Goal: Task Accomplishment & Management: Complete application form

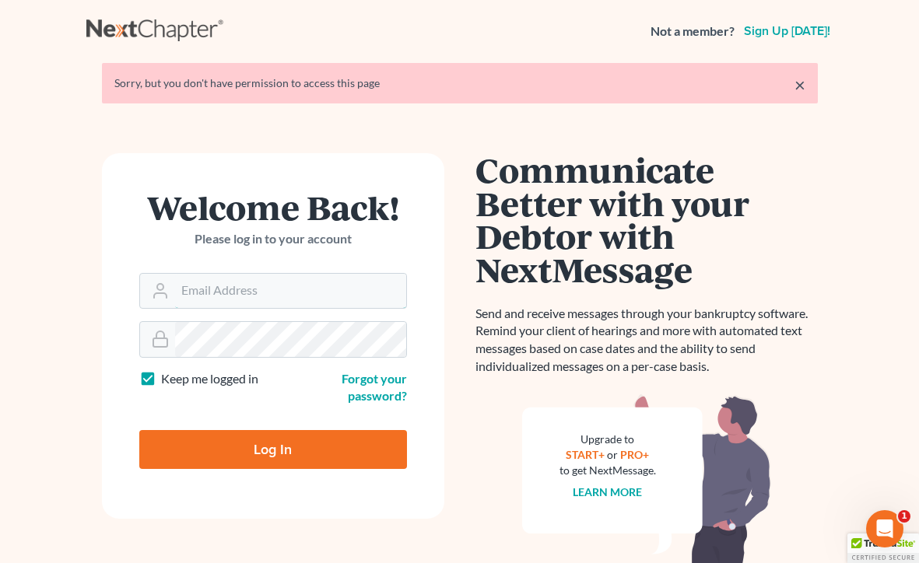
type input "farrah@fairmaxlaw.com"
click at [272, 447] on input "Log In" at bounding box center [273, 449] width 268 height 39
type input "Thinking..."
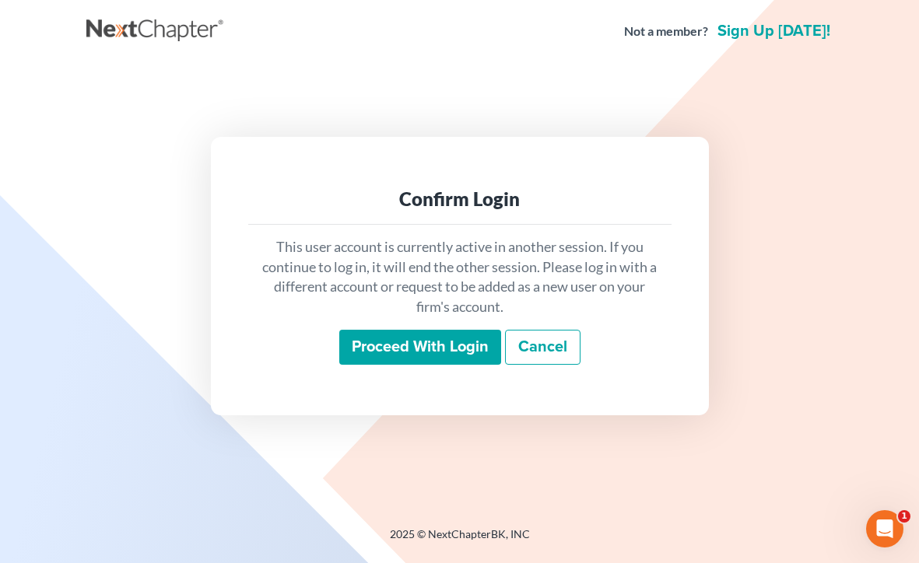
click at [368, 372] on div "This user account is currently active in another session. If you continue to lo…" at bounding box center [459, 301] width 423 height 153
click at [377, 359] on input "Proceed with login" at bounding box center [420, 348] width 162 height 36
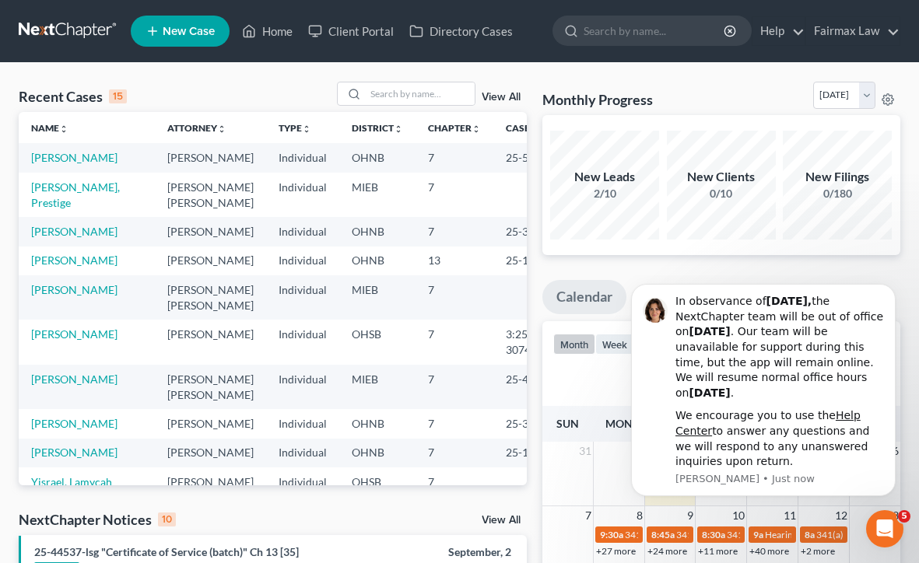
click at [671, 286] on body "In observance of Labor Day, the NextChapter team will be out of office on Monda…" at bounding box center [763, 391] width 299 height 218
click at [889, 292] on icon "Dismiss notification" at bounding box center [890, 288] width 5 height 5
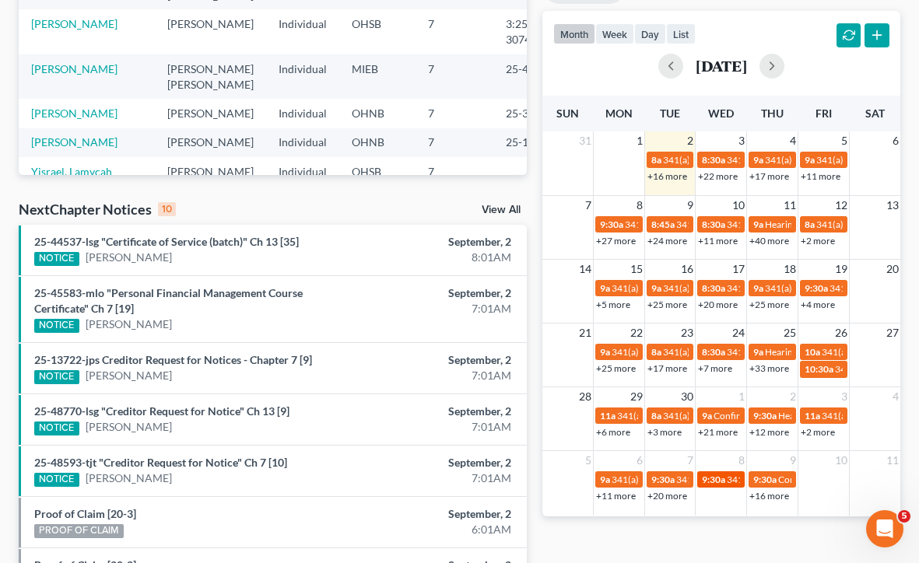
scroll to position [302, 0]
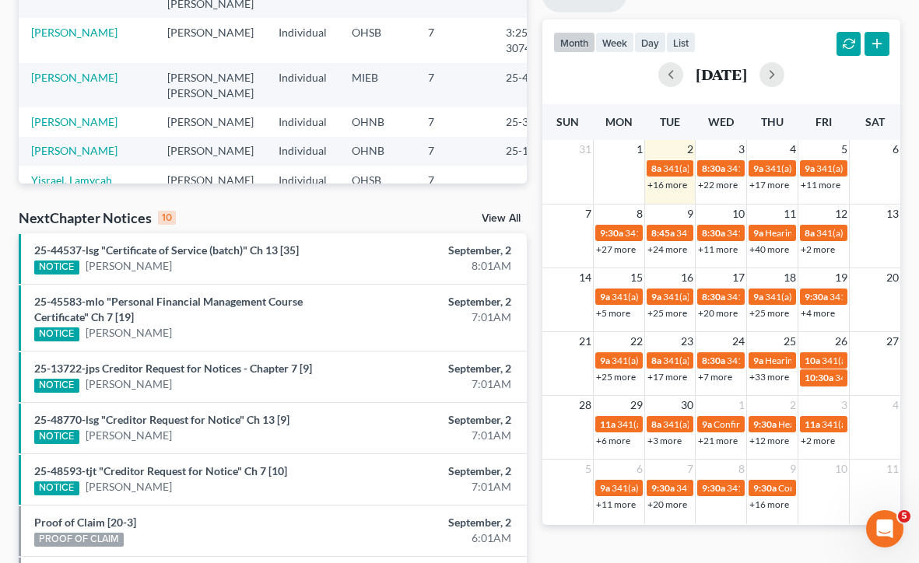
click at [724, 181] on link "+22 more" at bounding box center [718, 185] width 40 height 12
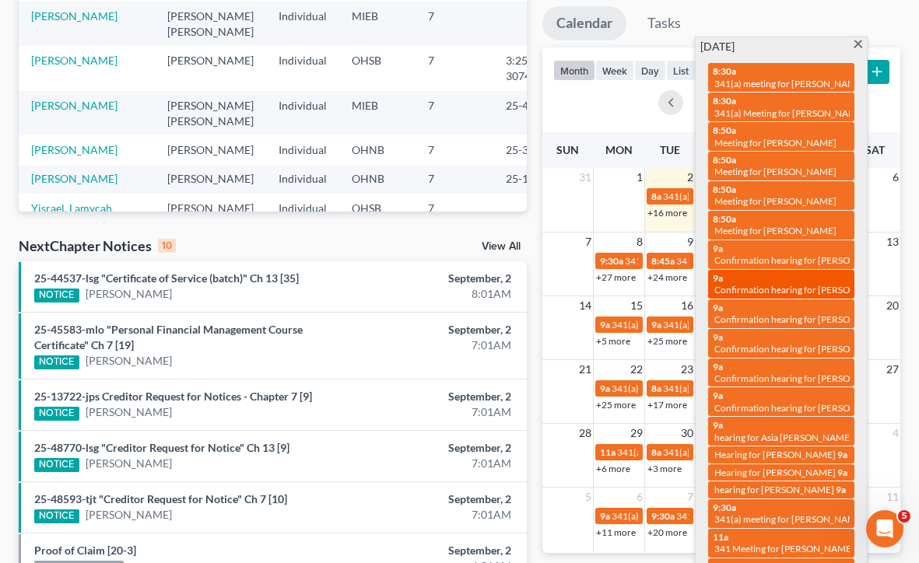
scroll to position [240, 0]
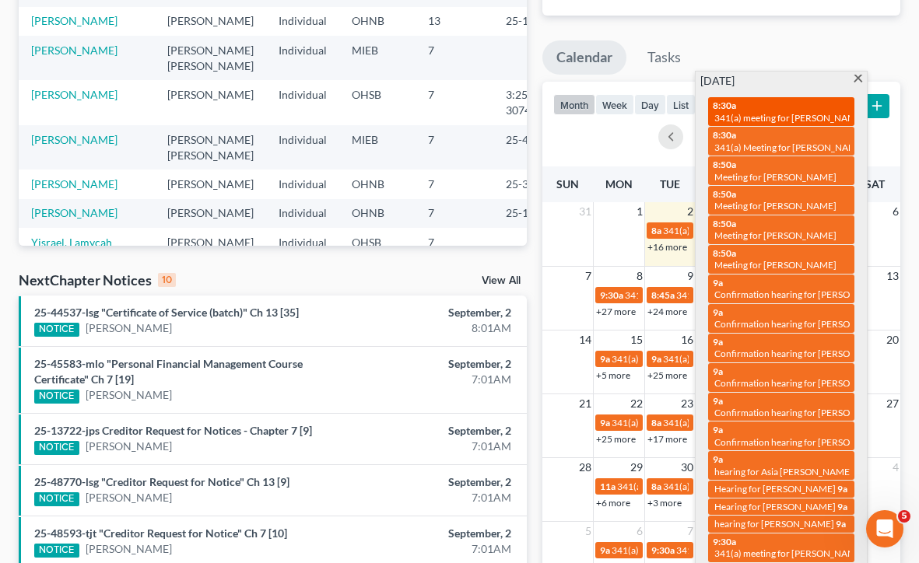
click at [759, 123] on link "8:30a 341(a) meeting for Lamarquis Mack" at bounding box center [781, 111] width 146 height 29
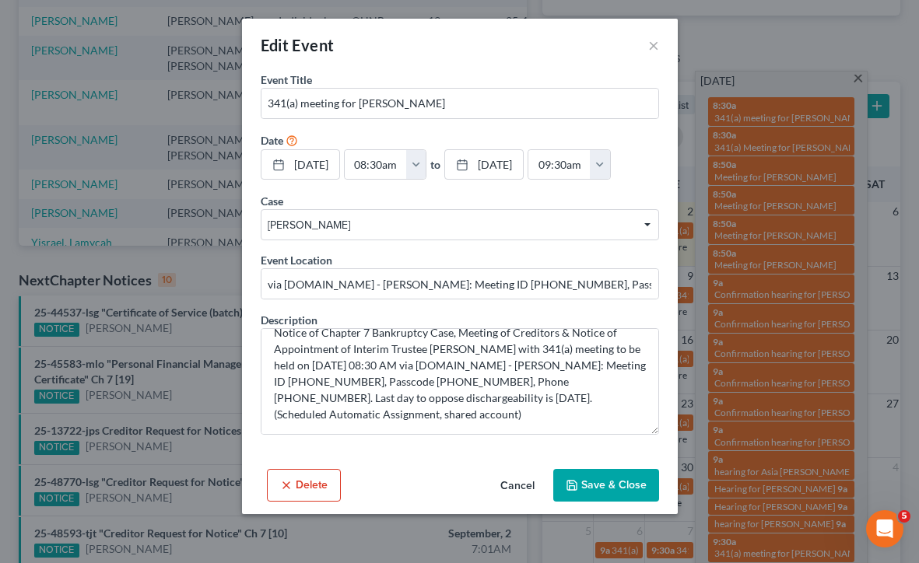
scroll to position [16, 0]
click at [655, 48] on button "×" at bounding box center [653, 45] width 11 height 19
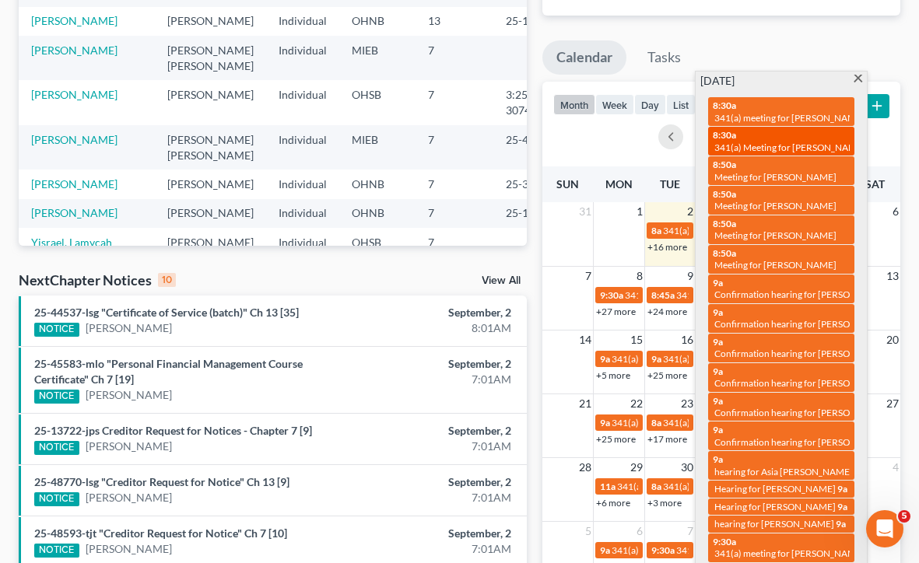
click at [742, 150] on span "341(a) Meeting for Roger Lee Porter" at bounding box center [789, 148] width 151 height 12
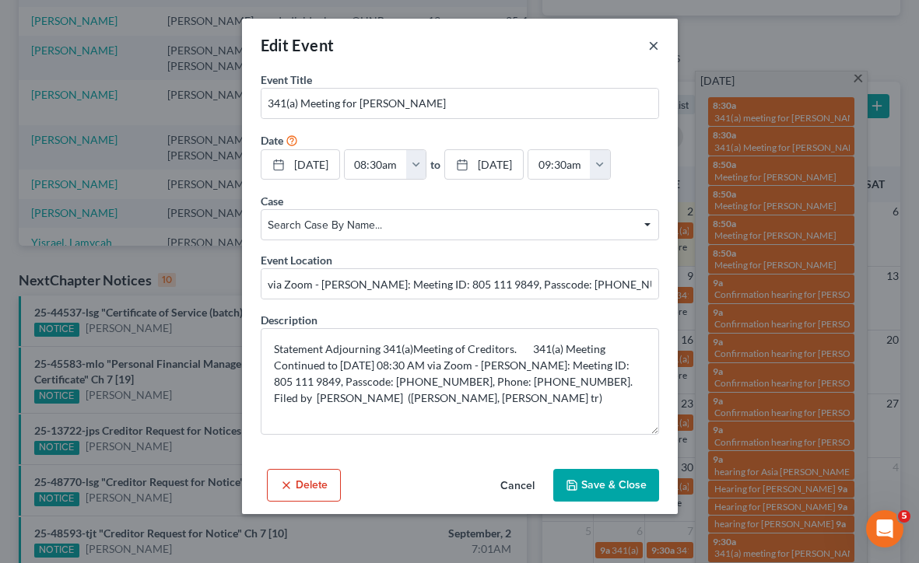
click at [650, 44] on button "×" at bounding box center [653, 45] width 11 height 19
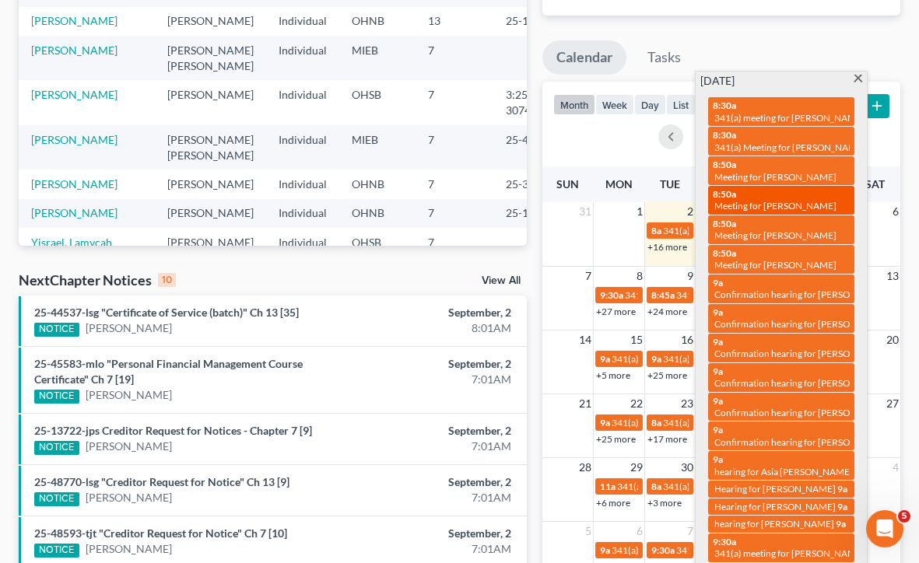
click at [752, 188] on div "8:50a Meeting for Ann Weisbaum" at bounding box center [781, 200] width 137 height 24
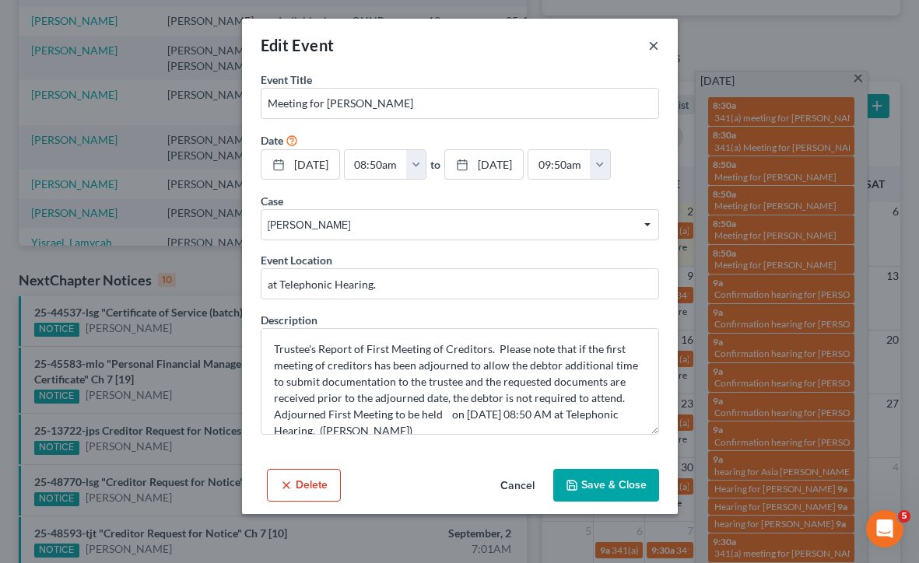
click at [651, 49] on button "×" at bounding box center [653, 45] width 11 height 19
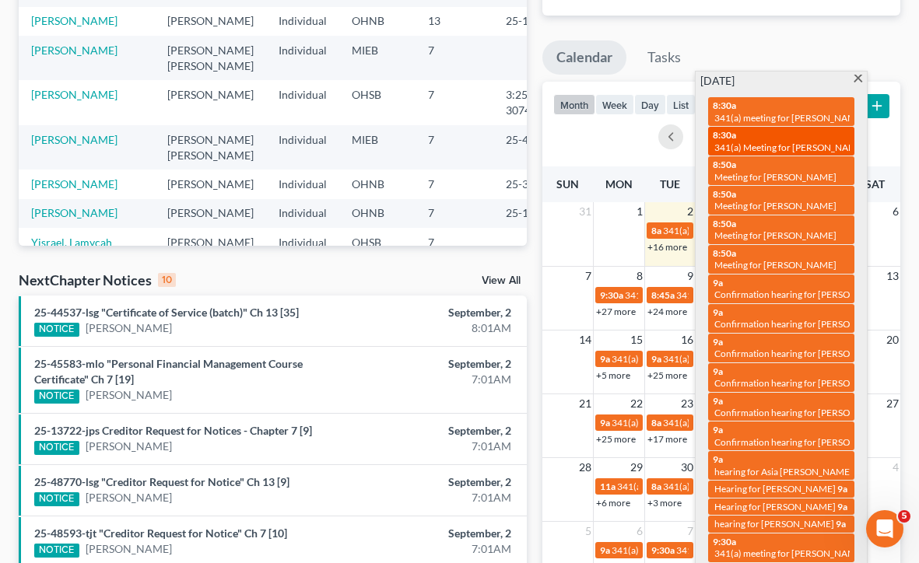
click at [818, 149] on span "341(a) Meeting for Roger Lee Porter" at bounding box center [789, 148] width 151 height 12
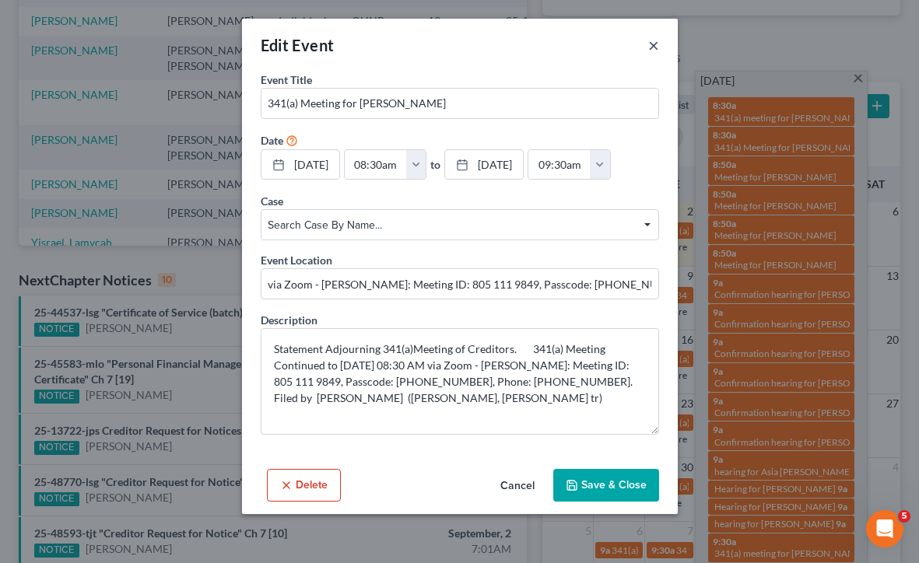
click at [656, 44] on button "×" at bounding box center [653, 45] width 11 height 19
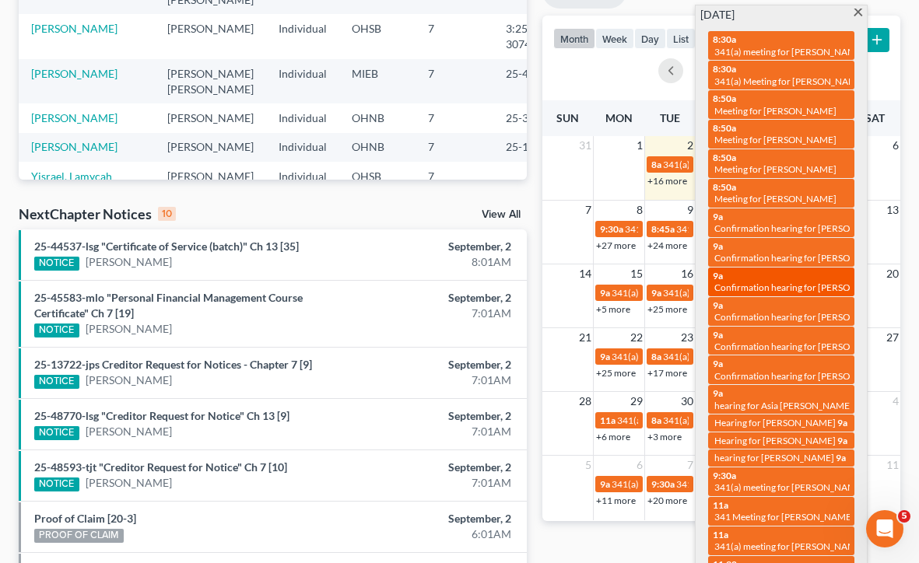
scroll to position [323, 0]
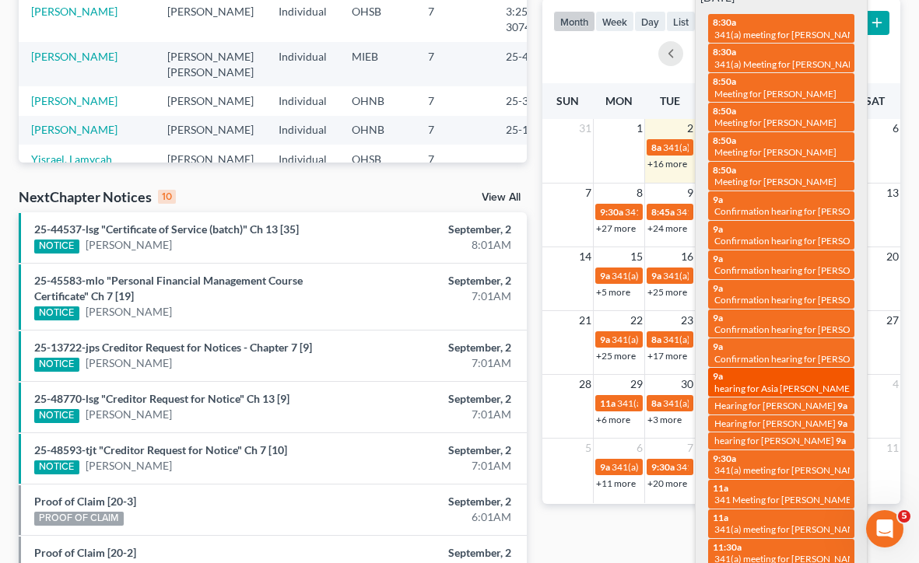
click at [805, 383] on span "hearing for Asia Hinkle" at bounding box center [783, 389] width 138 height 12
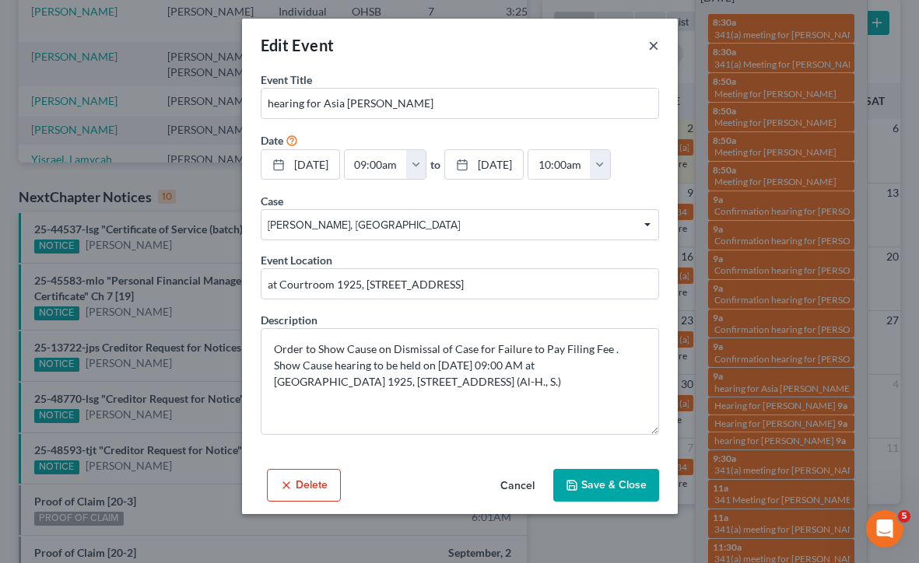
click at [655, 43] on button "×" at bounding box center [653, 45] width 11 height 19
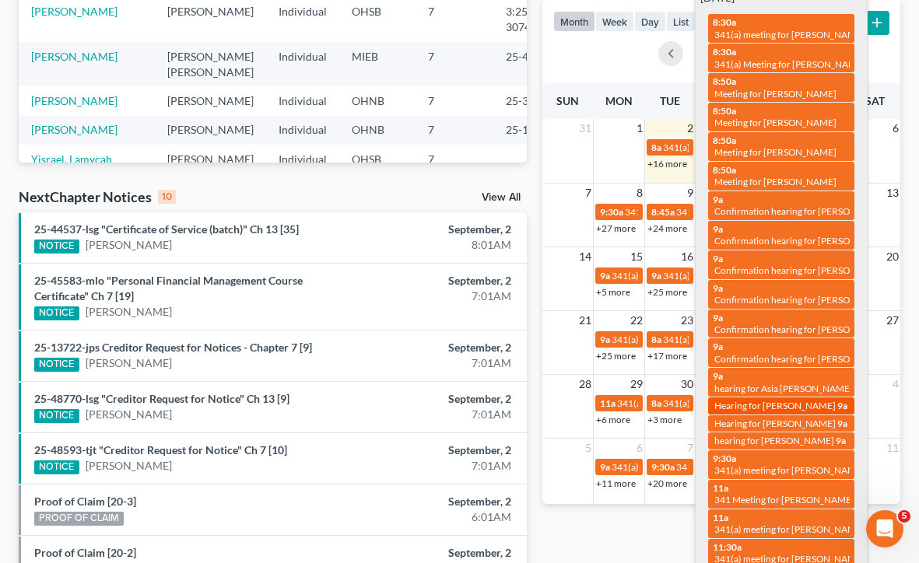
click at [761, 398] on link "9a Hearing for Kennetta Brown" at bounding box center [781, 406] width 146 height 16
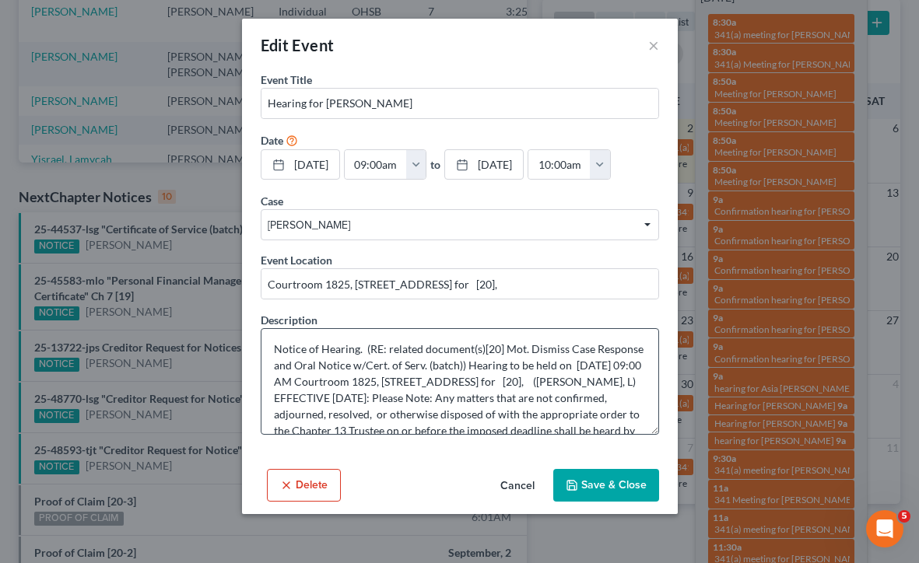
scroll to position [0, 0]
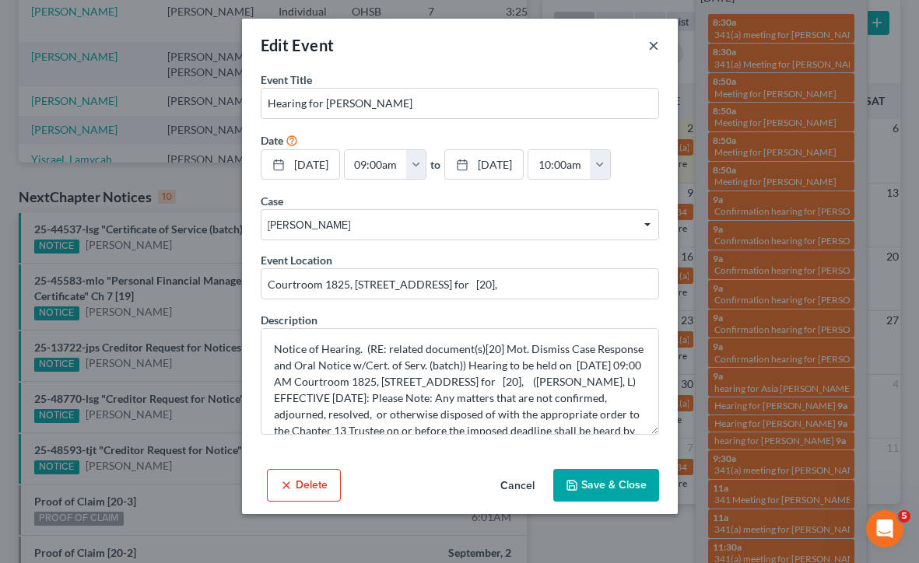
click at [656, 44] on button "×" at bounding box center [653, 45] width 11 height 19
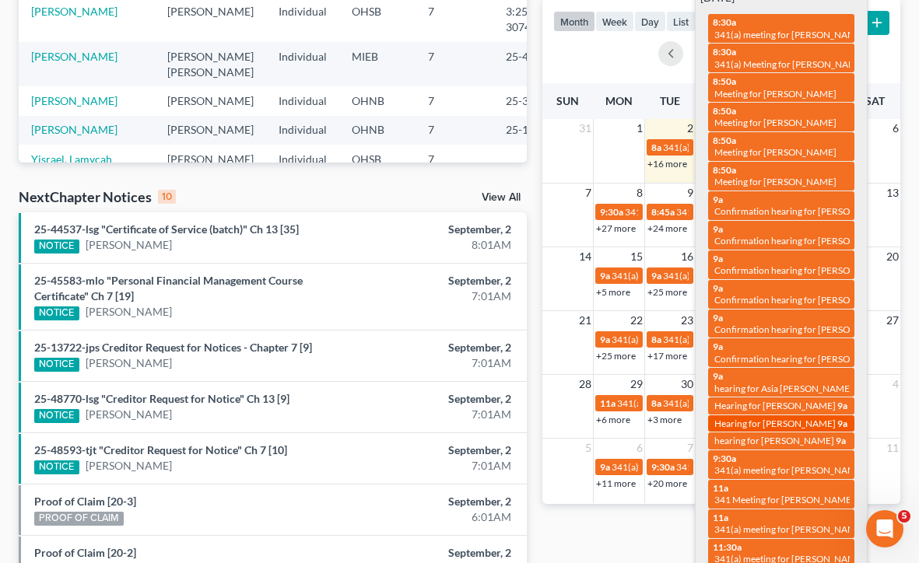
click at [763, 418] on span "Hearing for Steven Aaron" at bounding box center [774, 424] width 121 height 12
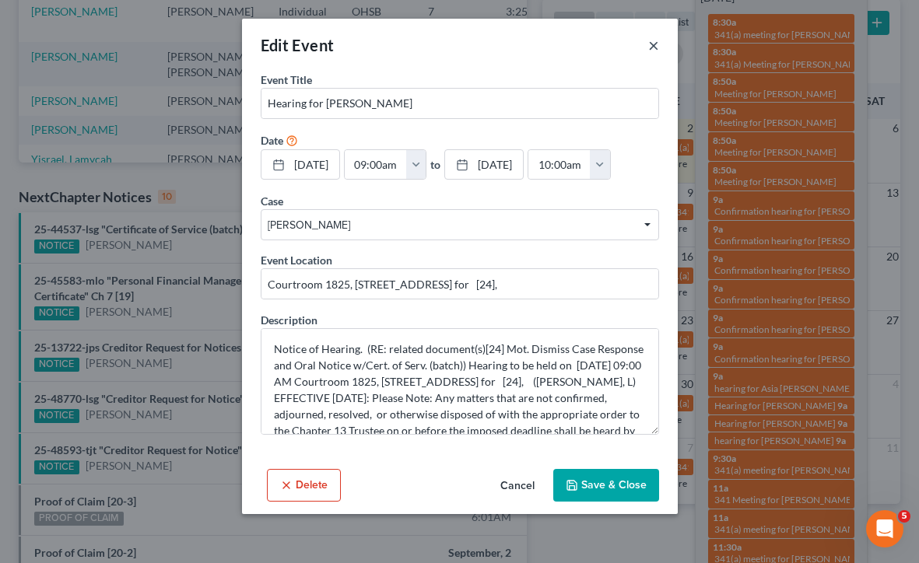
click at [654, 42] on button "×" at bounding box center [653, 45] width 11 height 19
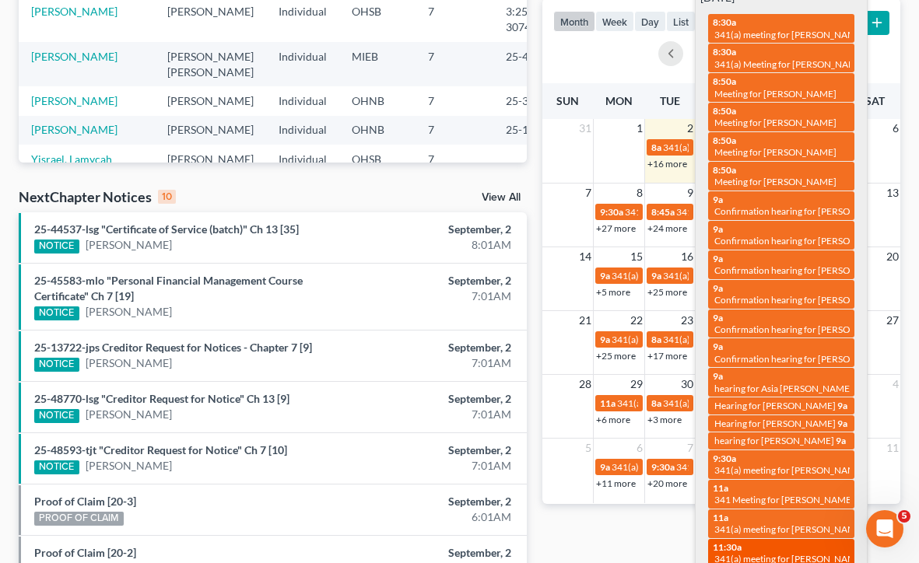
scroll to position [338, 0]
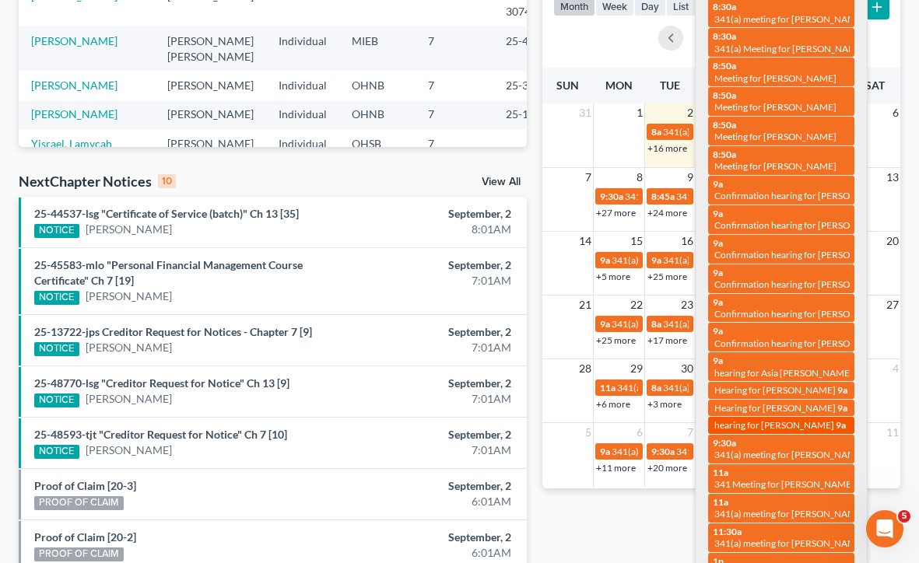
click at [787, 419] on span "hearing for Tori Cotton" at bounding box center [774, 425] width 120 height 12
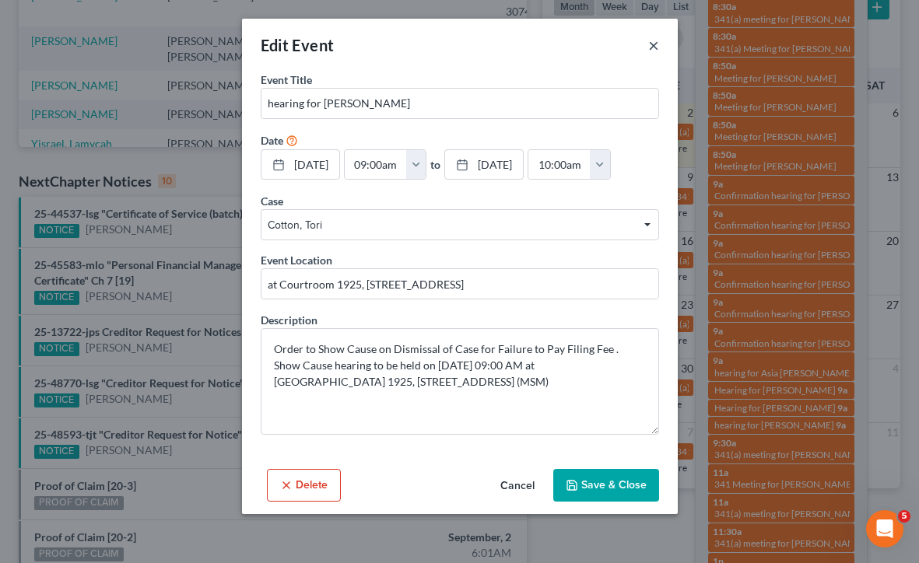
click at [656, 44] on button "×" at bounding box center [653, 45] width 11 height 19
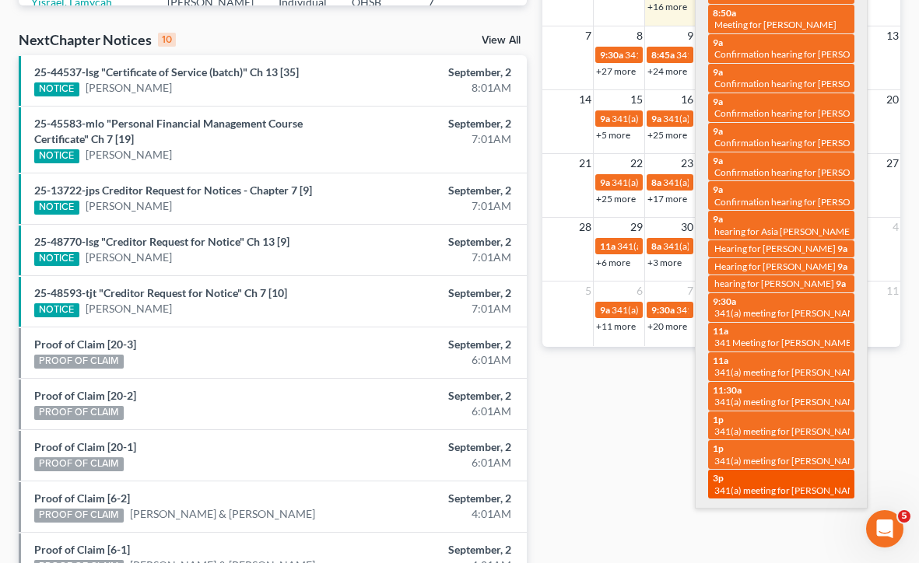
scroll to position [472, 0]
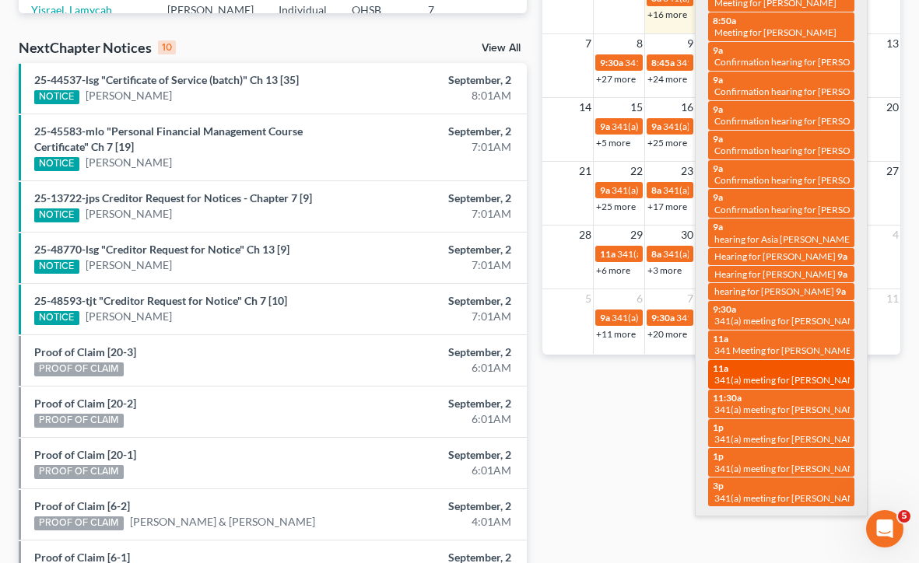
click at [822, 363] on div "11a 341(a) meeting for Amarieah Brown" at bounding box center [781, 375] width 137 height 24
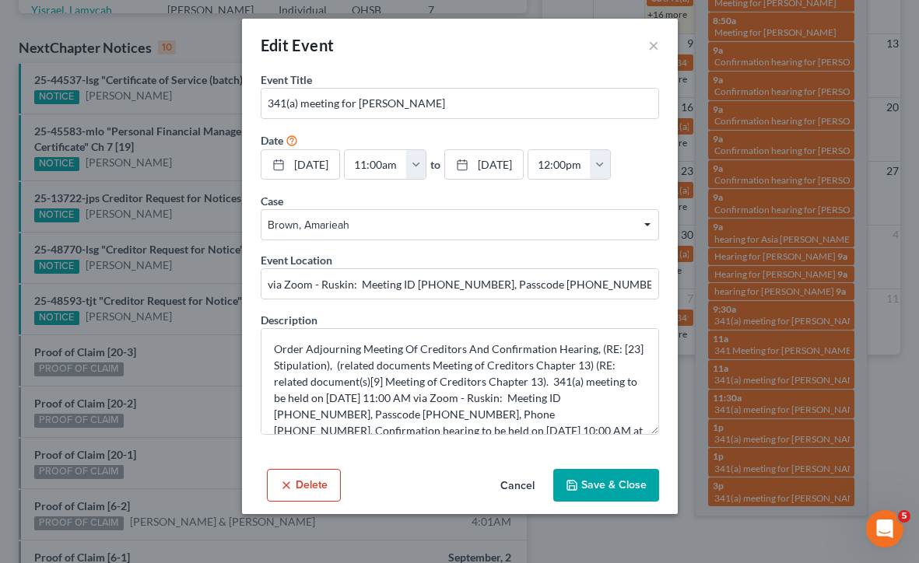
scroll to position [0, 0]
click at [653, 46] on button "×" at bounding box center [653, 45] width 11 height 19
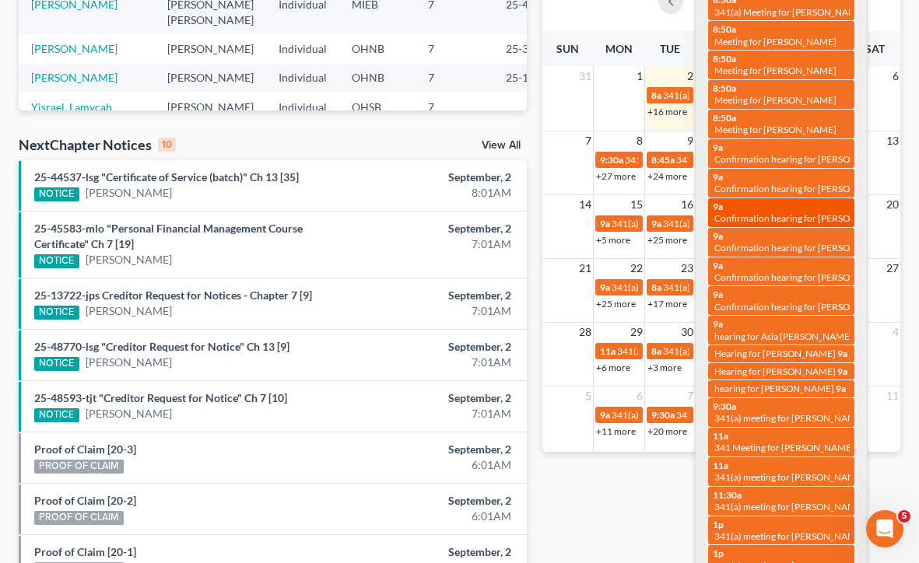
scroll to position [228, 0]
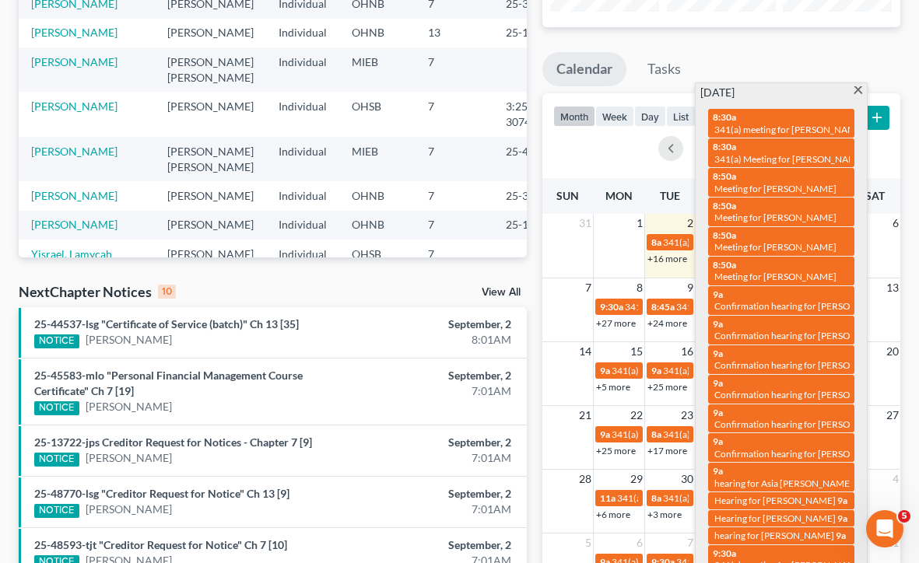
click at [857, 89] on span at bounding box center [858, 91] width 12 height 10
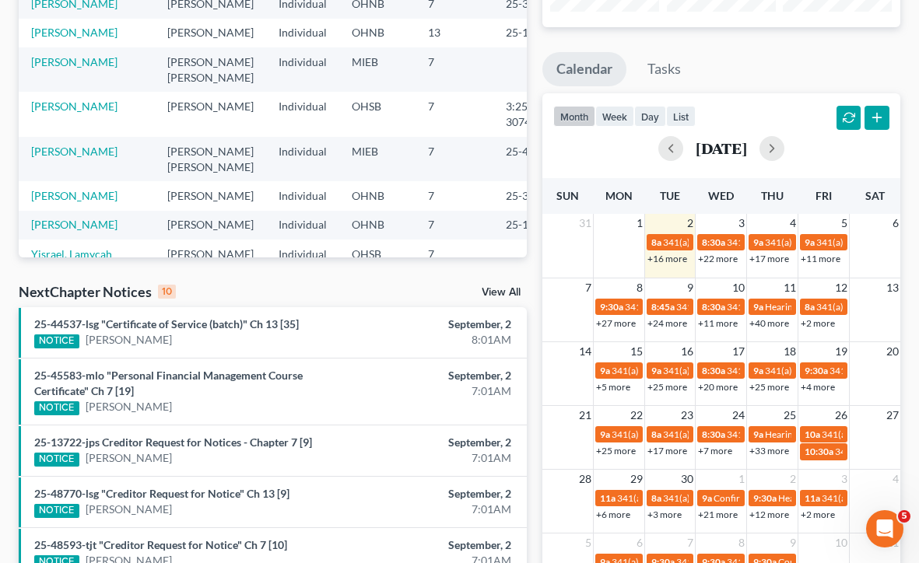
click at [777, 259] on link "+17 more" at bounding box center [769, 259] width 40 height 12
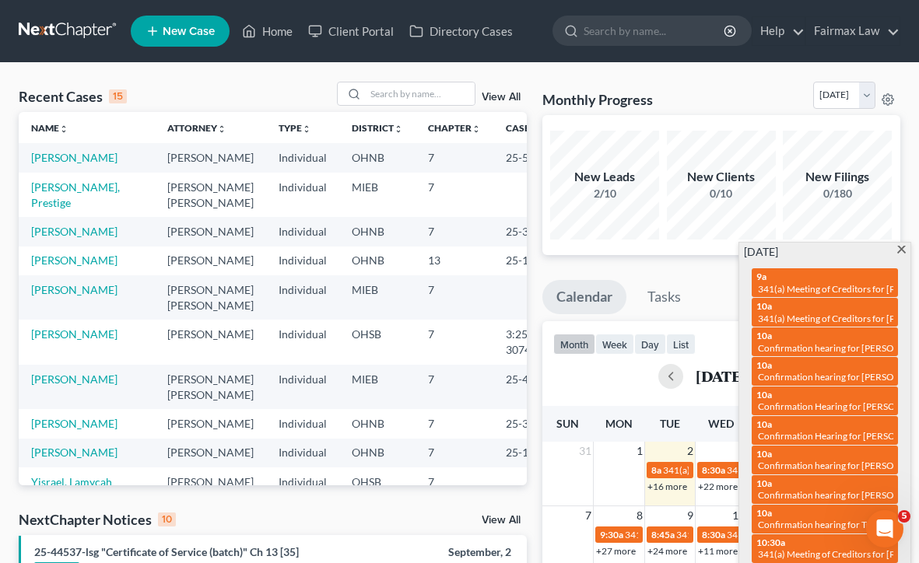
scroll to position [0, 0]
click at [905, 252] on span at bounding box center [902, 251] width 12 height 10
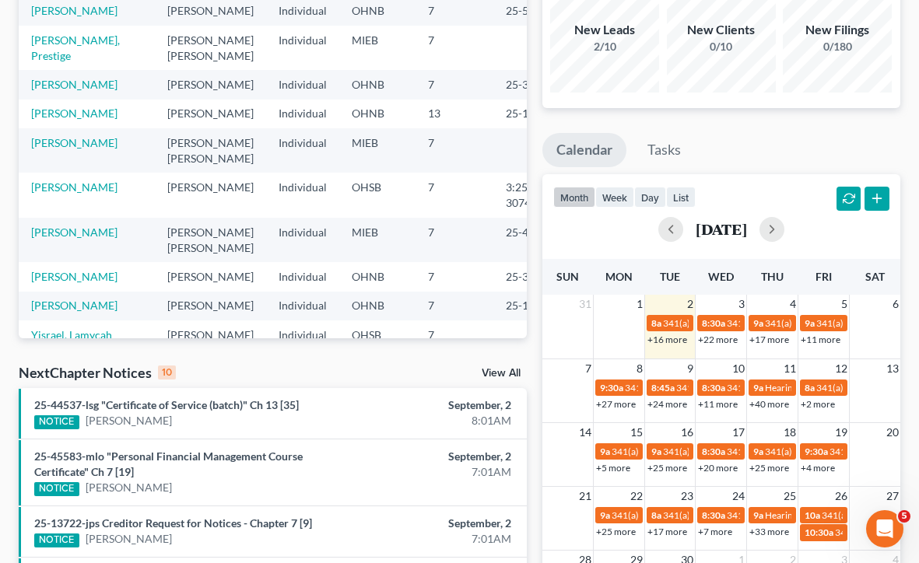
scroll to position [156, 0]
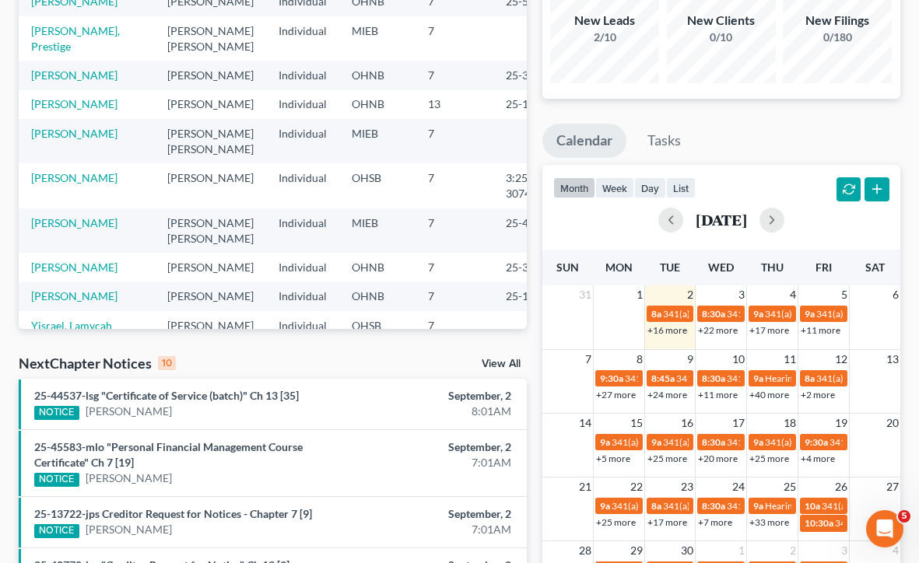
click at [823, 333] on link "+11 more" at bounding box center [821, 330] width 40 height 12
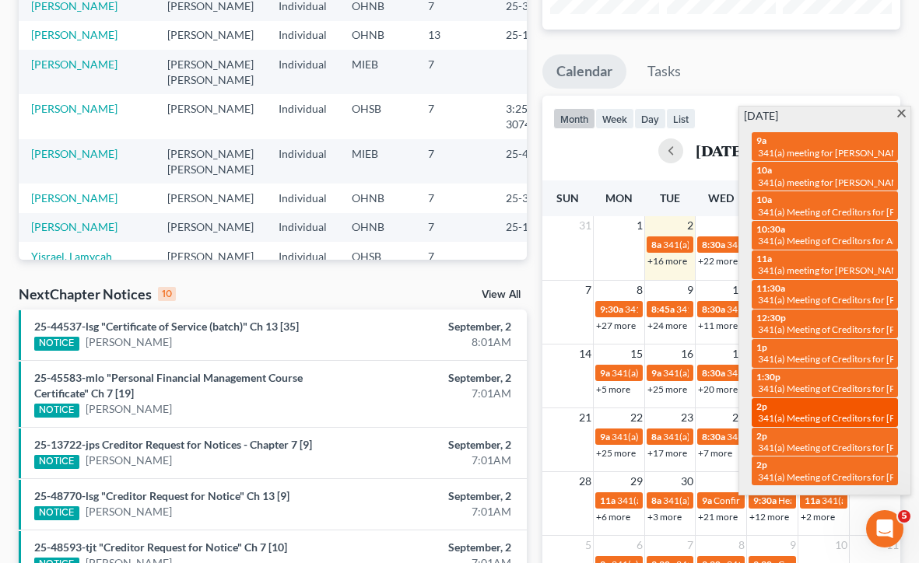
scroll to position [226, 0]
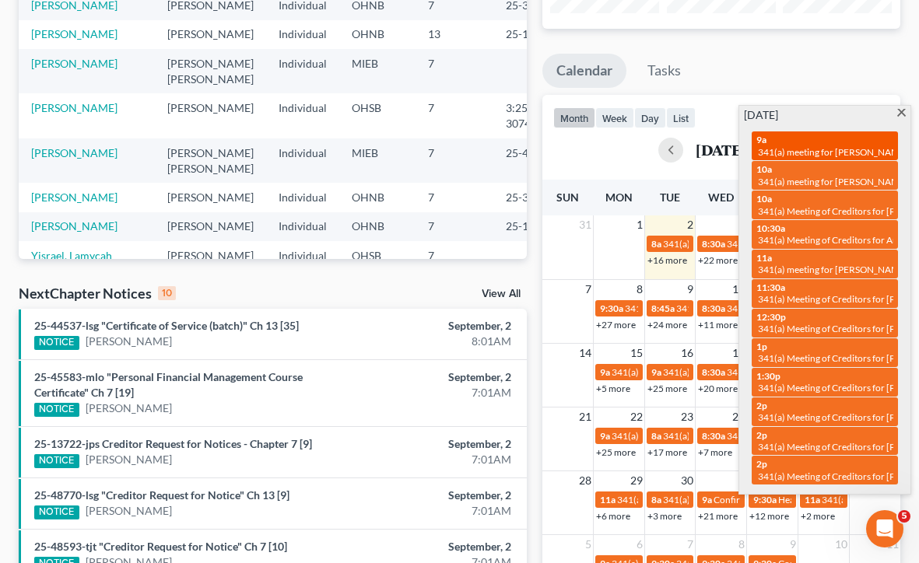
click at [829, 146] on span "341(a) meeting for Babak Dehkordi" at bounding box center [833, 152] width 150 height 12
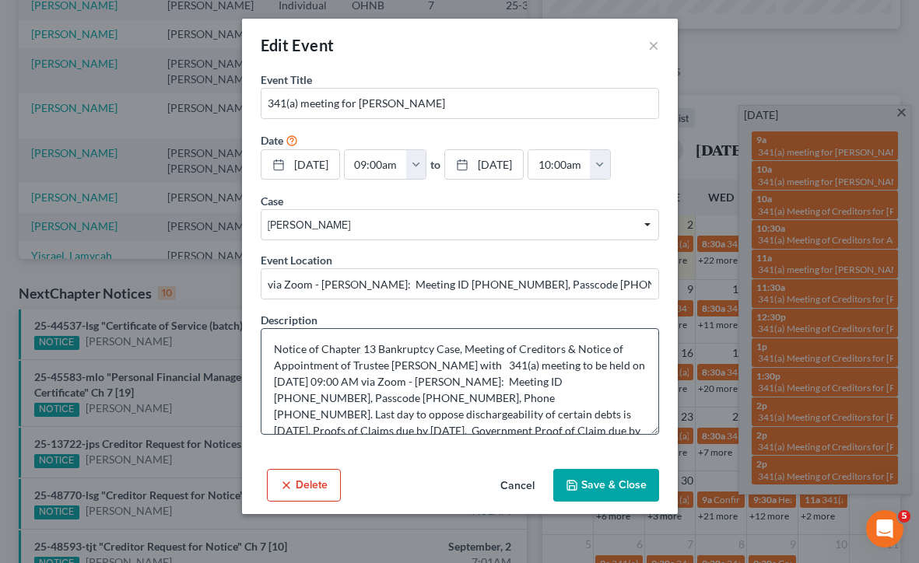
scroll to position [0, 0]
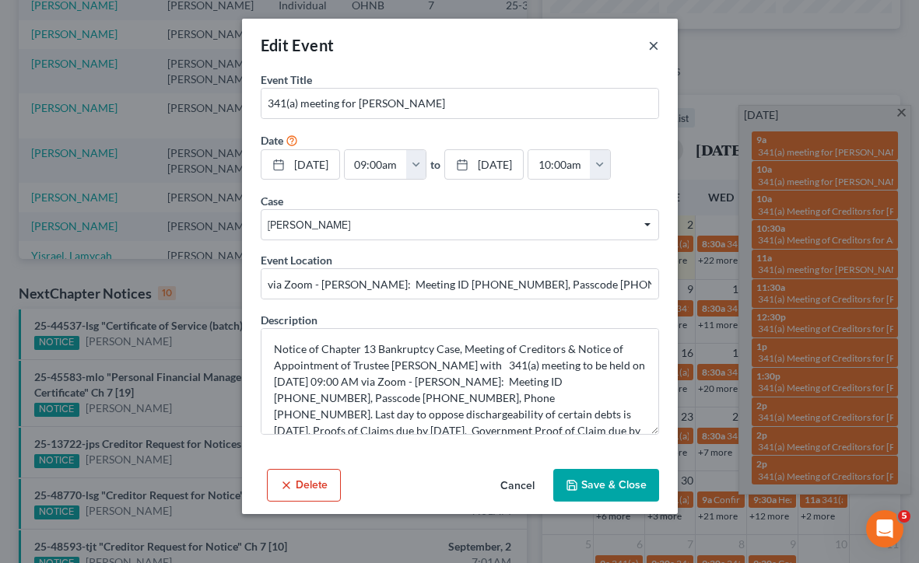
click at [650, 46] on button "×" at bounding box center [653, 45] width 11 height 19
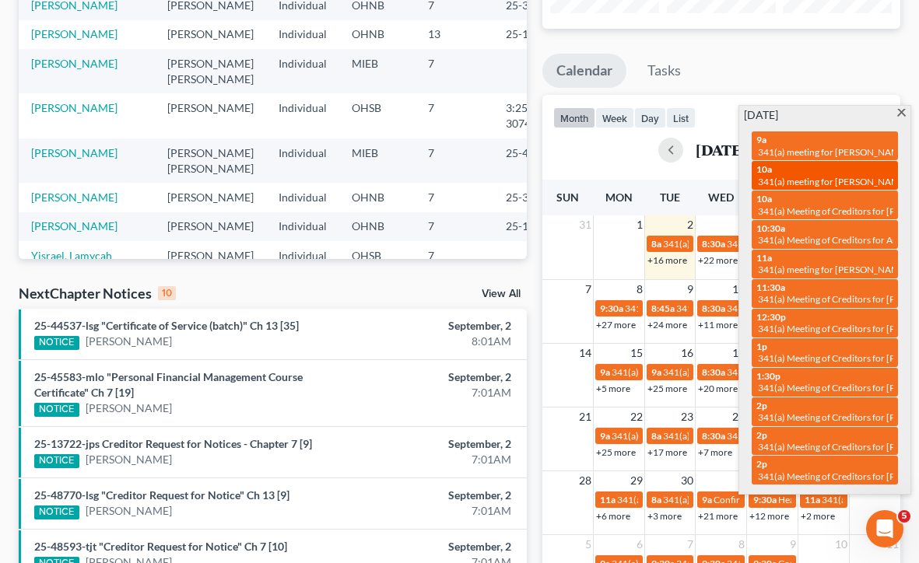
click at [812, 176] on span "341(a) meeting for Catherine Sosa-Santiago" at bounding box center [880, 182] width 244 height 12
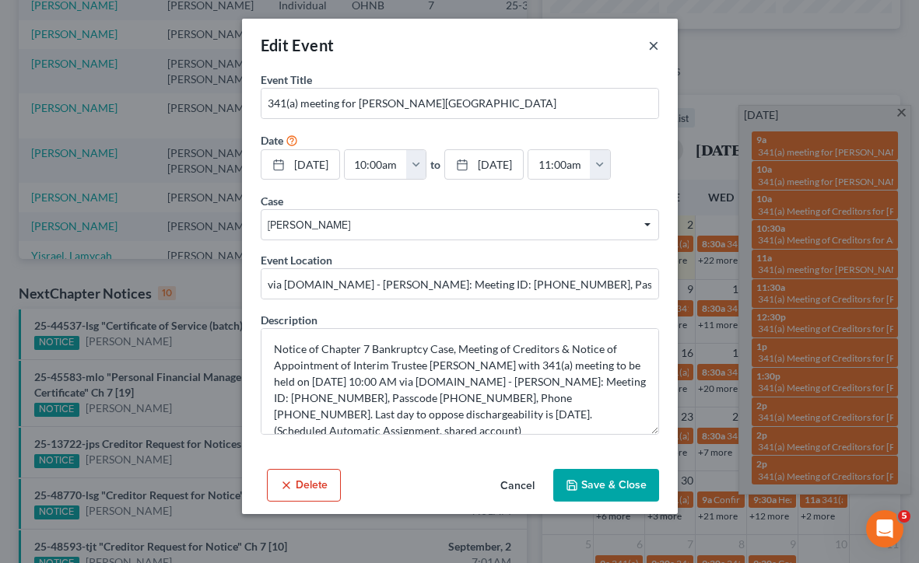
click at [654, 50] on button "×" at bounding box center [653, 45] width 11 height 19
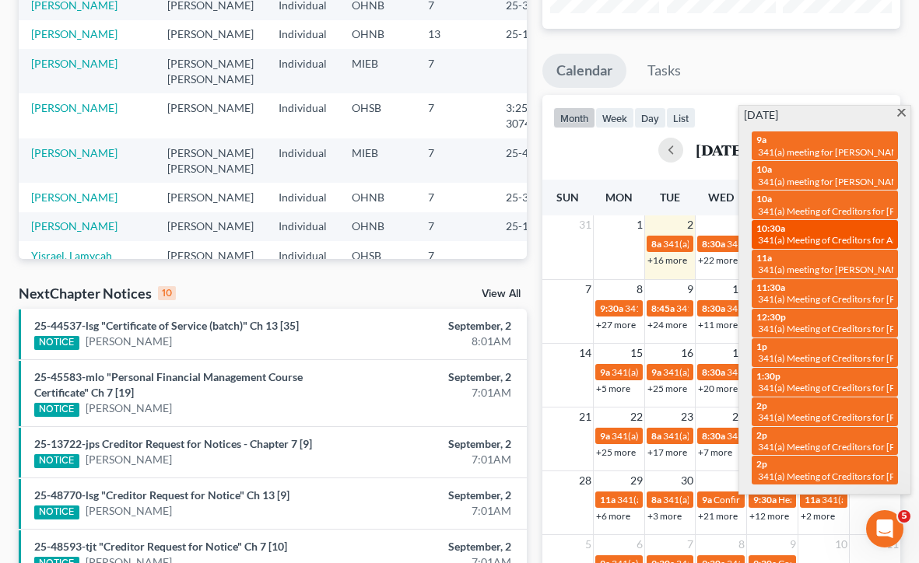
click at [802, 234] on span "341(a) Meeting of Creditors for Antandria Hammons" at bounding box center [880, 240] width 244 height 12
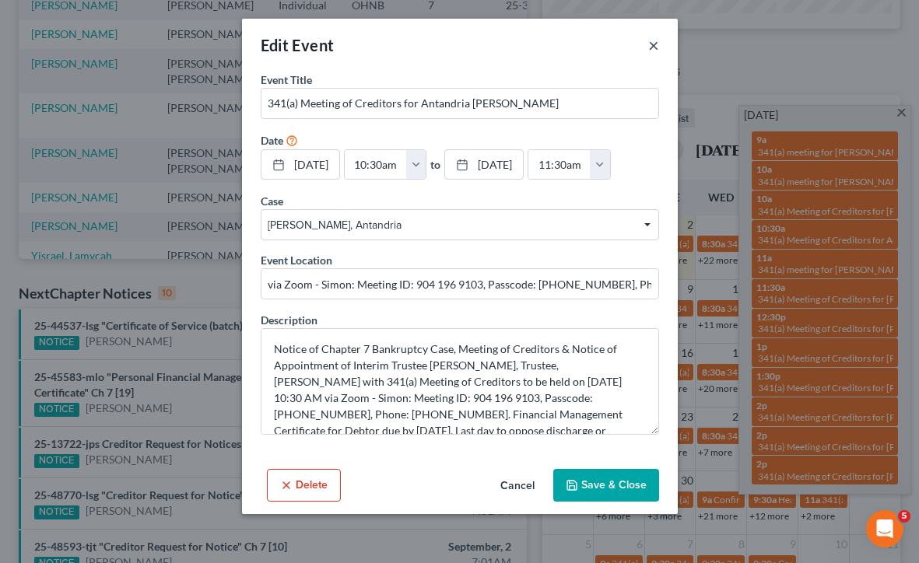
click at [650, 46] on button "×" at bounding box center [653, 45] width 11 height 19
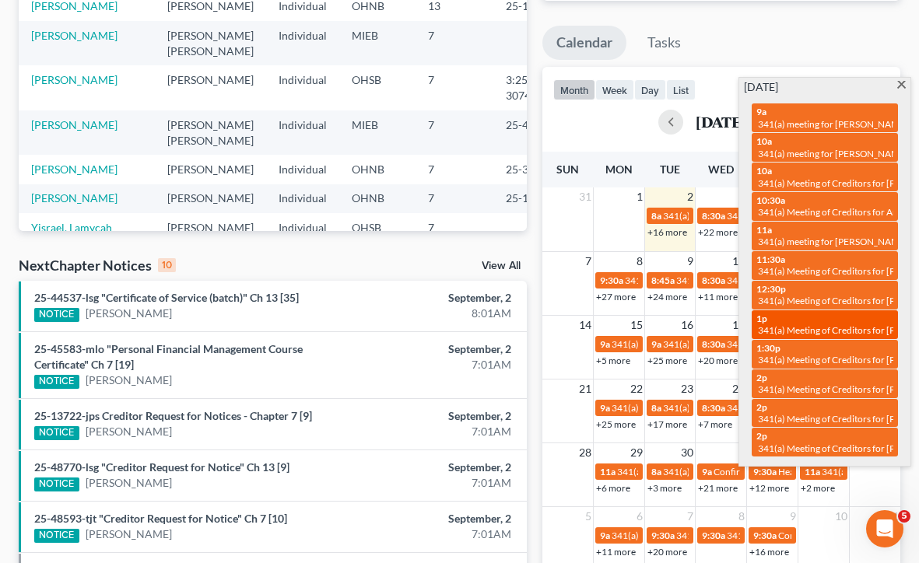
scroll to position [258, 0]
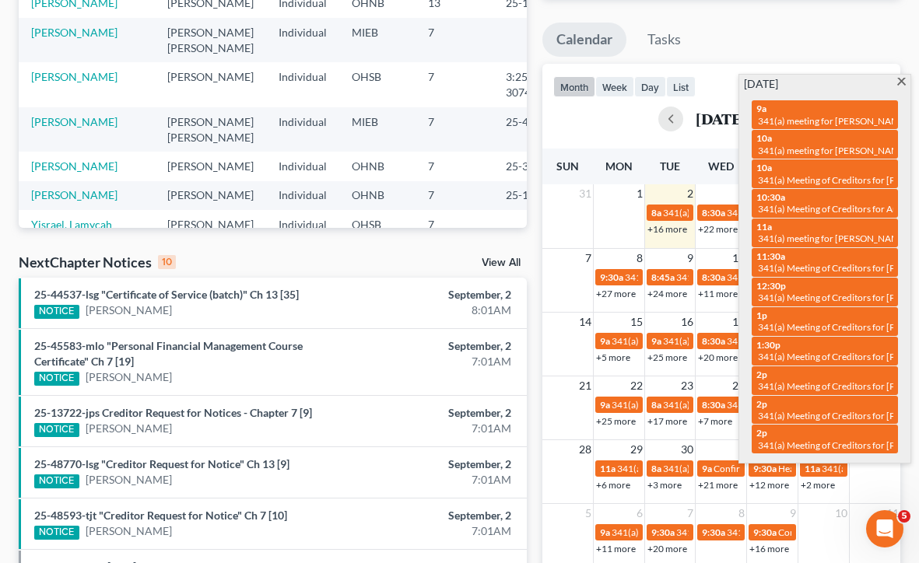
click at [601, 214] on td at bounding box center [618, 219] width 51 height 33
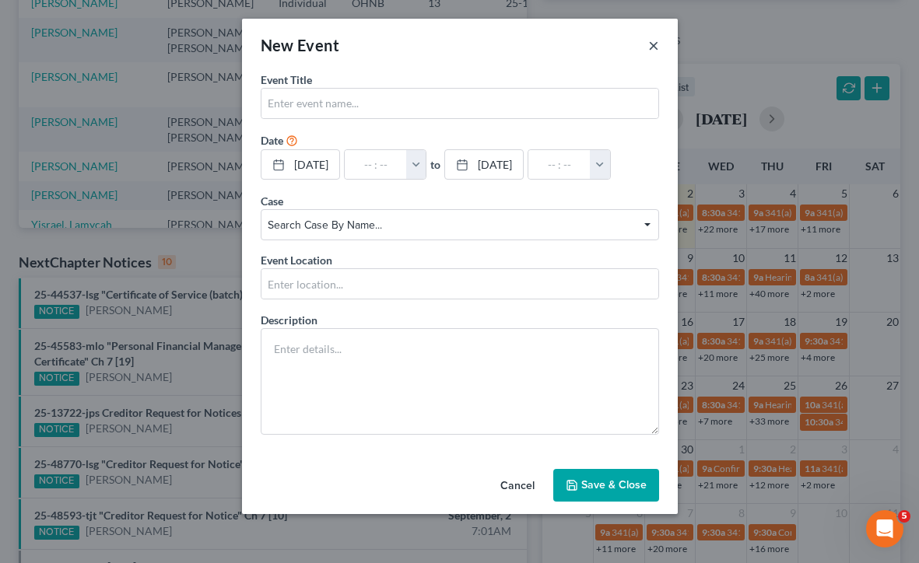
click at [654, 49] on button "×" at bounding box center [653, 45] width 11 height 19
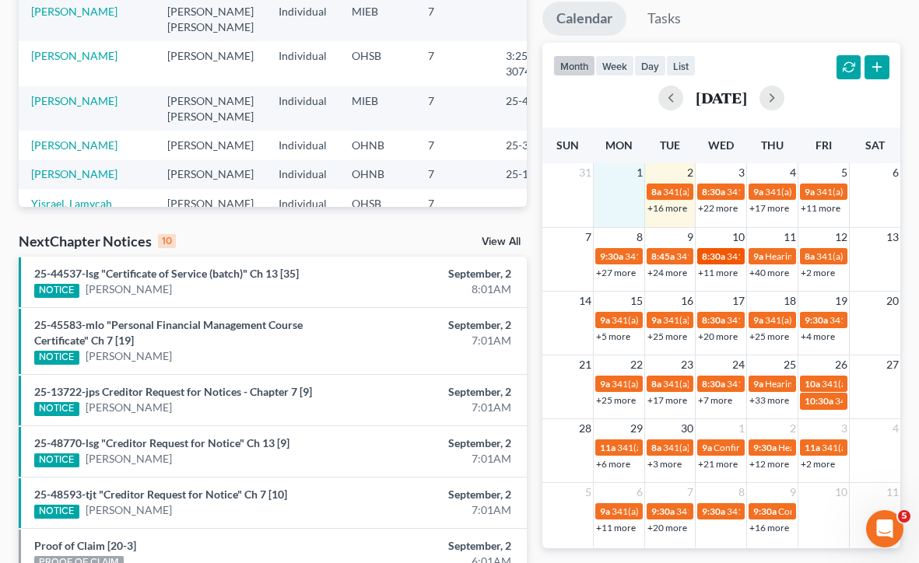
scroll to position [283, 0]
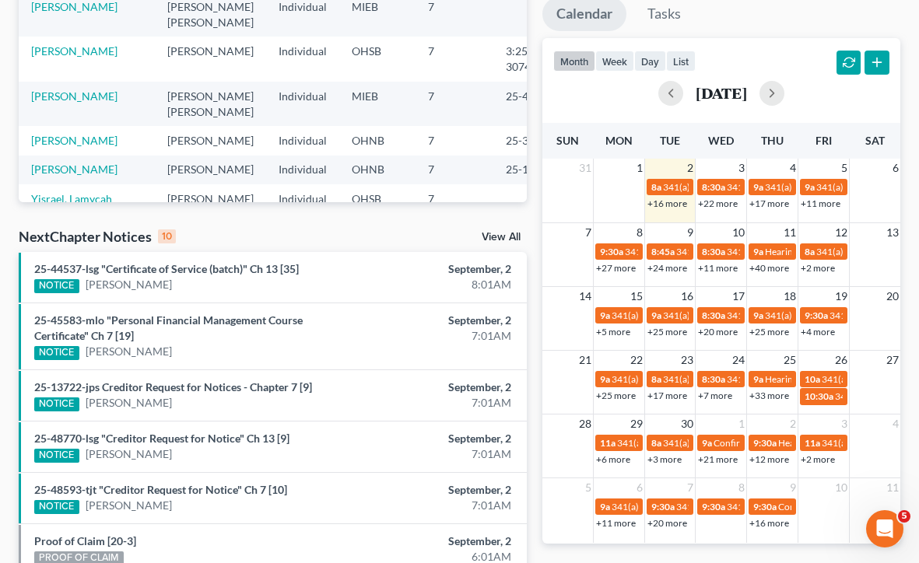
click at [774, 268] on link "+40 more" at bounding box center [769, 268] width 40 height 12
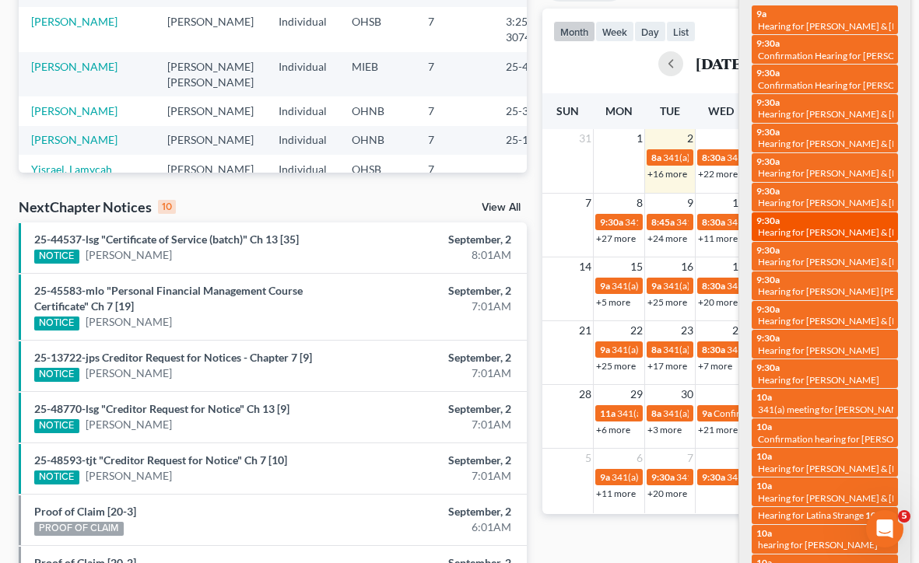
scroll to position [314, 0]
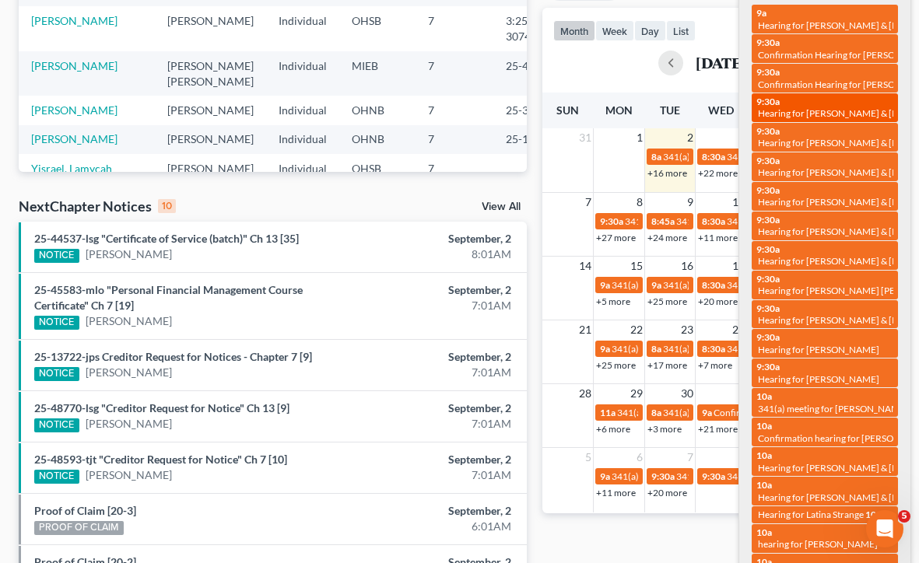
click at [861, 115] on span "Hearing for Dustin Goodman & Jessica Goodman" at bounding box center [860, 113] width 204 height 12
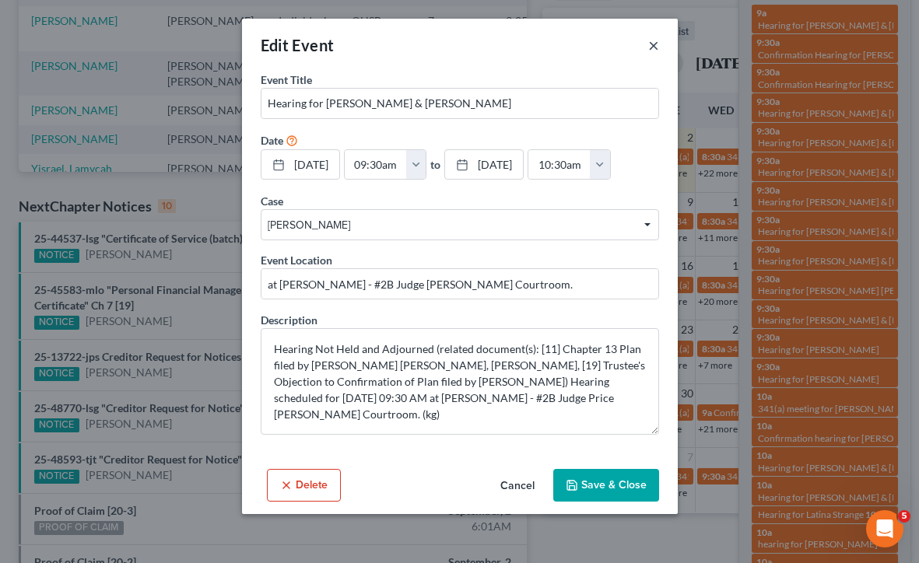
click at [650, 46] on button "×" at bounding box center [653, 45] width 11 height 19
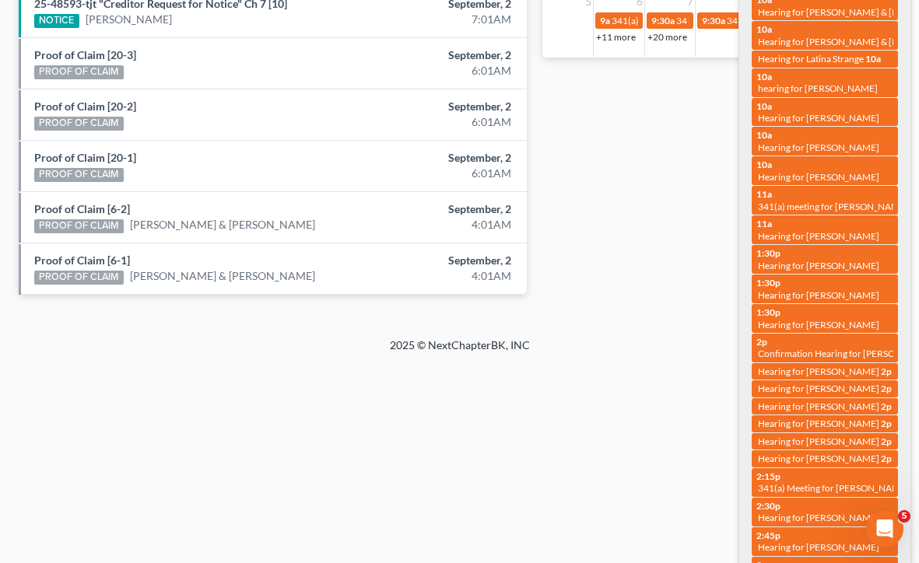
scroll to position [769, 0]
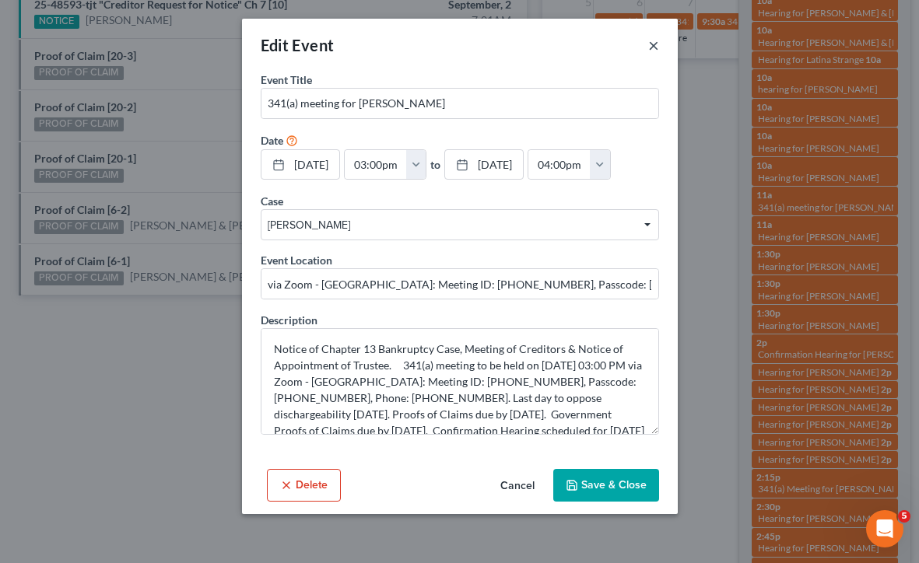
click at [652, 48] on button "×" at bounding box center [653, 45] width 11 height 19
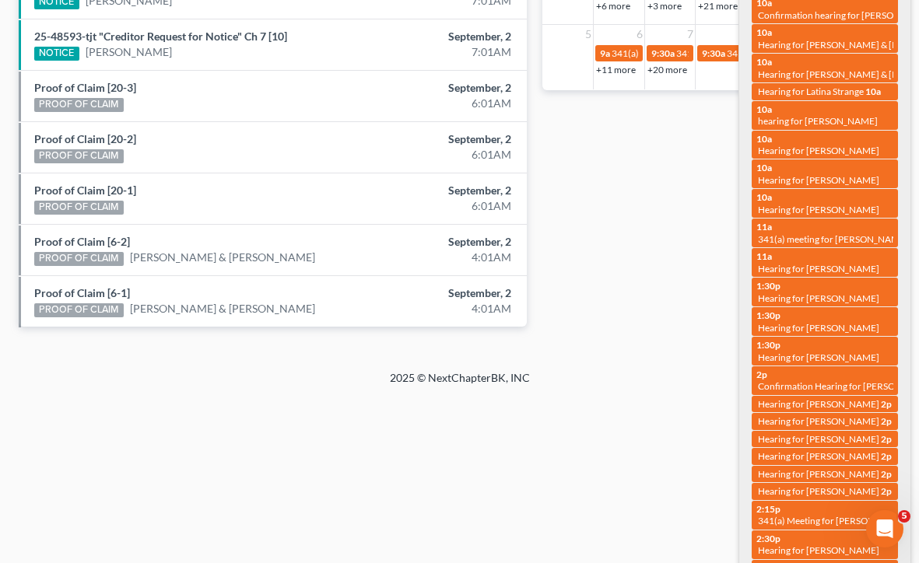
scroll to position [735, 0]
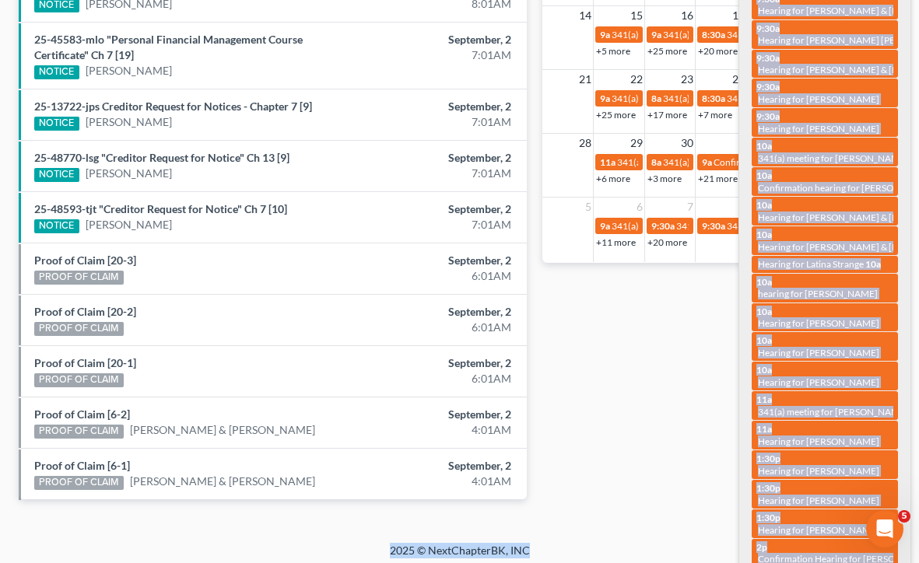
drag, startPoint x: 738, startPoint y: 547, endPoint x: 694, endPoint y: 426, distance: 129.2
click at [694, 426] on html "Home New Case Client Portal Directory Cases Fairmax Law farrah@fairmaxlaw.com M…" at bounding box center [459, 3] width 919 height 1135
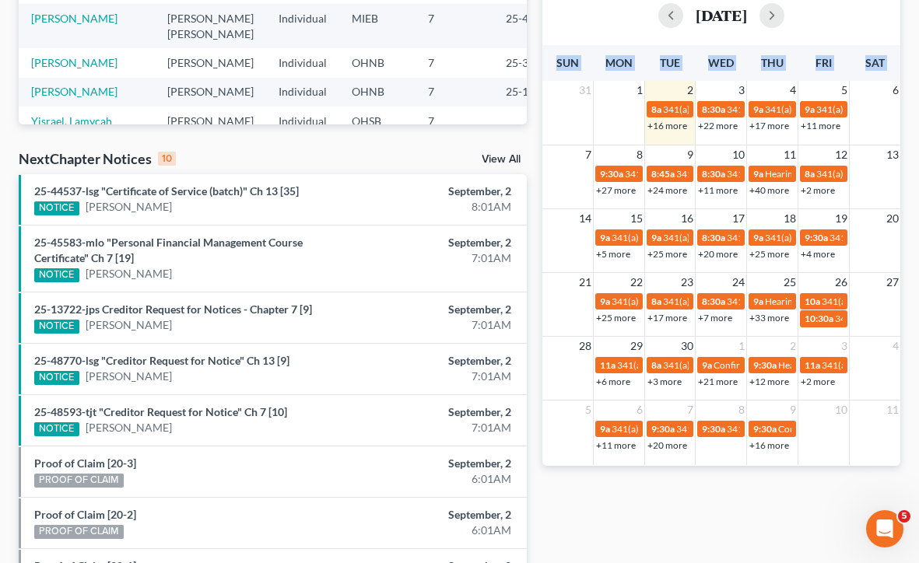
scroll to position [319, 0]
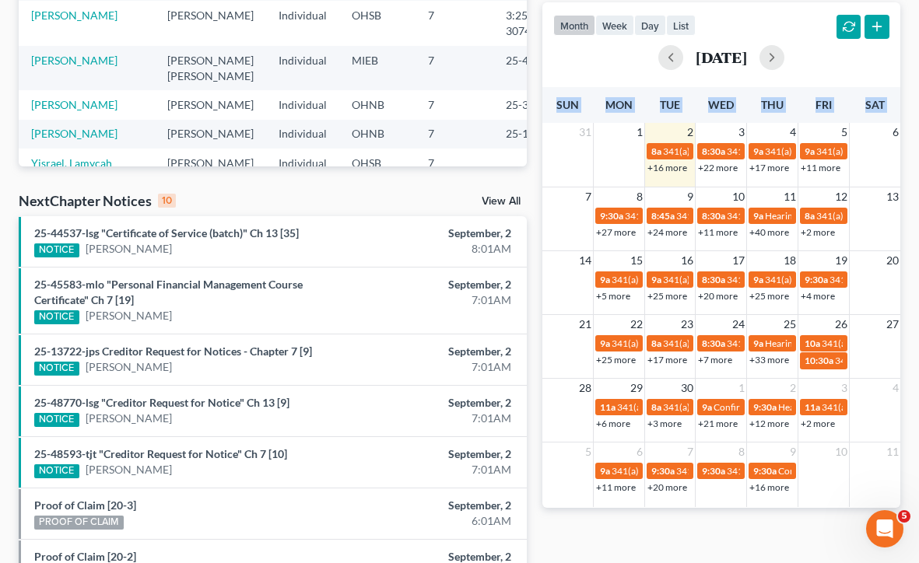
click at [699, 548] on div "Monthly Progress Bankruptcy Bankruptcy September 2025 August 2025 July 2025 Jun…" at bounding box center [721, 266] width 373 height 1007
click at [822, 164] on link "+11 more" at bounding box center [821, 168] width 40 height 12
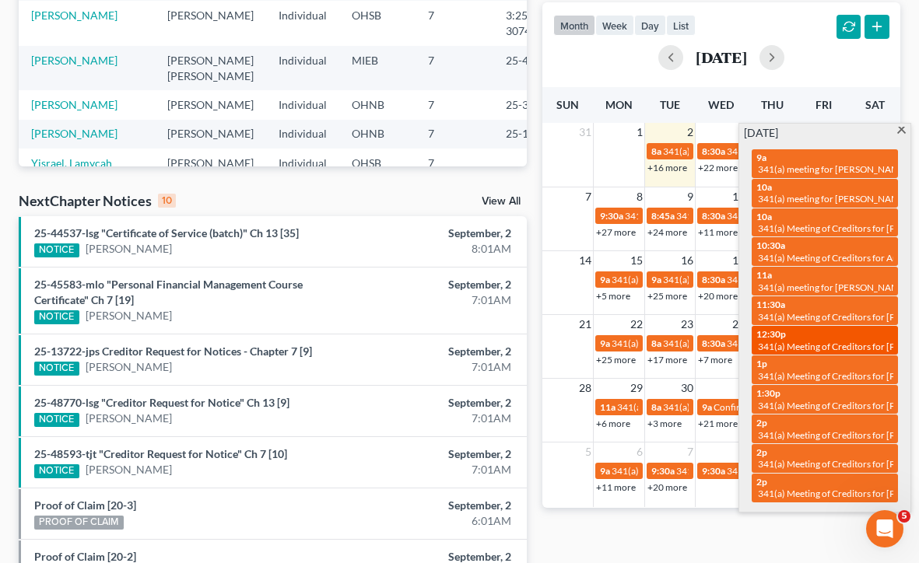
click at [836, 343] on span "341(a) Meeting of Creditors for Sharmayne Ivey" at bounding box center [859, 347] width 202 height 12
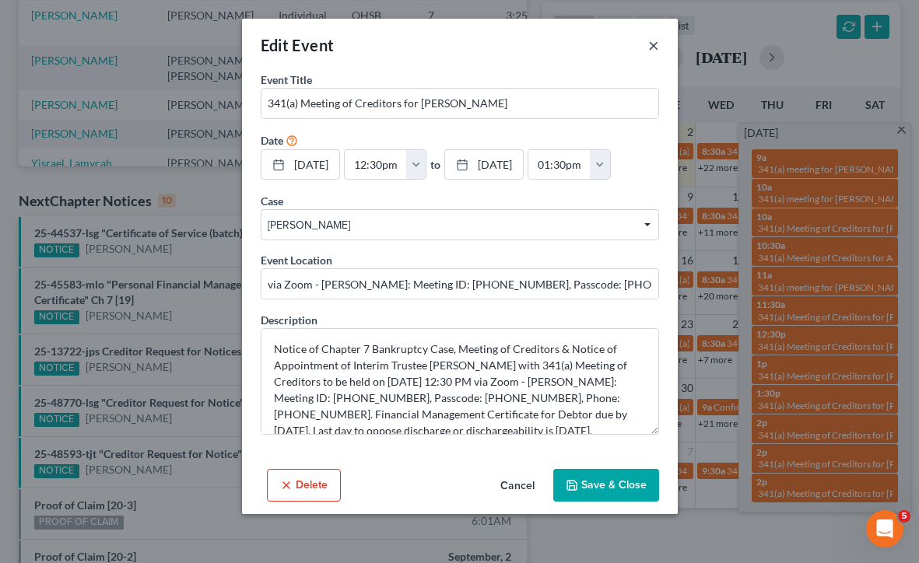
click at [656, 45] on button "×" at bounding box center [653, 45] width 11 height 19
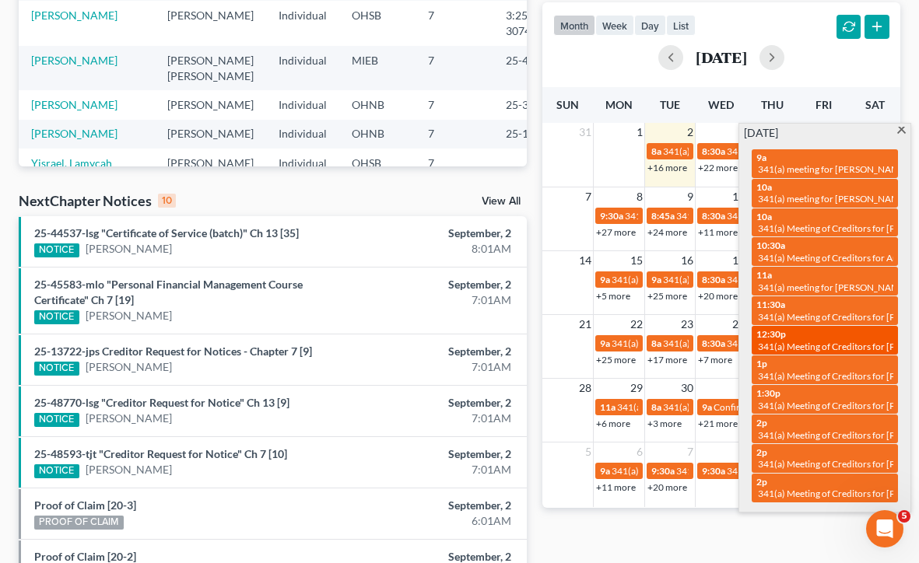
click at [845, 342] on span "341(a) Meeting of Creditors for Sharmayne Ivey" at bounding box center [859, 347] width 202 height 12
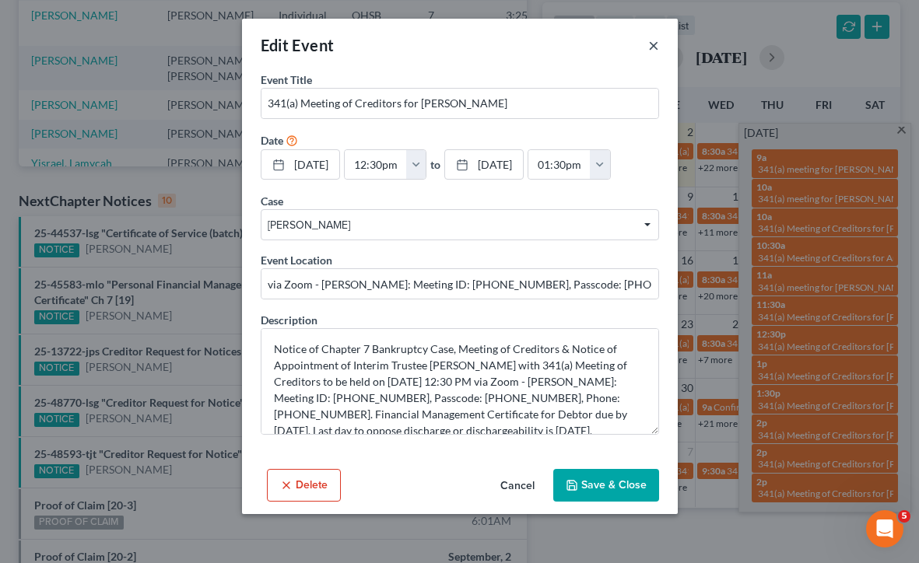
click at [655, 40] on button "×" at bounding box center [653, 45] width 11 height 19
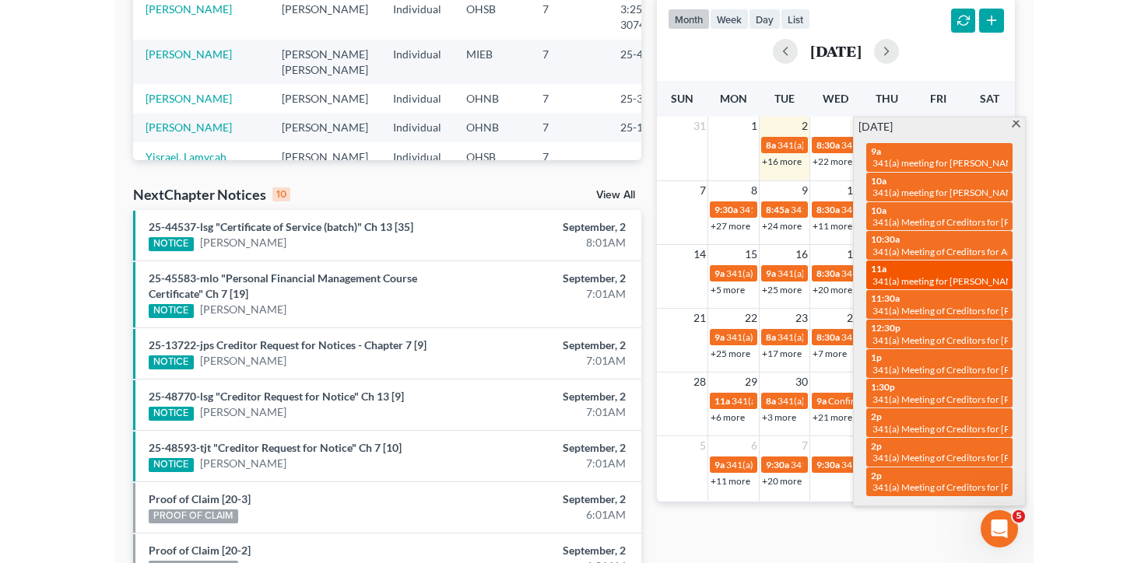
scroll to position [326, 0]
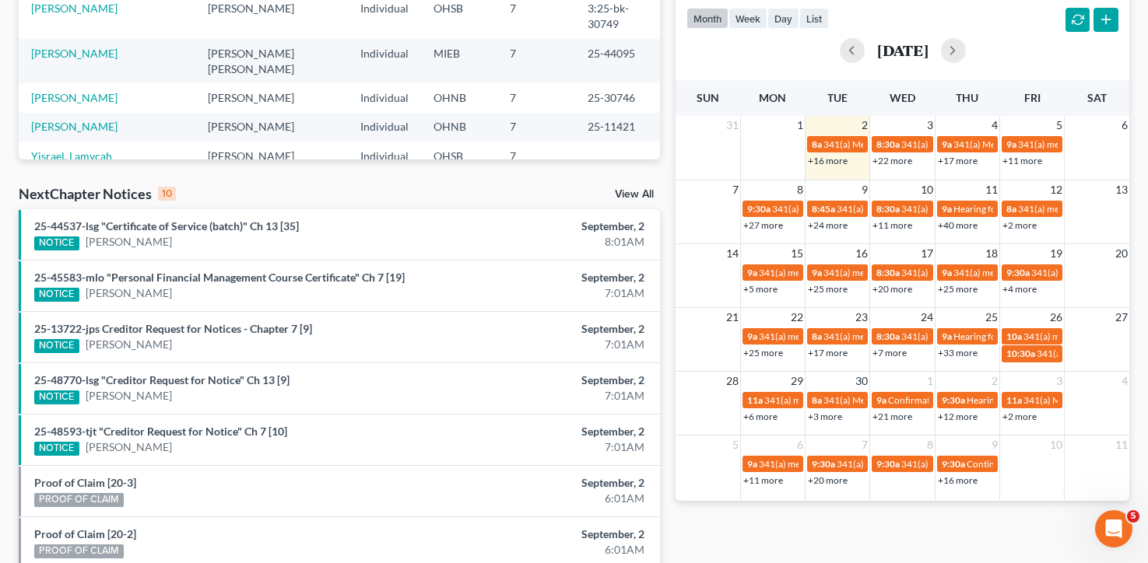
click at [918, 160] on link "+11 more" at bounding box center [1022, 161] width 40 height 12
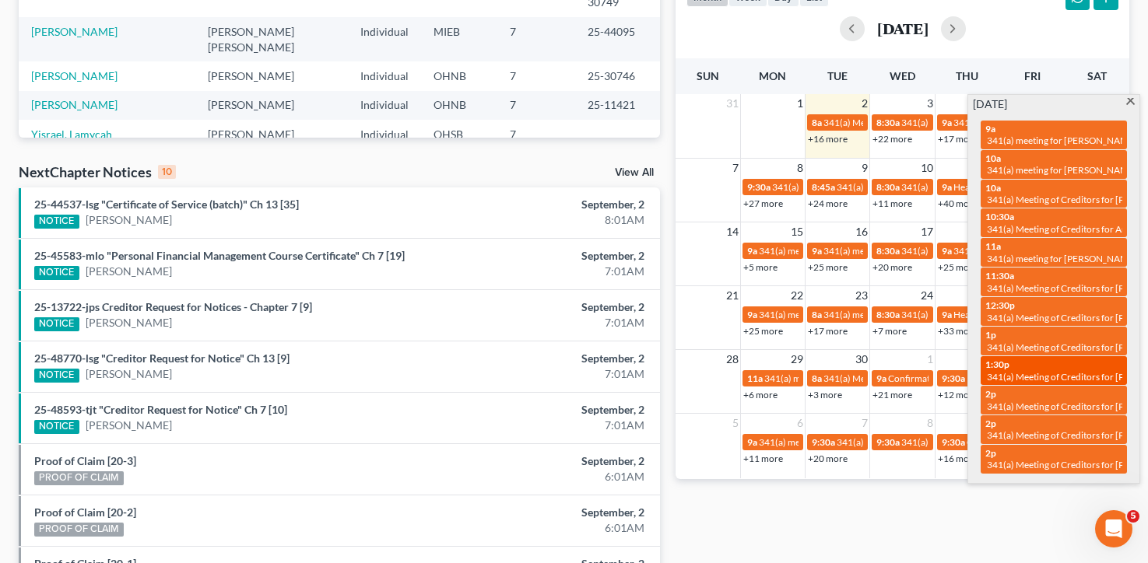
scroll to position [356, 0]
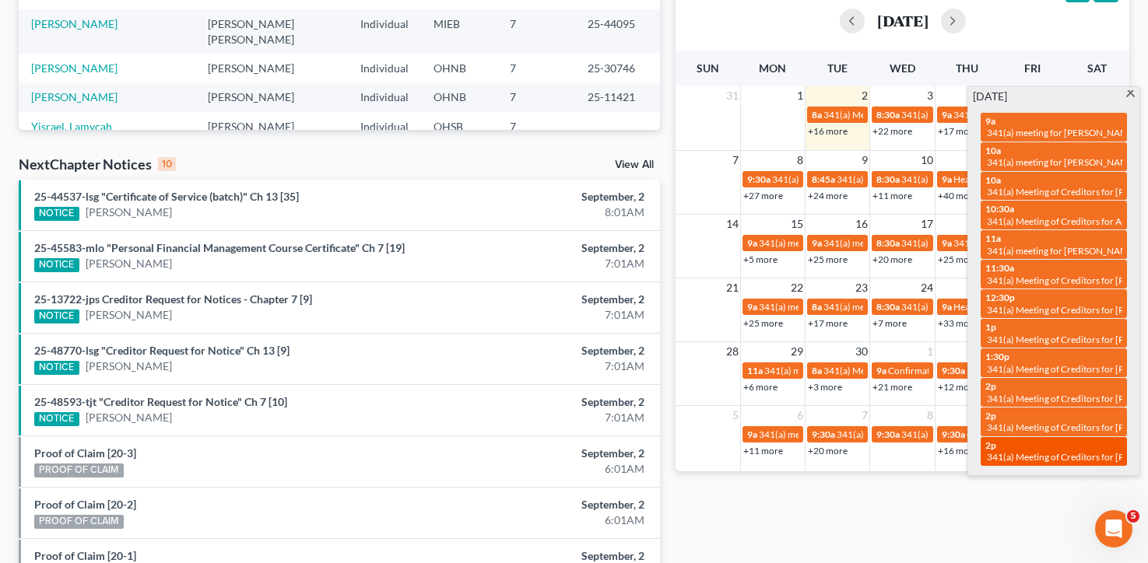
click at [918, 440] on div "2p 341(a) Meeting of Creditors for Rhenda D Miller" at bounding box center [1053, 452] width 137 height 24
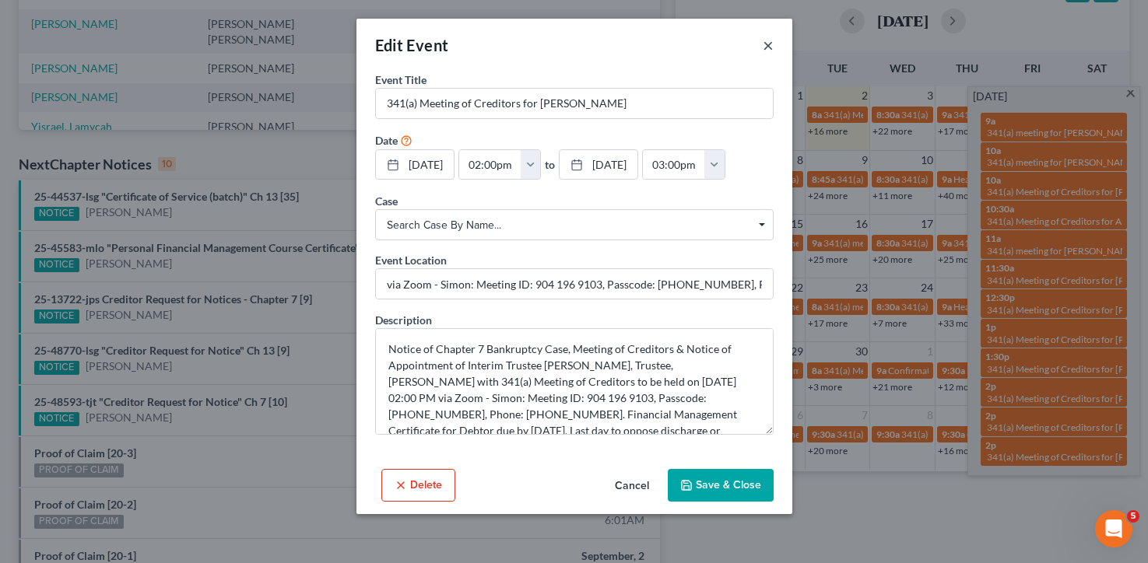
click at [766, 40] on button "×" at bounding box center [768, 45] width 11 height 19
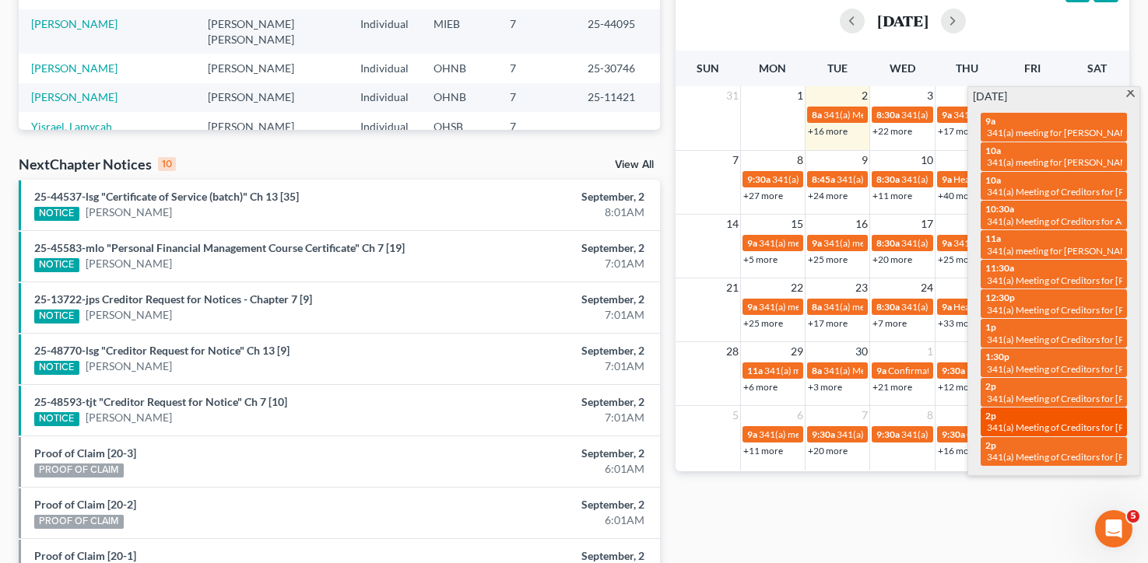
click at [918, 422] on span "341(a) Meeting of Creditors for Marcus Vera" at bounding box center [1088, 428] width 202 height 12
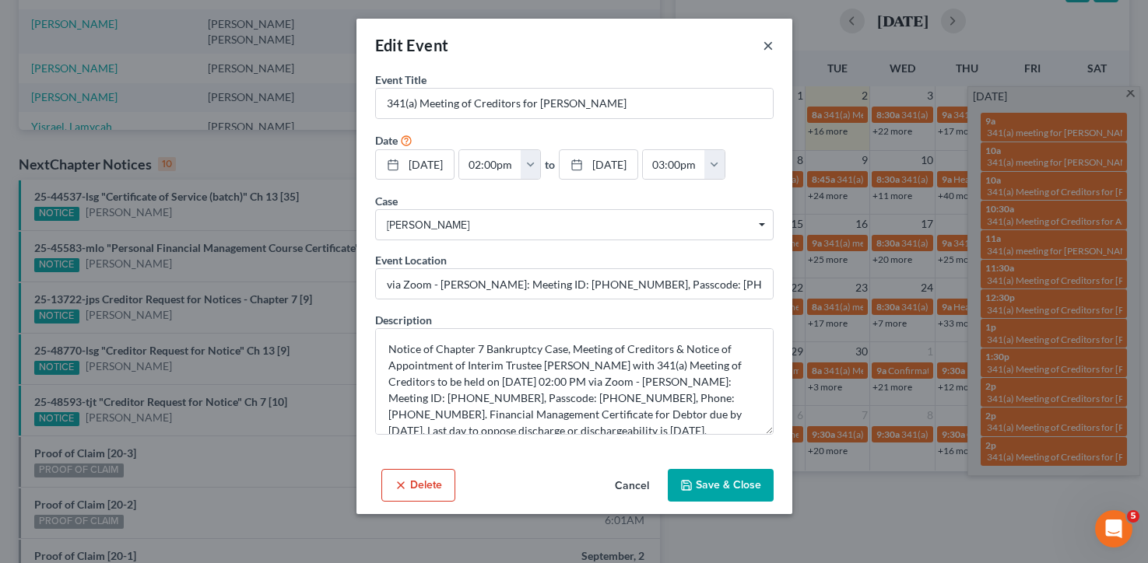
click at [766, 49] on button "×" at bounding box center [768, 45] width 11 height 19
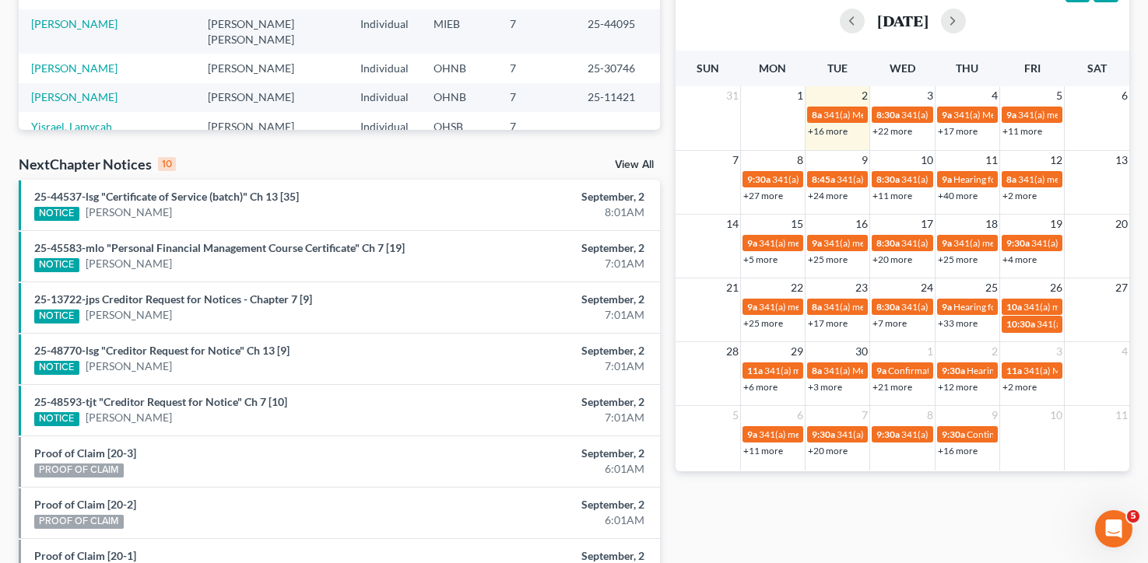
click at [918, 488] on div "Monthly Progress Bankruptcy Bankruptcy September 2025 August 2025 July 2025 Jun…" at bounding box center [902, 221] width 469 height 991
click at [778, 322] on link "+25 more" at bounding box center [763, 323] width 40 height 12
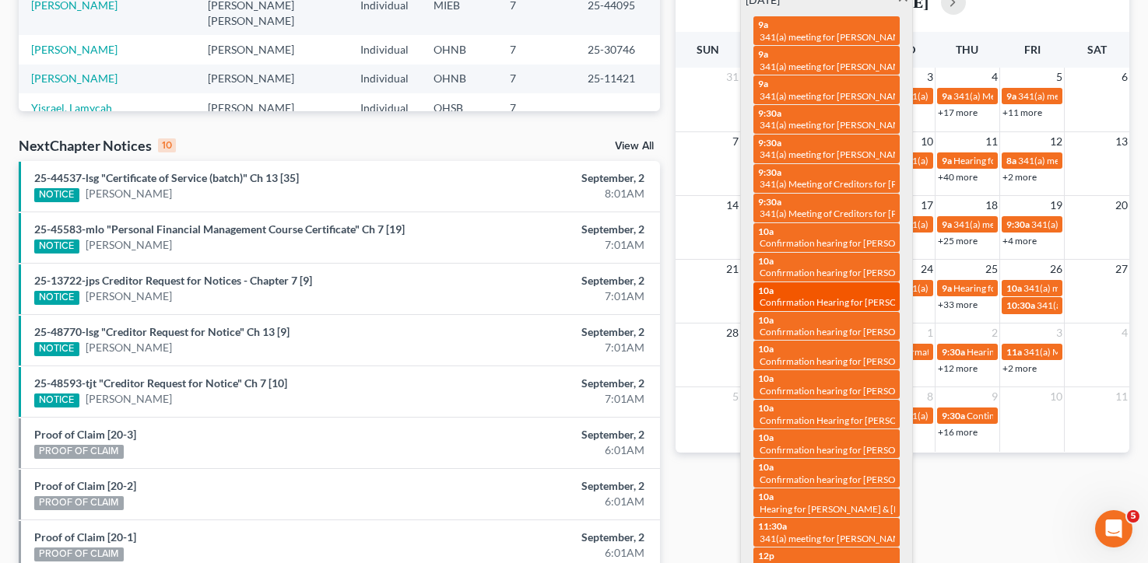
scroll to position [378, 0]
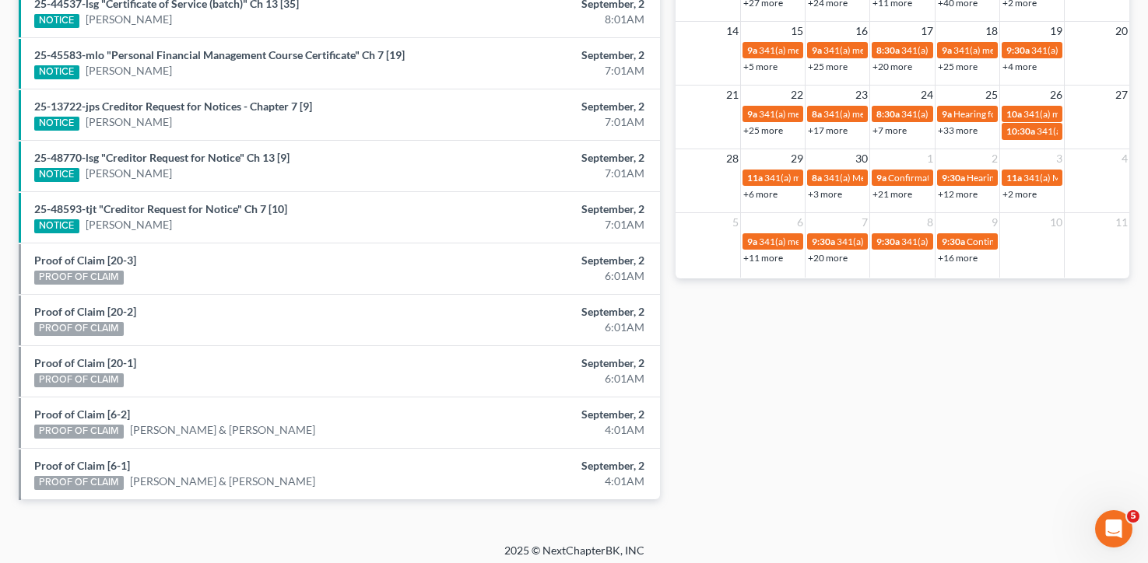
click at [918, 352] on div "Monthly Progress Bankruptcy Bankruptcy September 2025 August 2025 July 2025 Jun…" at bounding box center [902, 28] width 469 height 991
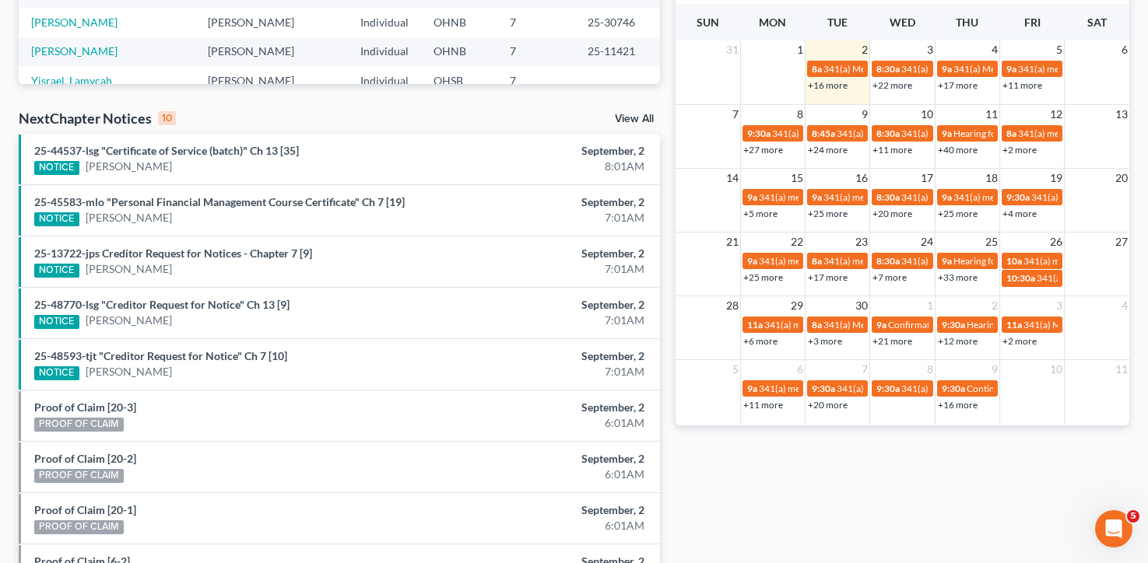
scroll to position [298, 0]
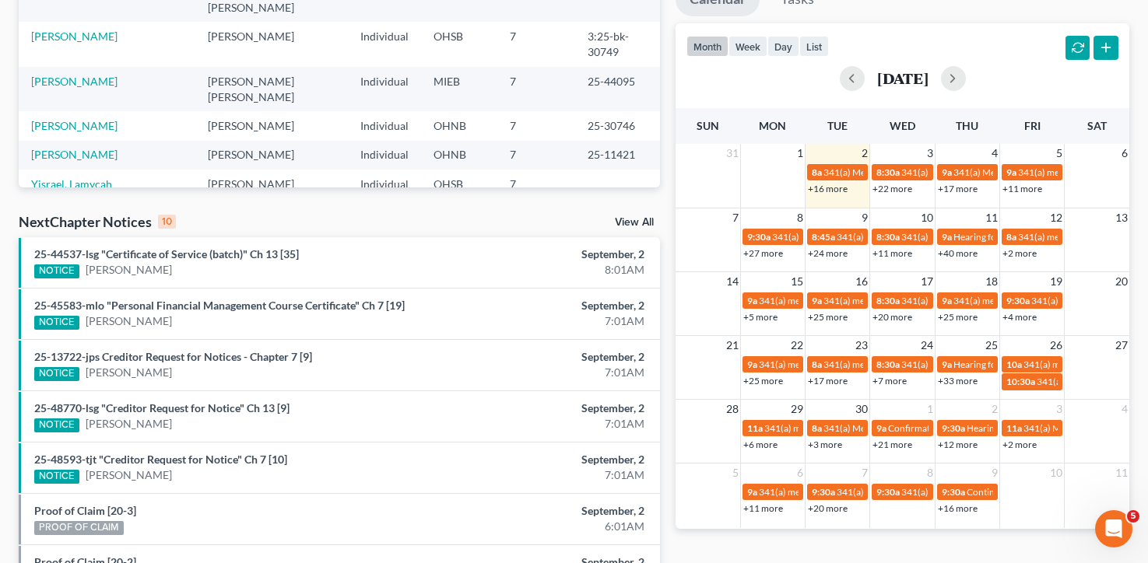
click at [918, 315] on link "+4 more" at bounding box center [1019, 317] width 34 height 12
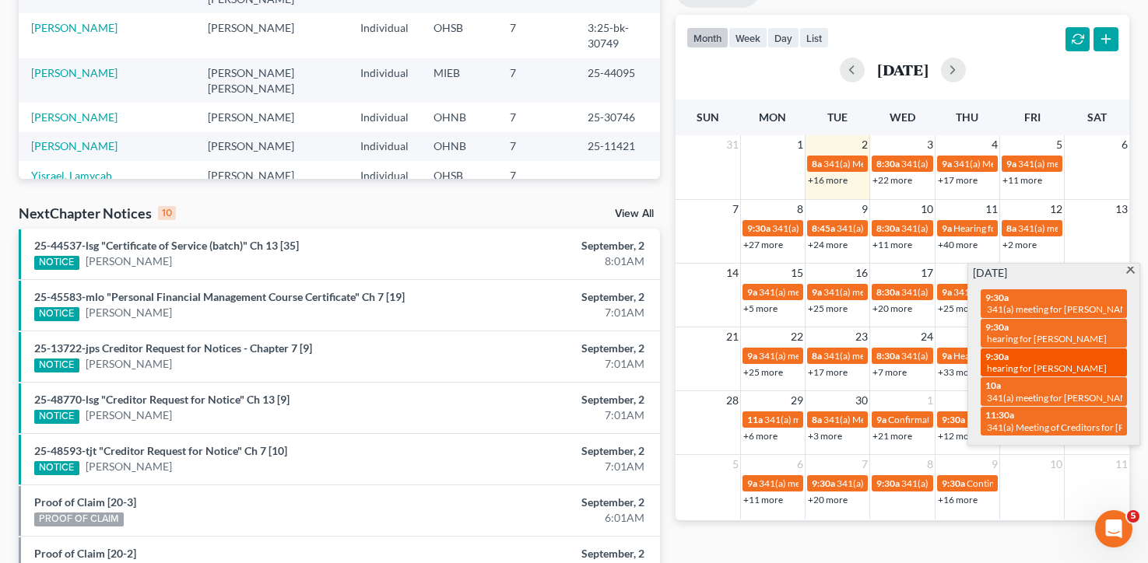
scroll to position [303, 0]
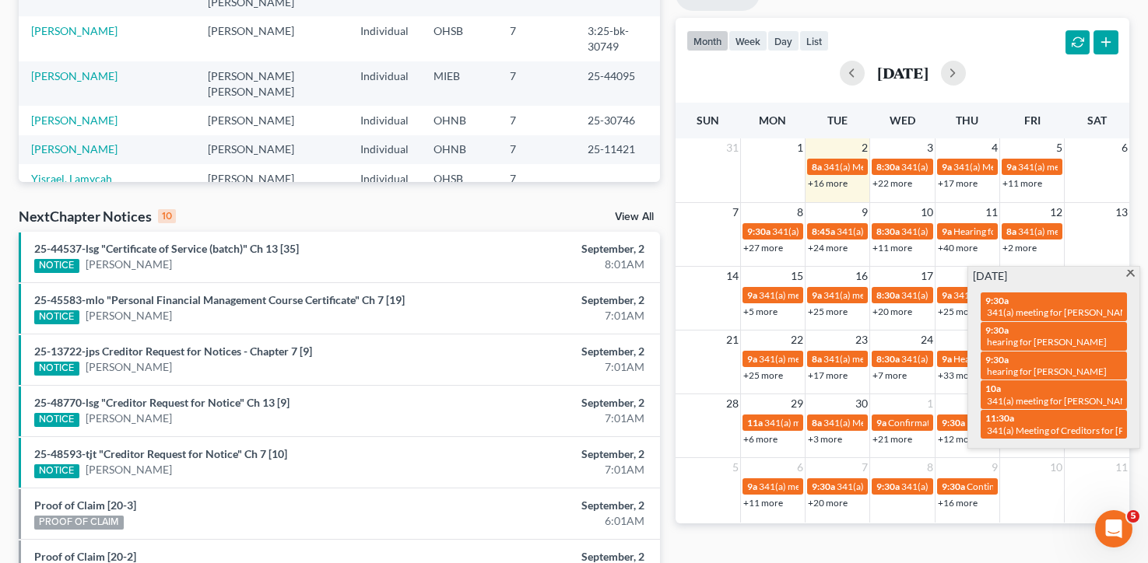
click at [918, 549] on div "Monthly Progress Bankruptcy Bankruptcy September 2025 August 2025 July 2025 Jun…" at bounding box center [902, 273] width 469 height 991
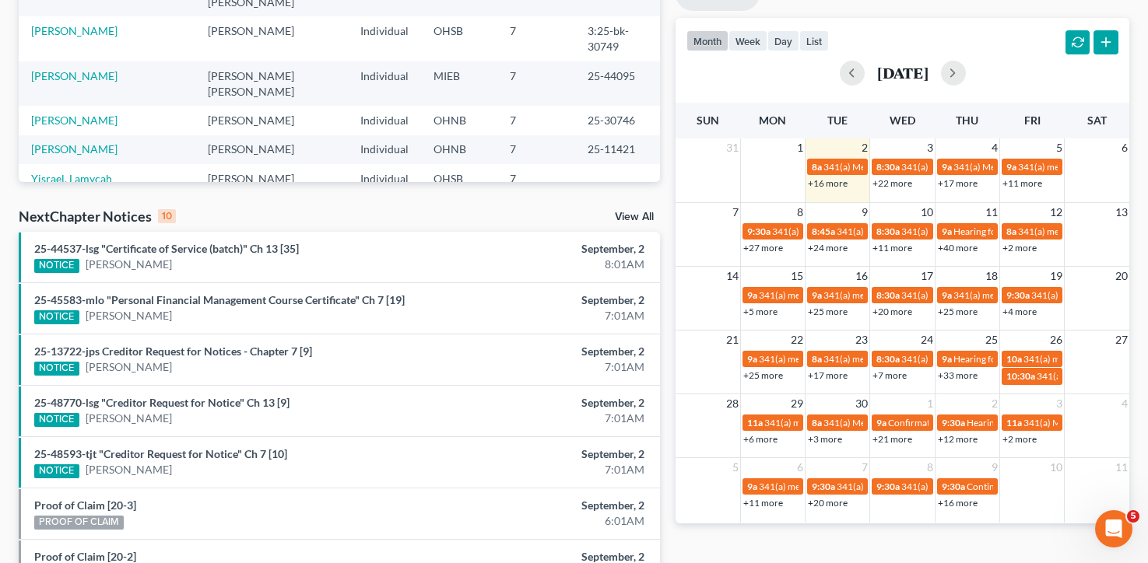
click at [773, 372] on link "+25 more" at bounding box center [763, 376] width 40 height 12
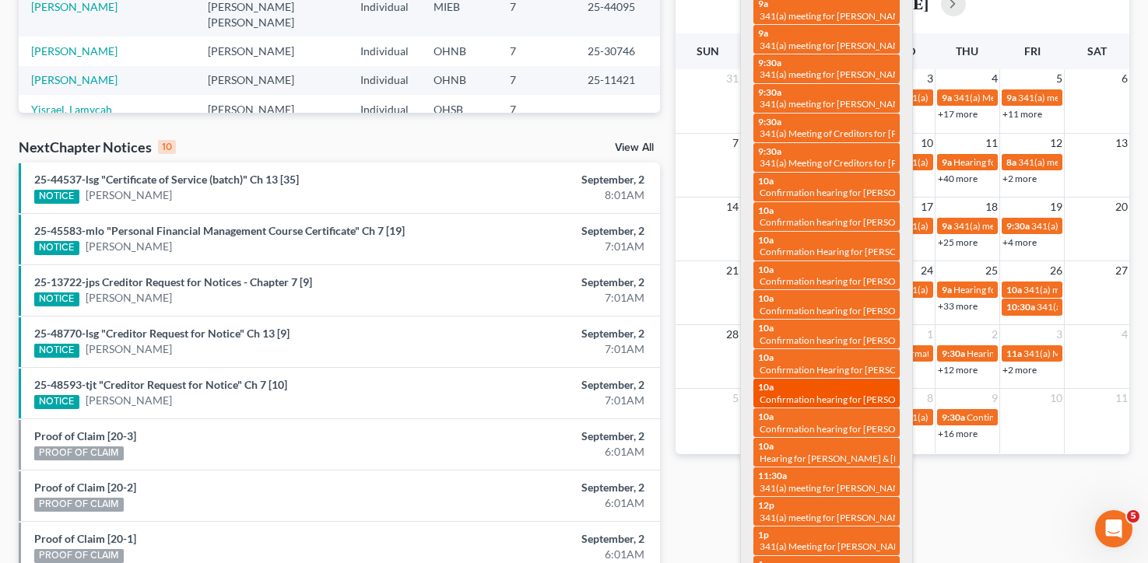
scroll to position [387, 0]
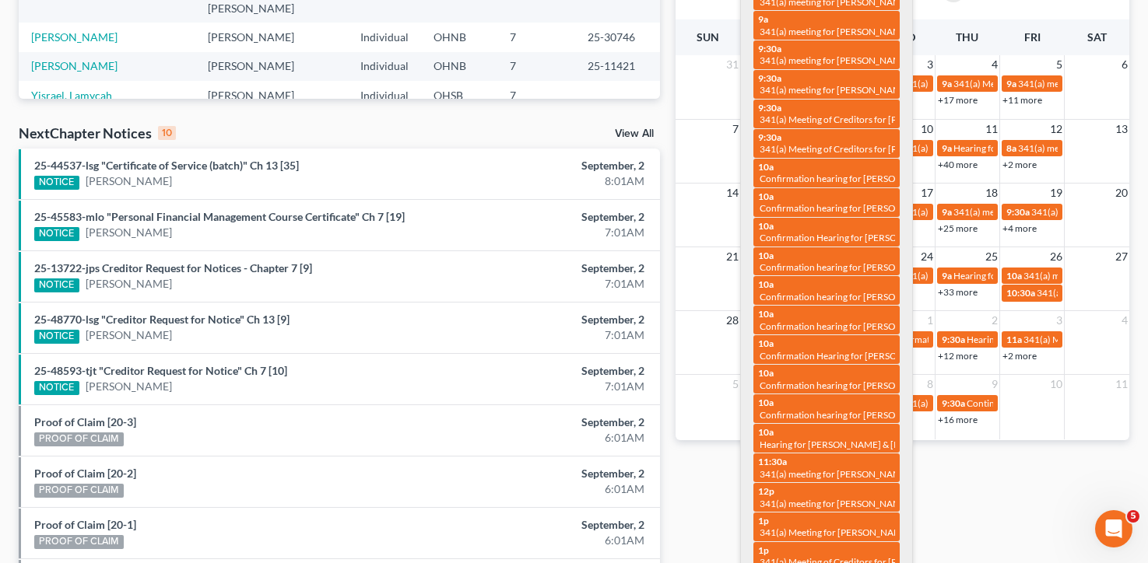
click at [918, 506] on div "Monthly Progress Bankruptcy Bankruptcy September 2025 August 2025 July 2025 Jun…" at bounding box center [902, 190] width 469 height 991
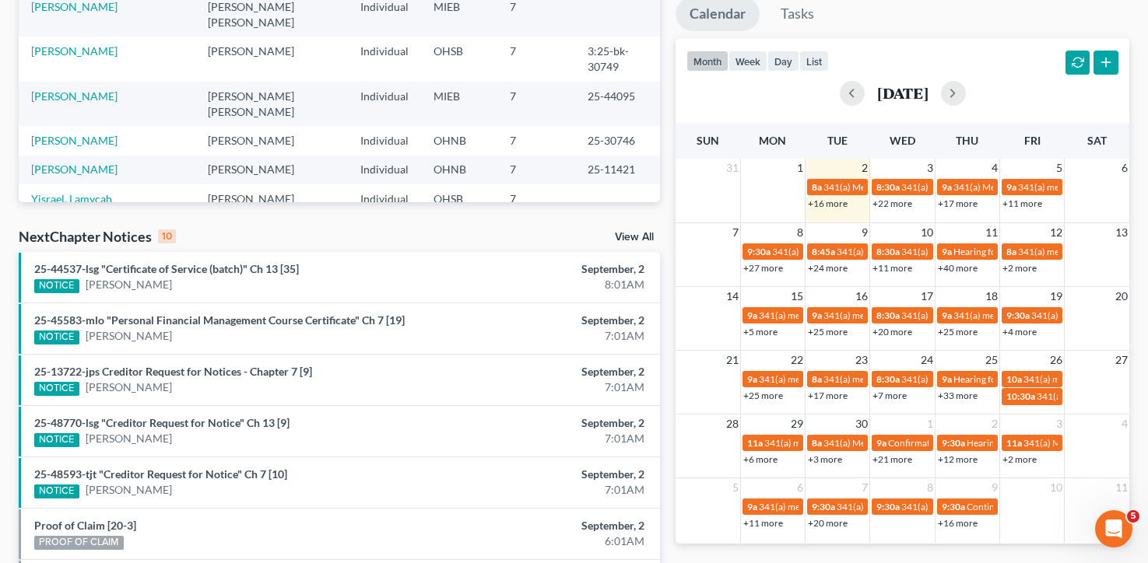
scroll to position [285, 0]
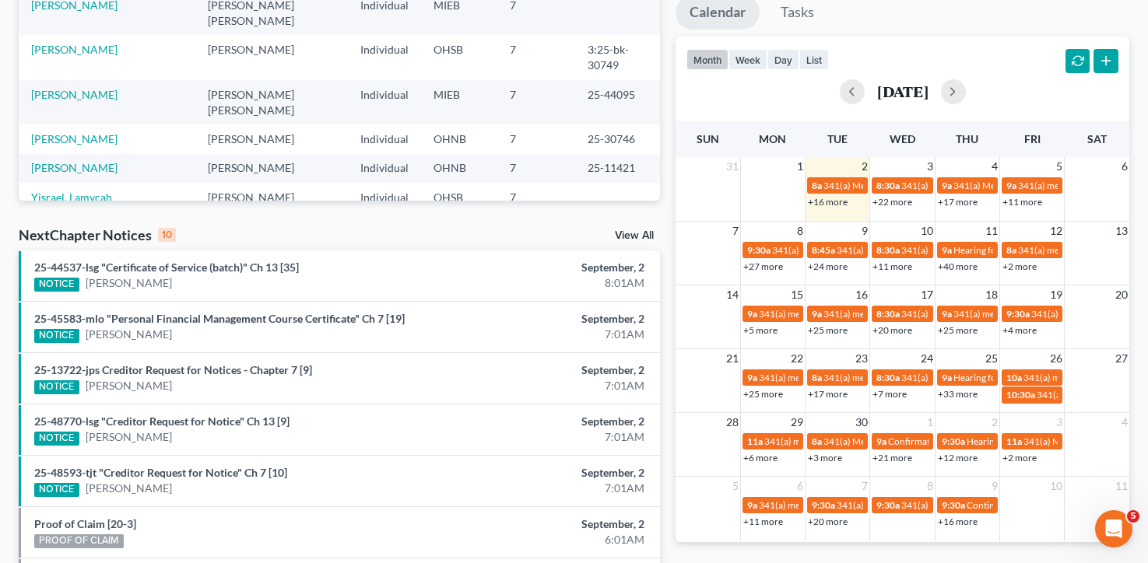
click at [918, 264] on link "+2 more" at bounding box center [1019, 267] width 34 height 12
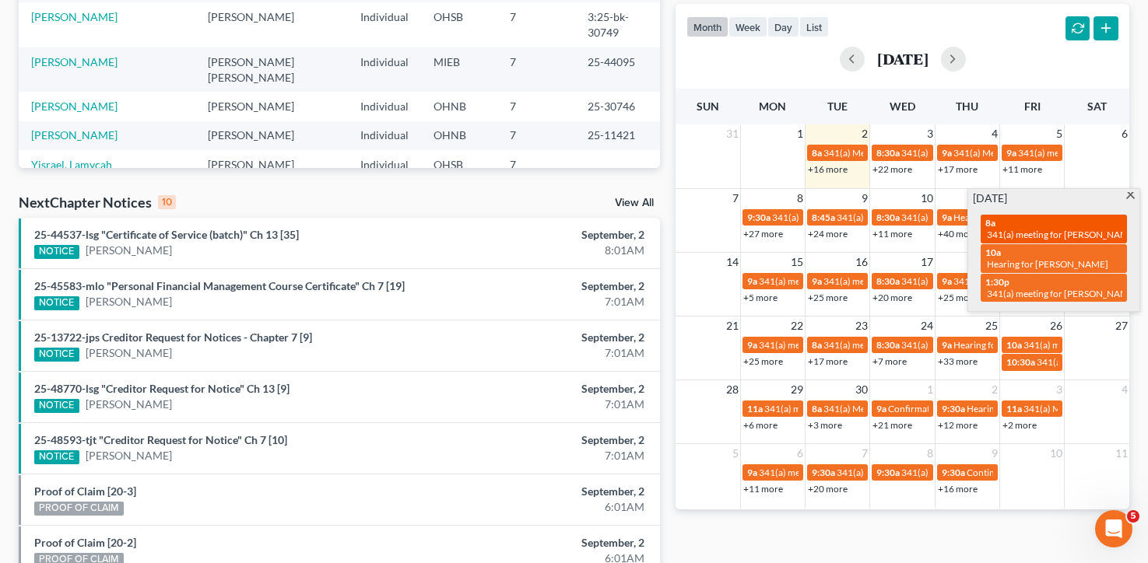
scroll to position [321, 0]
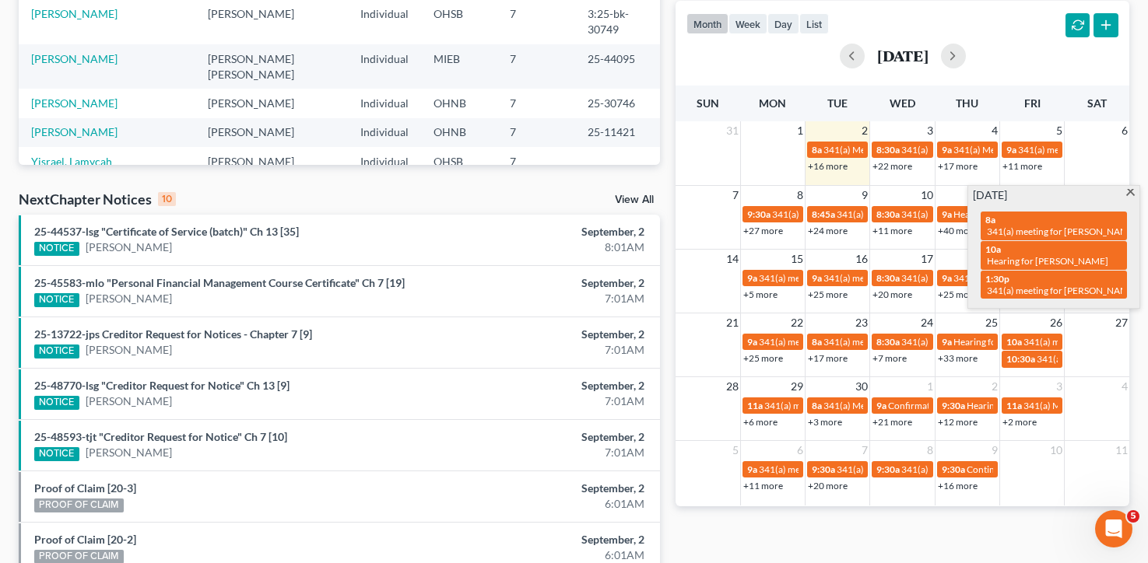
click at [750, 157] on td at bounding box center [772, 156] width 65 height 33
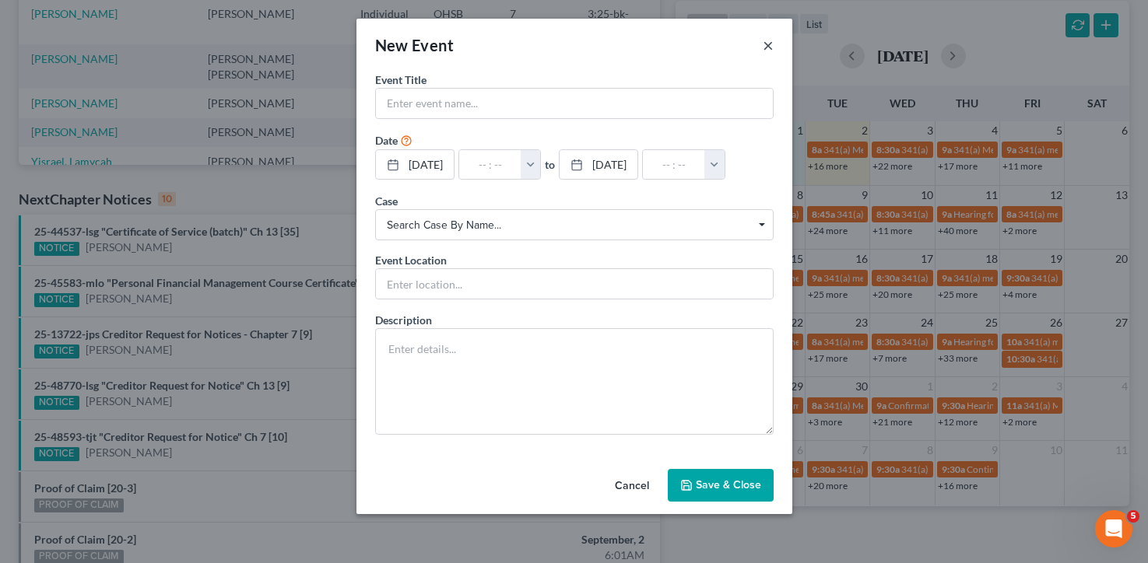
click at [763, 46] on button "×" at bounding box center [768, 45] width 11 height 19
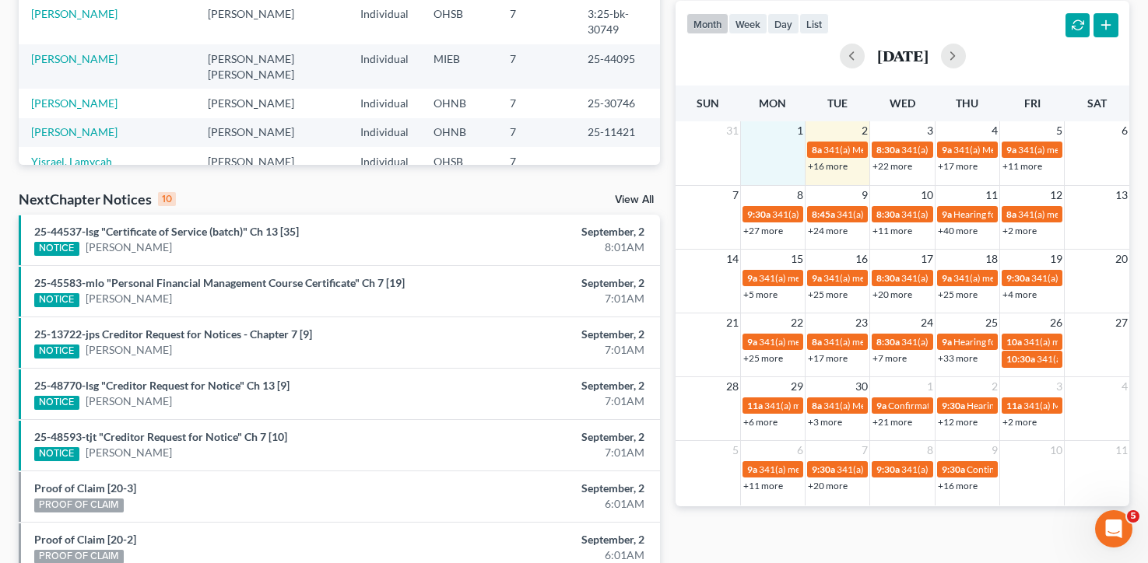
scroll to position [319, 0]
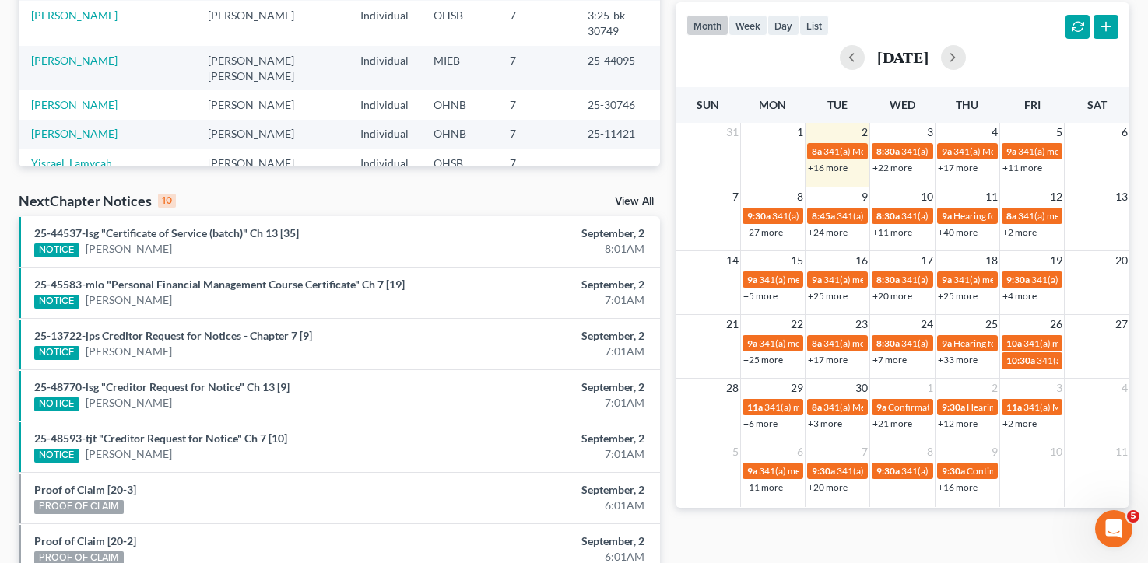
click at [770, 230] on link "+27 more" at bounding box center [763, 232] width 40 height 12
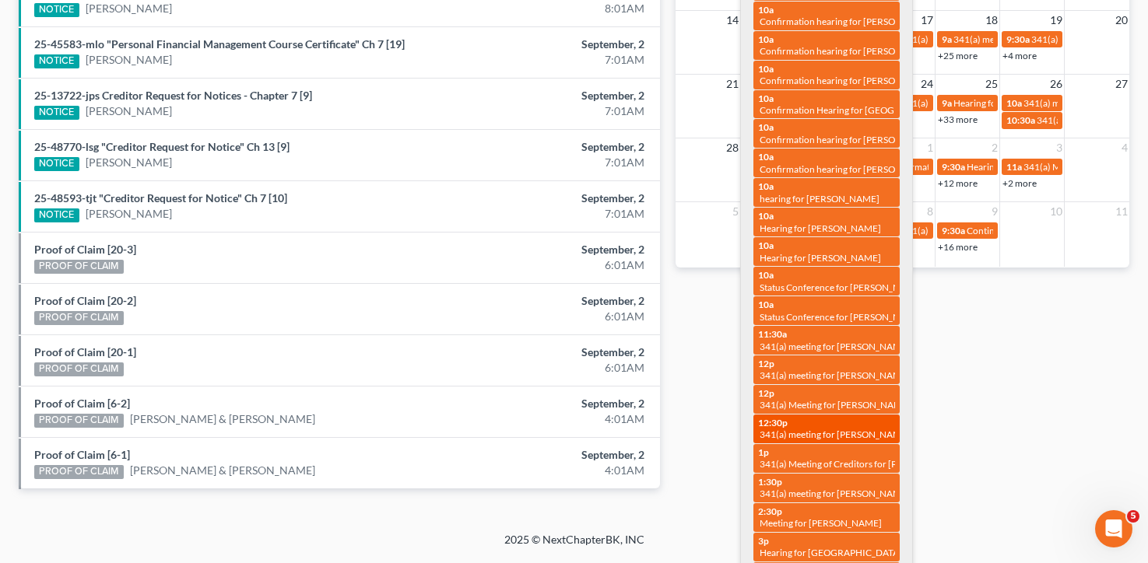
scroll to position [559, 0]
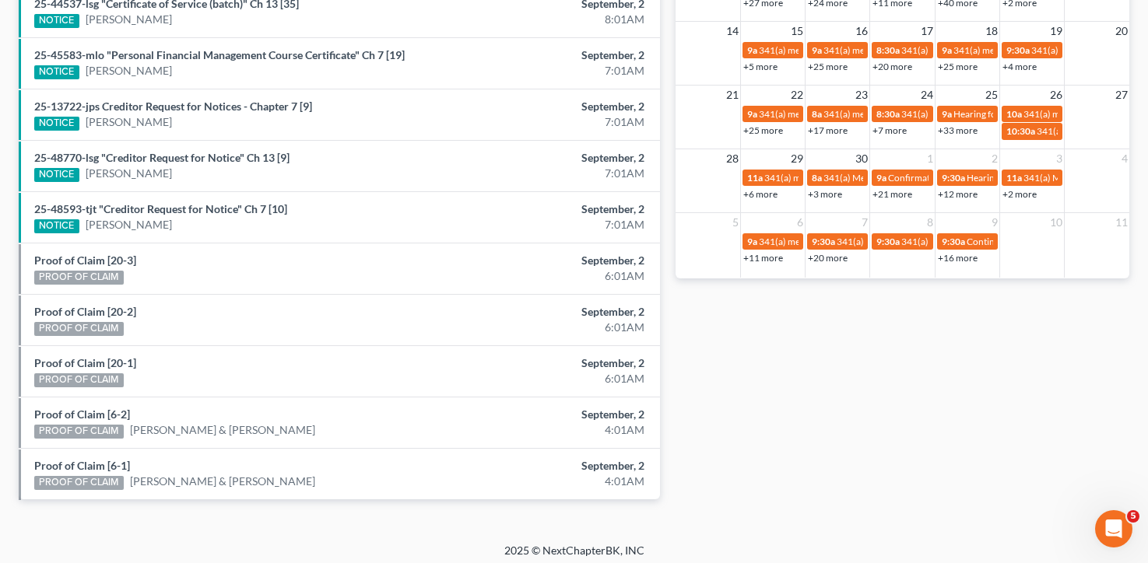
click at [918, 486] on div "Monthly Progress Bankruptcy Bankruptcy September 2025 August 2025 July 2025 Jun…" at bounding box center [902, 28] width 469 height 991
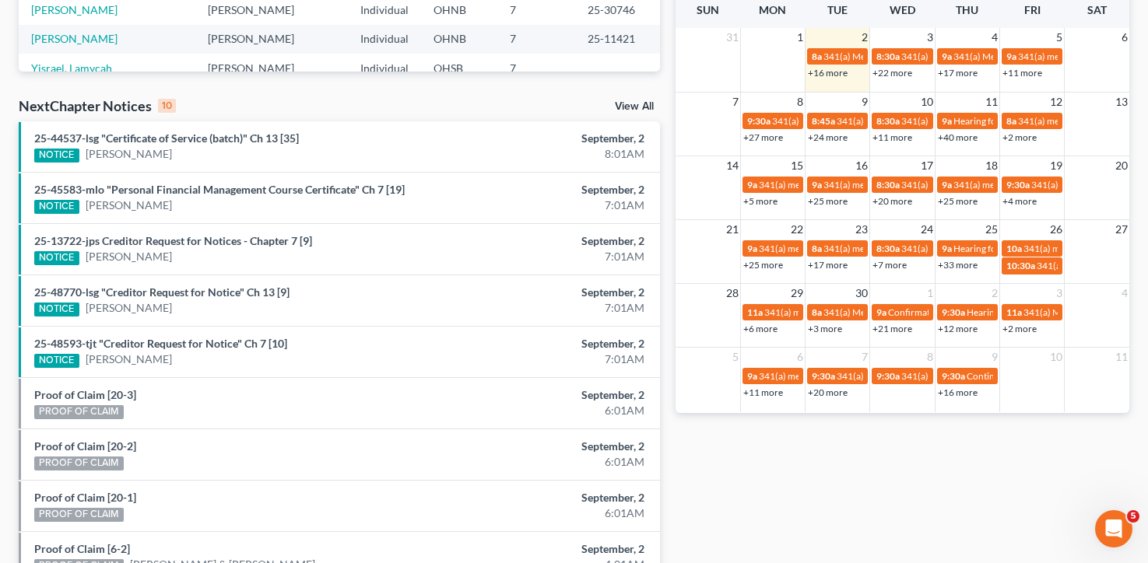
scroll to position [214, 0]
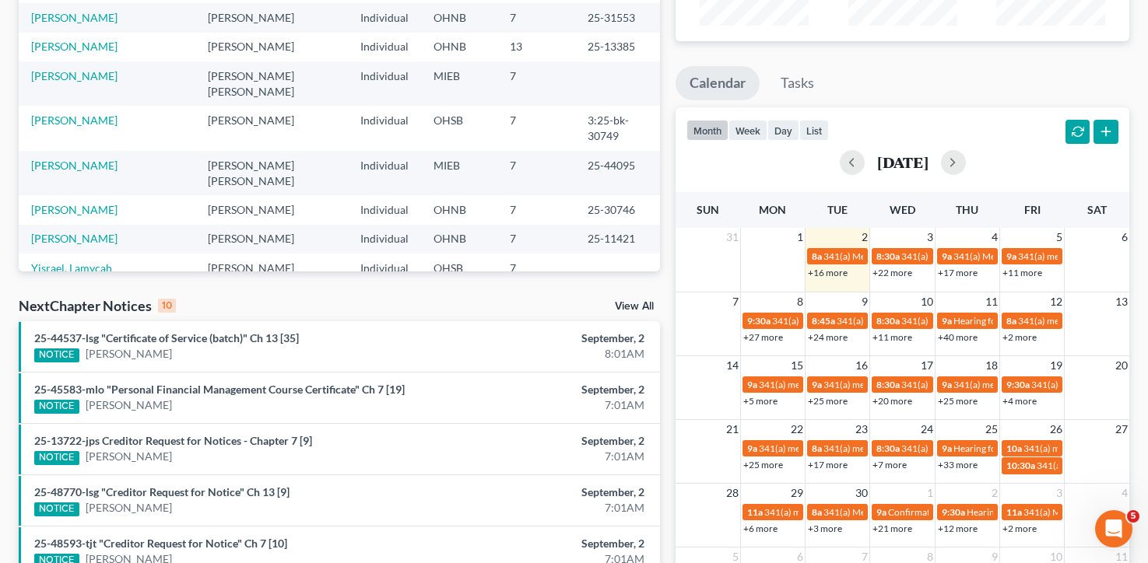
click at [826, 274] on link "+16 more" at bounding box center [828, 273] width 40 height 12
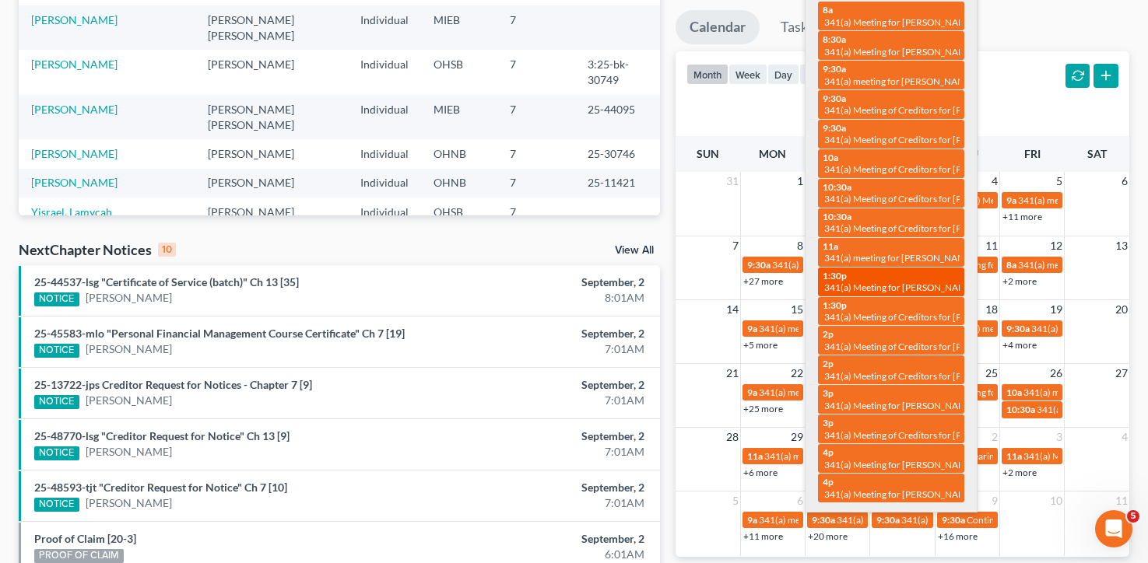
scroll to position [272, 0]
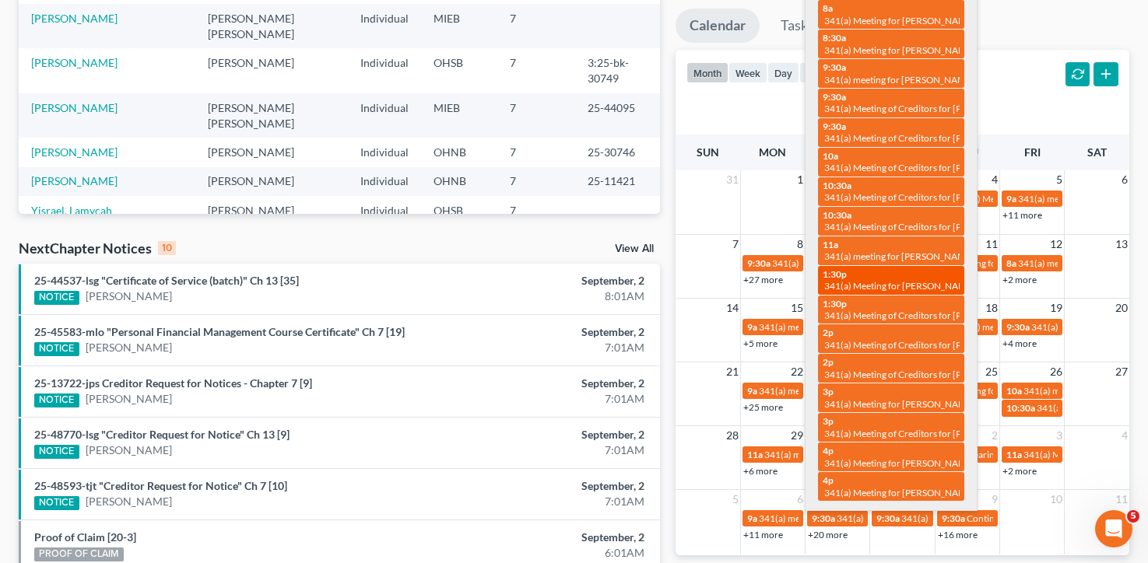
click at [917, 266] on link "1:30p 341(a) Meeting for Damita Everett" at bounding box center [891, 280] width 146 height 29
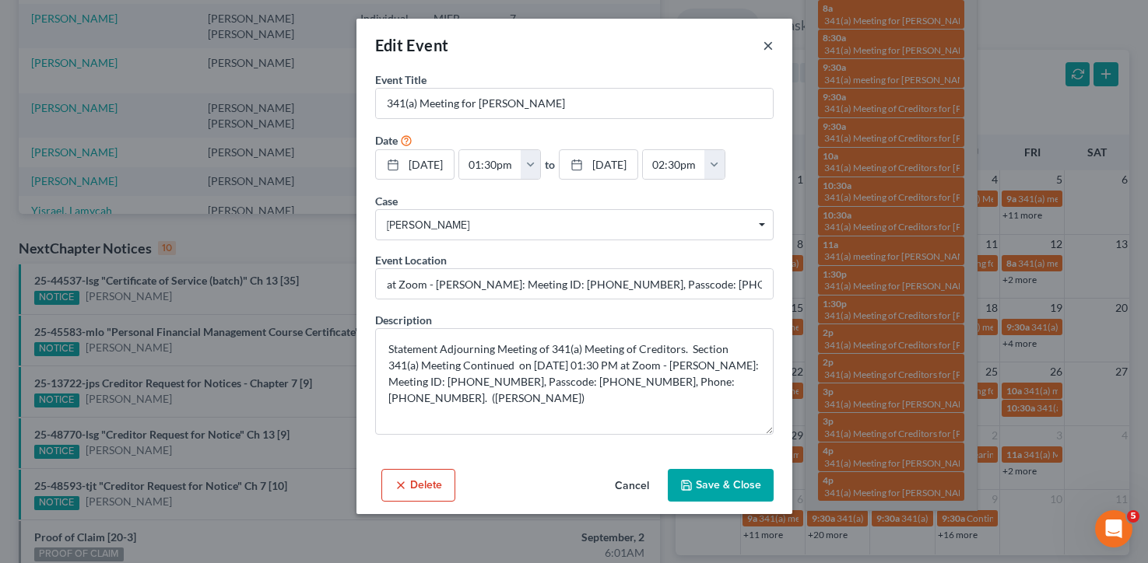
click at [766, 47] on button "×" at bounding box center [768, 45] width 11 height 19
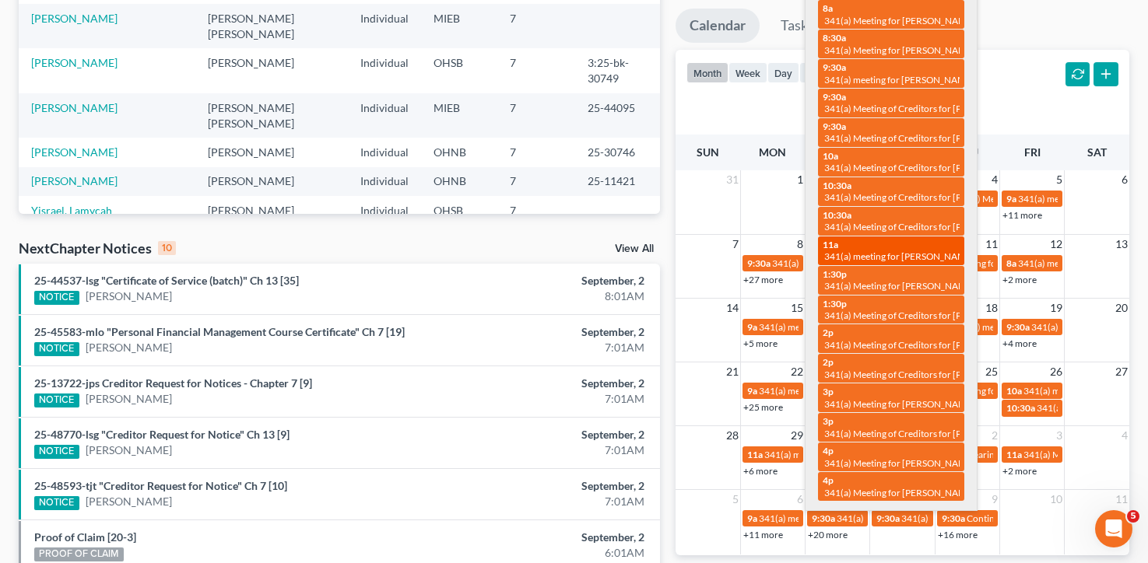
click at [918, 251] on span "341(a) meeting for Jaren Baldwin & Jennah Baldwin" at bounding box center [940, 257] width 233 height 12
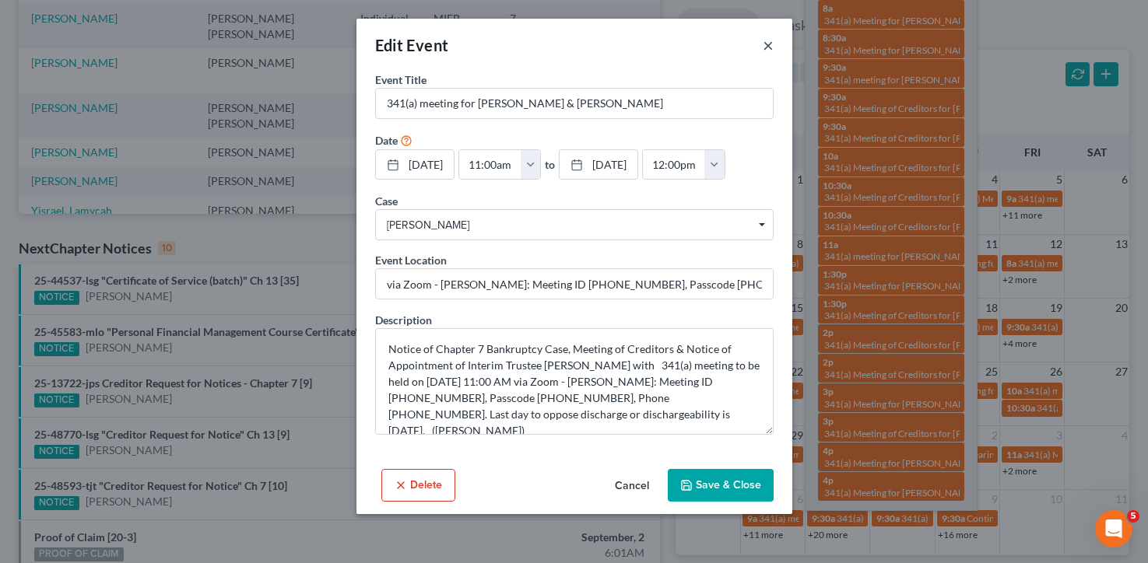
click at [769, 41] on button "×" at bounding box center [768, 45] width 11 height 19
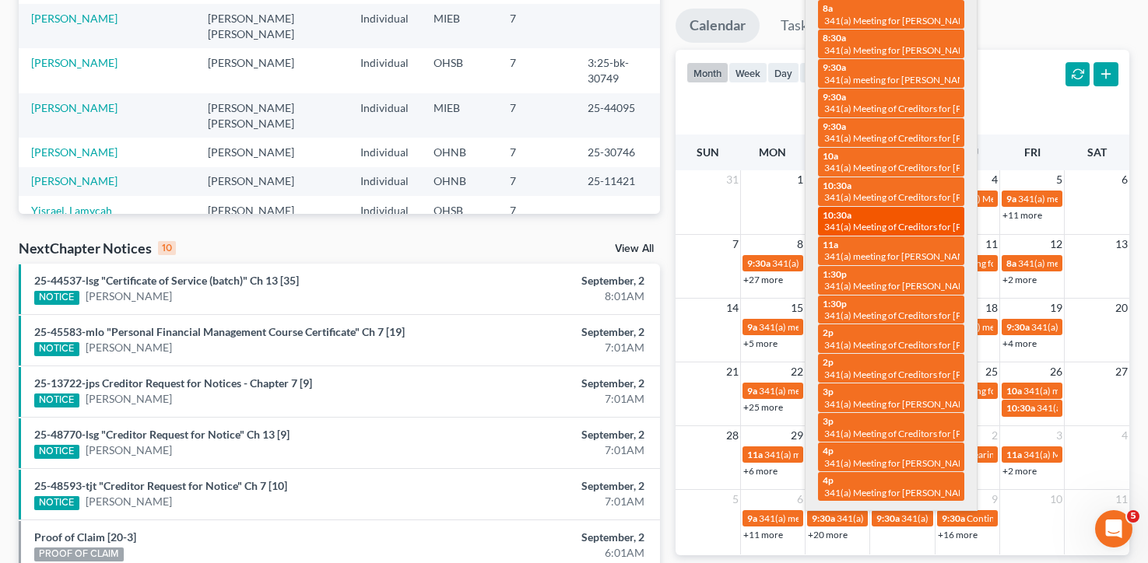
click at [859, 221] on span "341(a) Meeting of Creditors for [PERSON_NAME] & [PERSON_NAME]" at bounding box center [966, 227] width 284 height 12
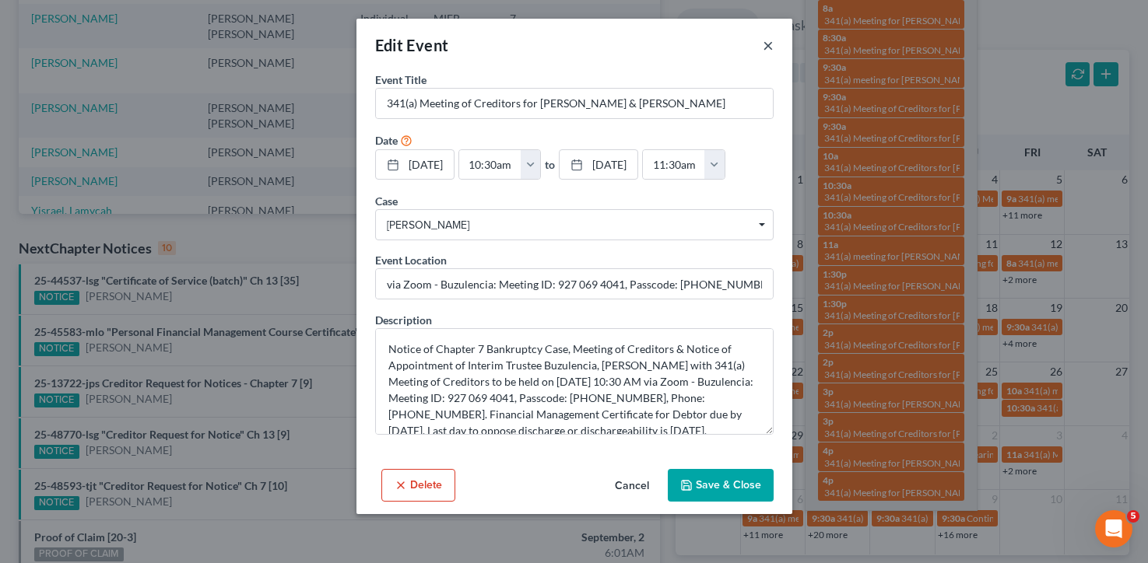
click at [770, 44] on button "×" at bounding box center [768, 45] width 11 height 19
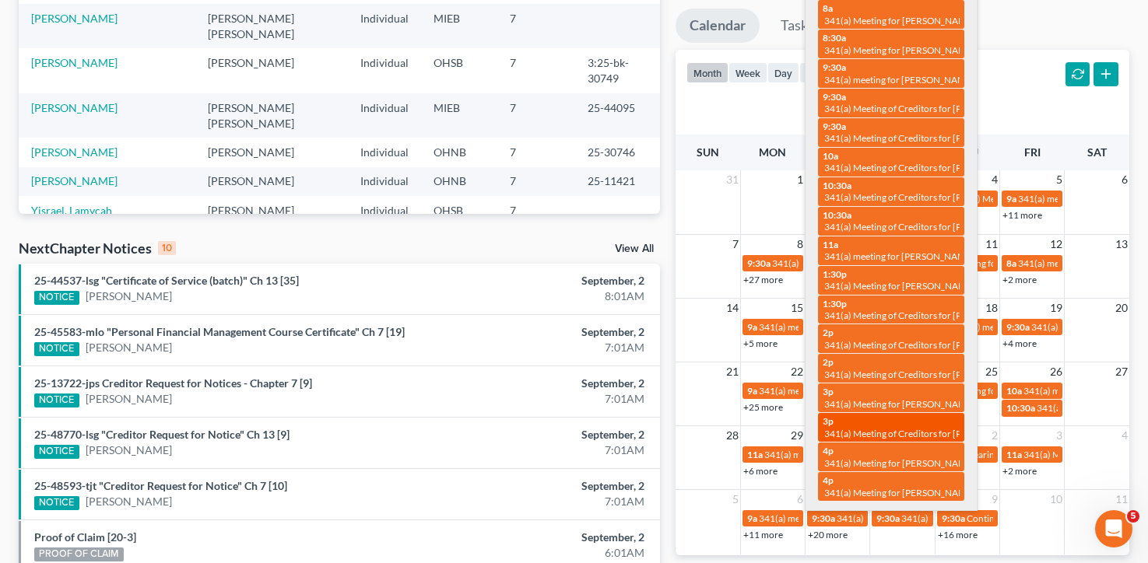
click at [875, 428] on span "341(a) Meeting of Creditors for Derrell Moore Jr." at bounding box center [925, 434] width 202 height 12
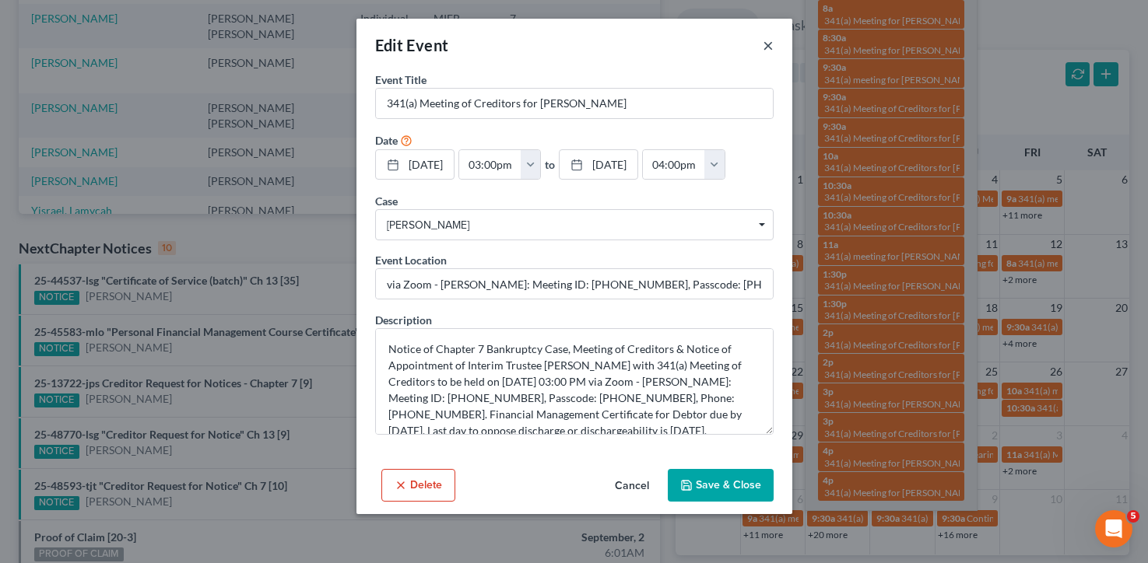
click at [766, 47] on button "×" at bounding box center [768, 45] width 11 height 19
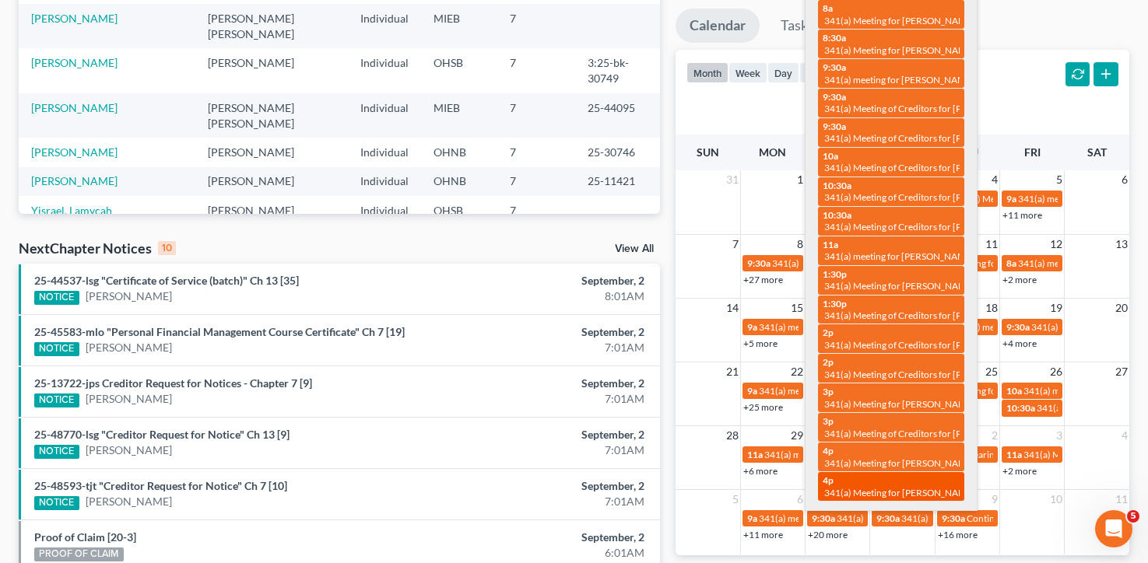
click at [867, 475] on div "4p 341(a) Meeting for Carrissa La Ren Congrove and Kyle Andrew Congrove" at bounding box center [890, 487] width 137 height 24
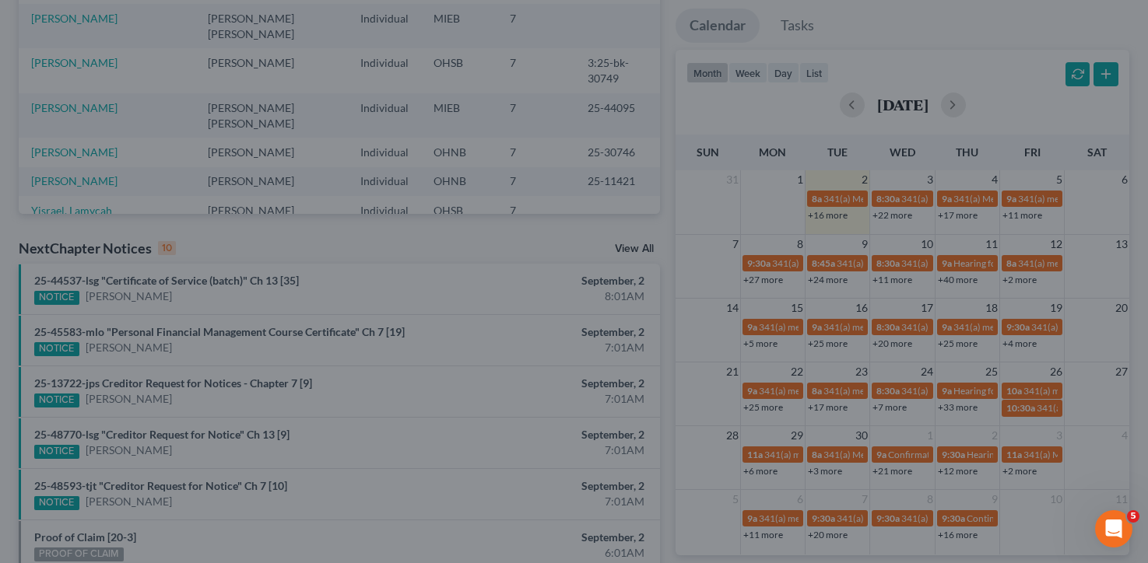
click at [899, 437] on div "Edit Event × Event Title * 341(a) Meeting for Carrissa La Ren Congrove and Kyle…" at bounding box center [574, 281] width 1148 height 563
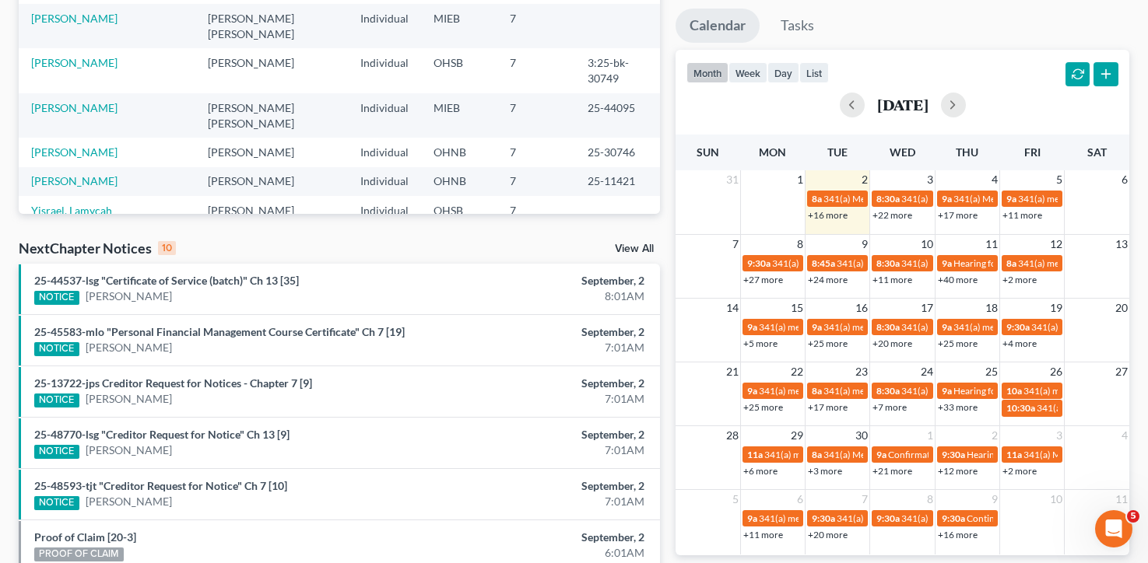
click at [838, 212] on link "+16 more" at bounding box center [828, 215] width 40 height 12
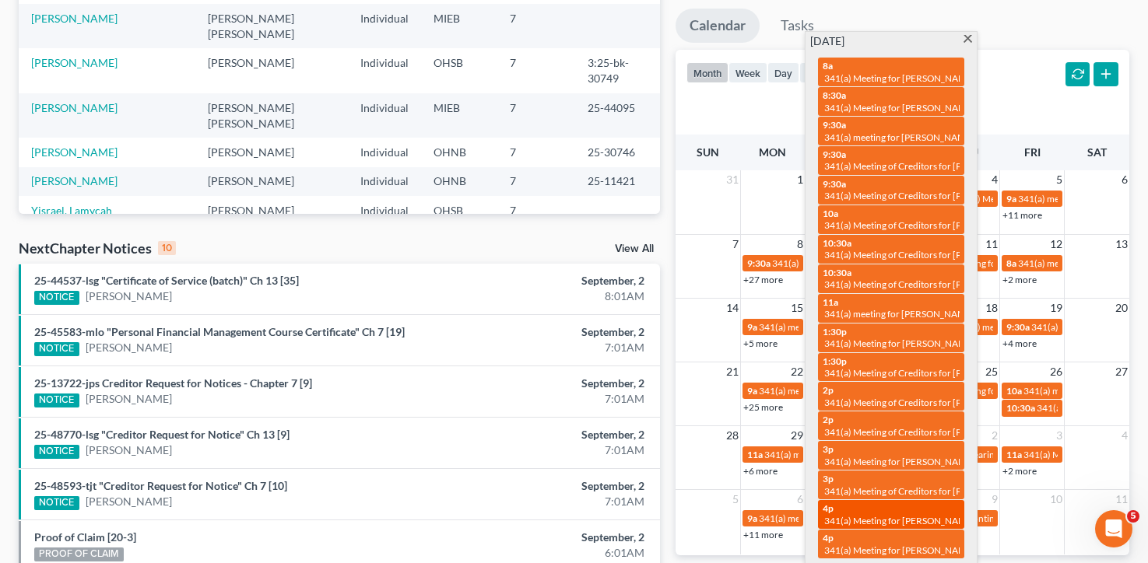
click at [893, 515] on span "341(a) Meeting for Carlton Williams & Anna Williams" at bounding box center [940, 521] width 233 height 12
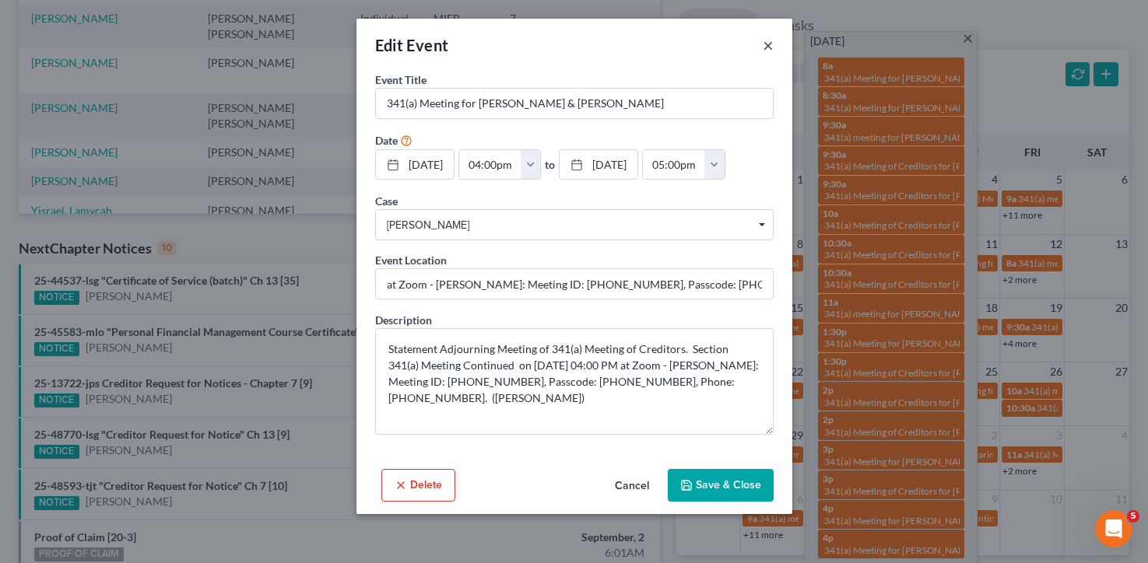
click at [764, 40] on button "×" at bounding box center [768, 45] width 11 height 19
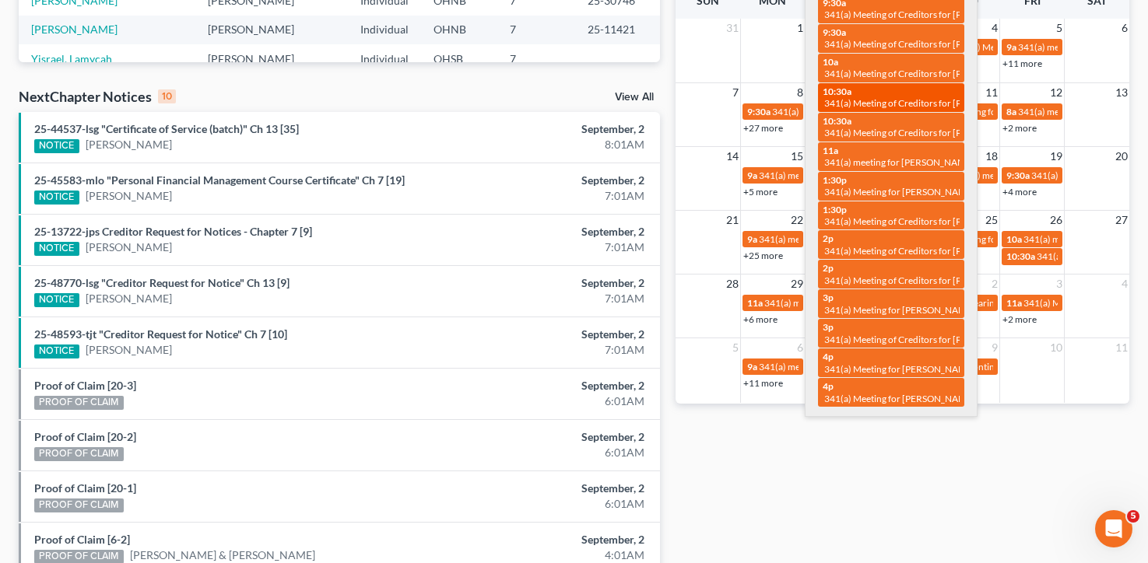
scroll to position [482, 0]
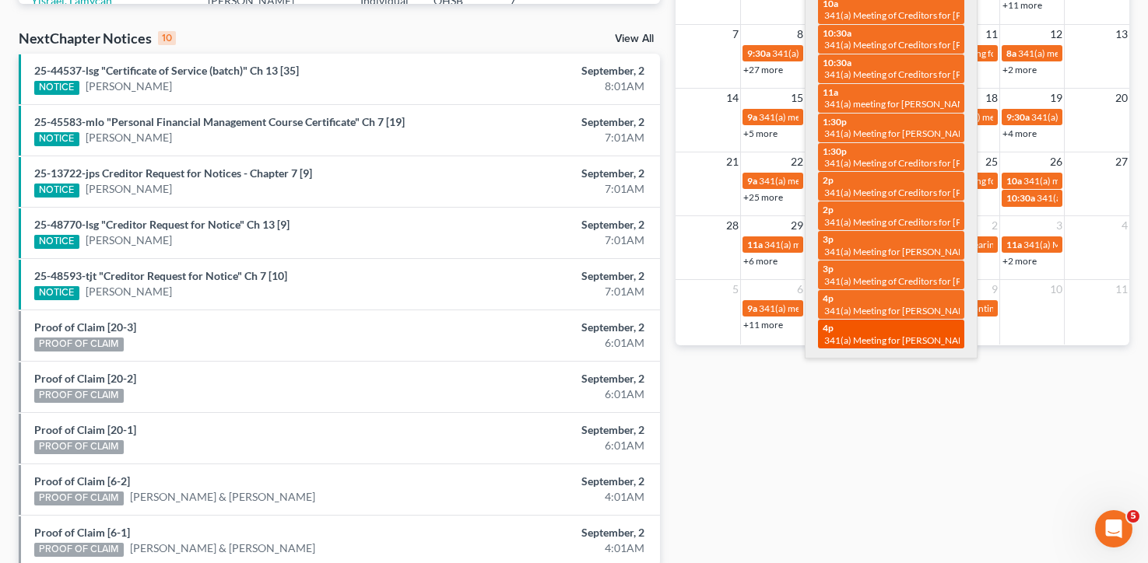
click at [910, 322] on div "4p 341(a) Meeting for Carrissa La Ren Congrove and Kyle Andrew Congrove" at bounding box center [890, 334] width 137 height 24
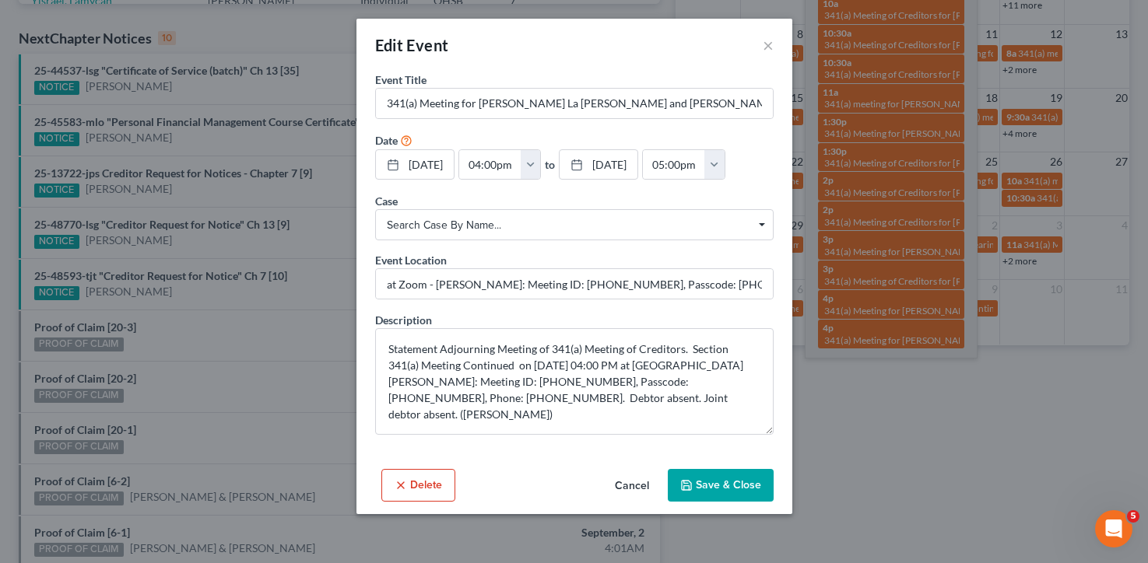
click at [488, 244] on form "Event Title * 341(a) Meeting for Carrissa La Ren Congrove and Kyle Andrew Congr…" at bounding box center [574, 253] width 398 height 363
click at [488, 228] on span "Search case by name..." at bounding box center [574, 225] width 375 height 16
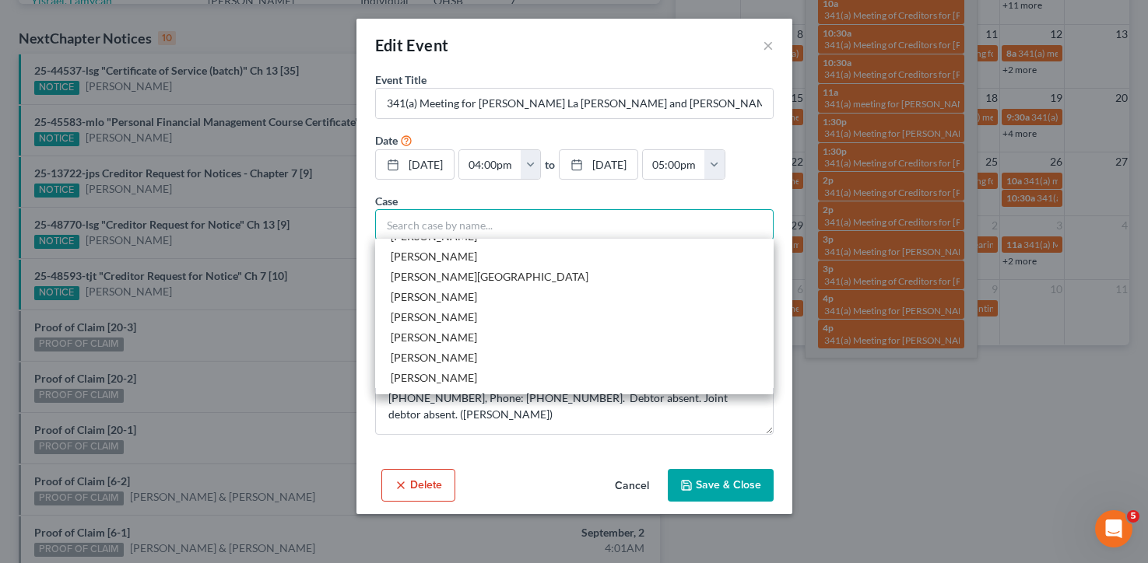
scroll to position [261, 0]
click at [452, 190] on form "Event Title * 341(a) Meeting for Carrissa La Ren Congrove and Kyle Andrew Congr…" at bounding box center [574, 253] width 398 height 363
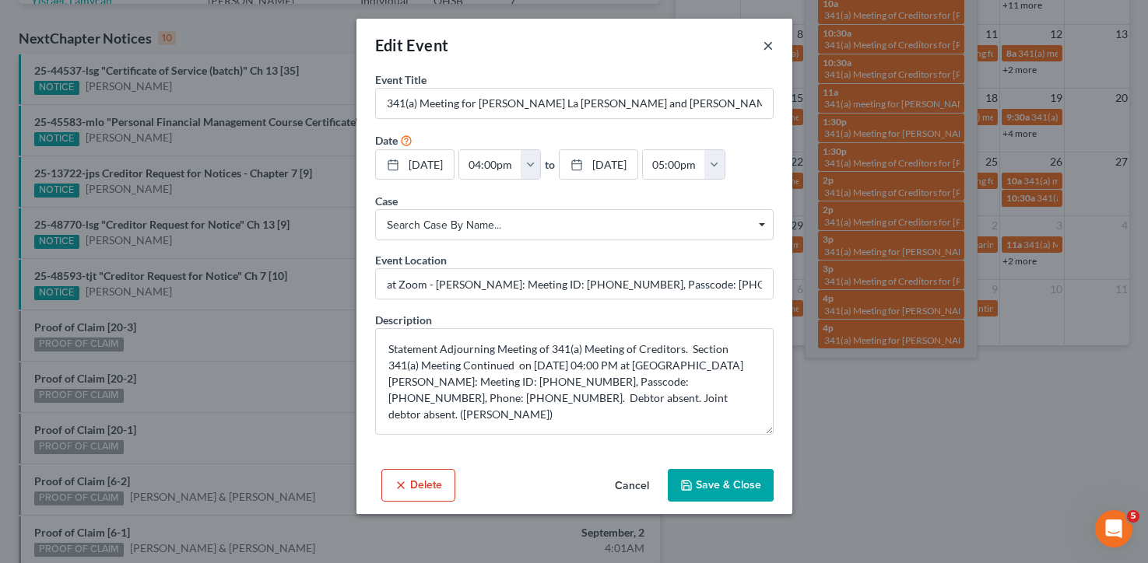
click at [766, 49] on button "×" at bounding box center [768, 45] width 11 height 19
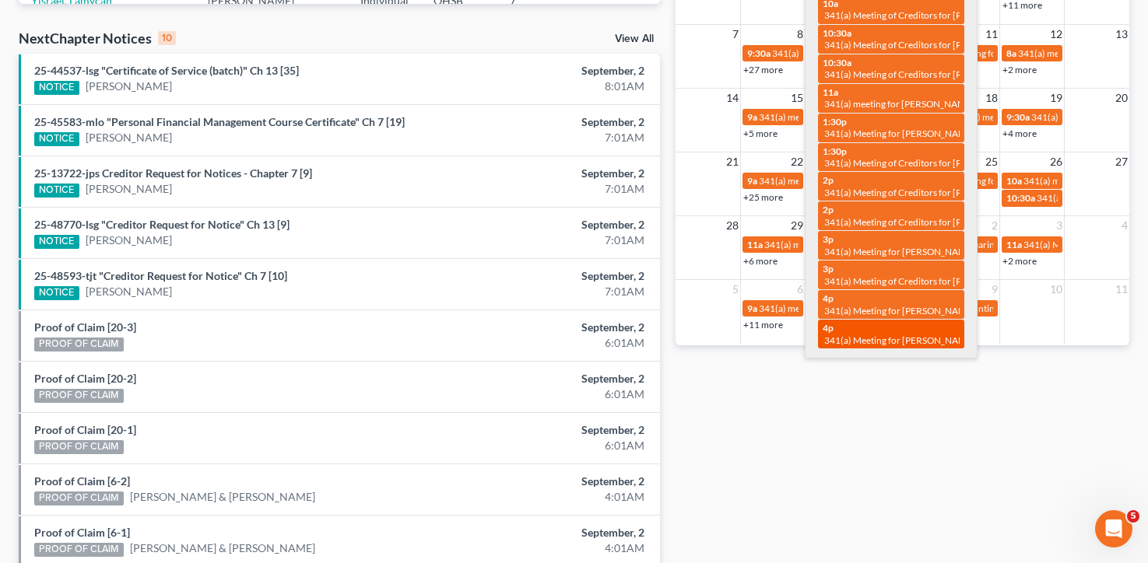
click at [859, 335] on span "341(a) Meeting for Carrissa La Ren Congrove and Kyle Andrew Congrove" at bounding box center [988, 341] width 328 height 12
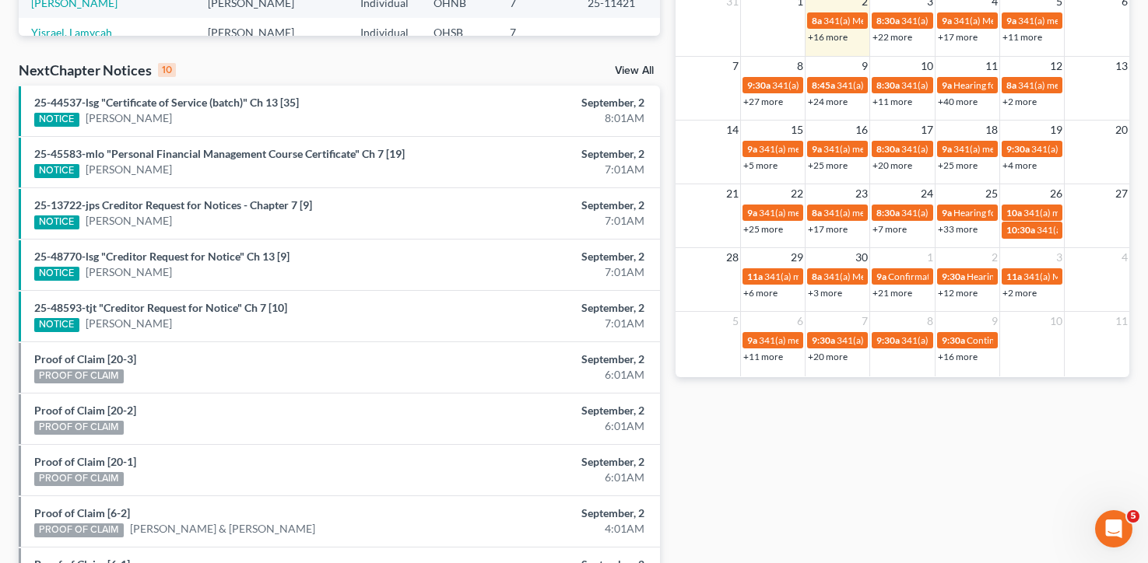
scroll to position [383, 0]
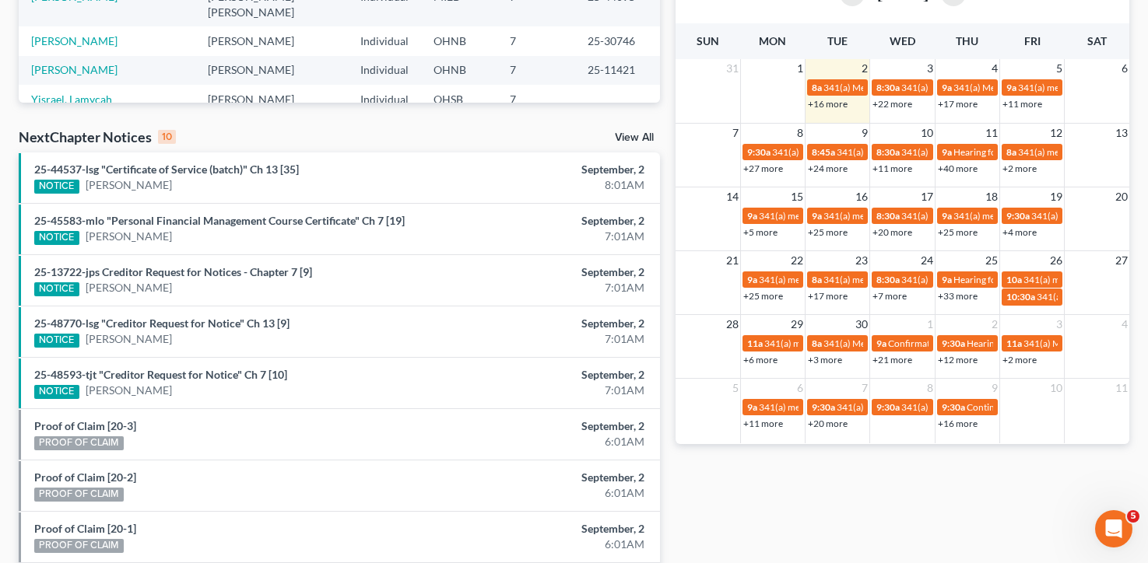
click at [839, 101] on link "+16 more" at bounding box center [828, 104] width 40 height 12
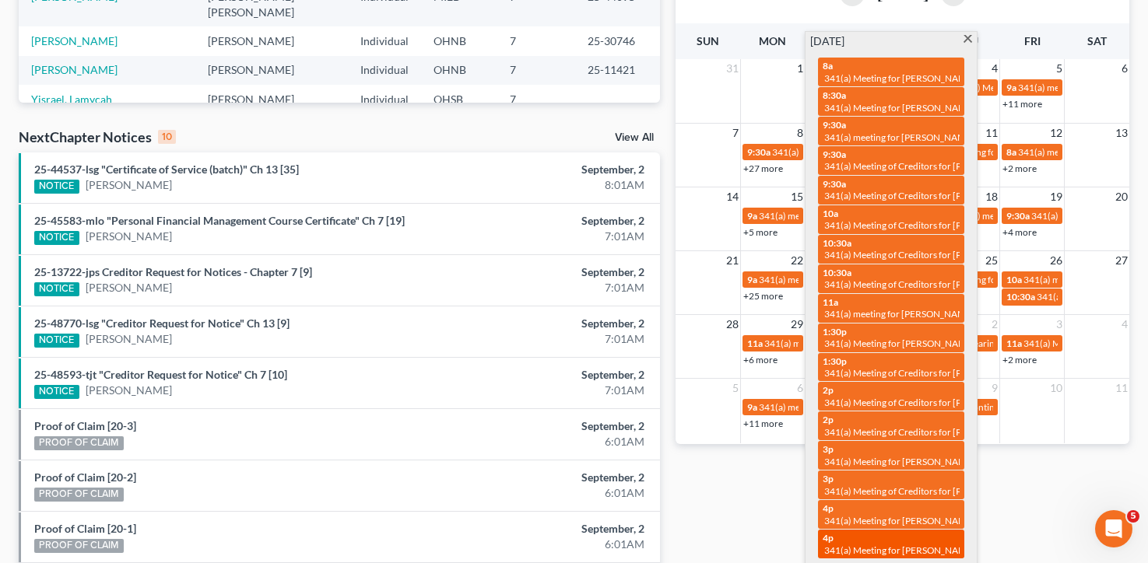
click at [891, 532] on div "4p 341(a) Meeting for Carrissa La Ren Congrove and Kyle Andrew Congrove" at bounding box center [890, 544] width 137 height 24
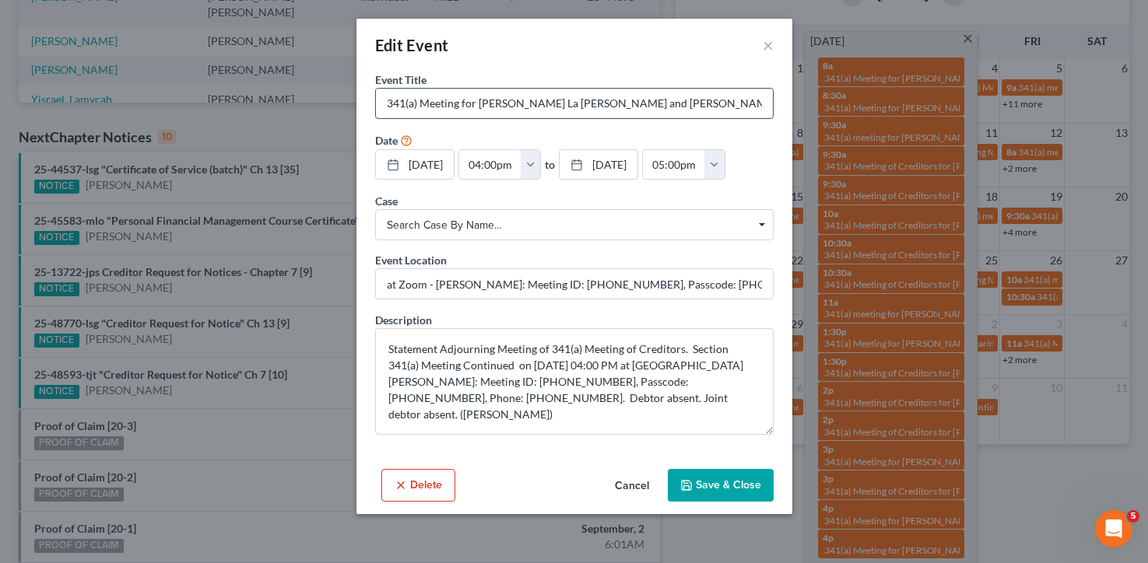
drag, startPoint x: 479, startPoint y: 105, endPoint x: 761, endPoint y: 96, distance: 281.8
click at [761, 96] on input "341(a) Meeting for Carrissa La Ren Congrove and Kyle Andrew Congrove" at bounding box center [574, 104] width 397 height 30
click at [650, 486] on button "Cancel" at bounding box center [631, 486] width 59 height 31
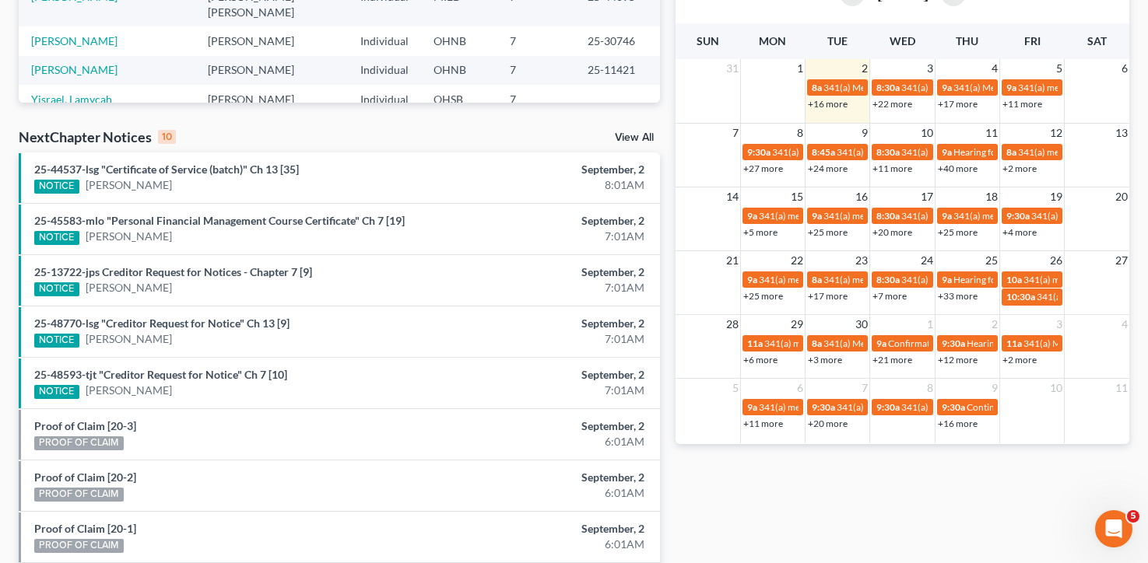
click at [711, 503] on div "Monthly Progress Bankruptcy Bankruptcy September 2025 August 2025 July 2025 Jun…" at bounding box center [902, 194] width 469 height 991
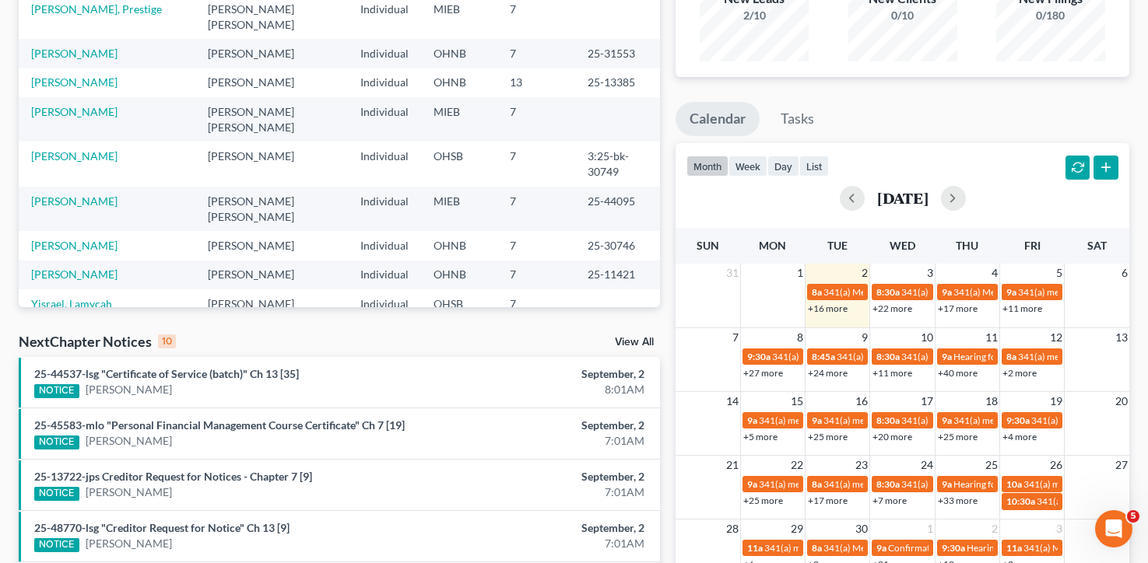
scroll to position [429, 0]
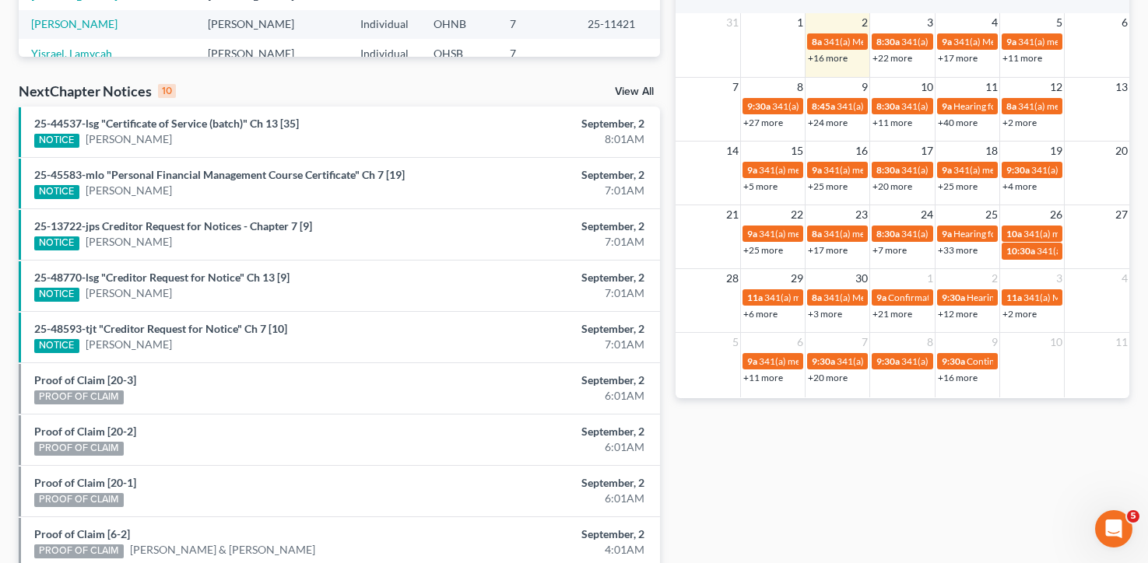
click at [826, 54] on link "+16 more" at bounding box center [828, 58] width 40 height 12
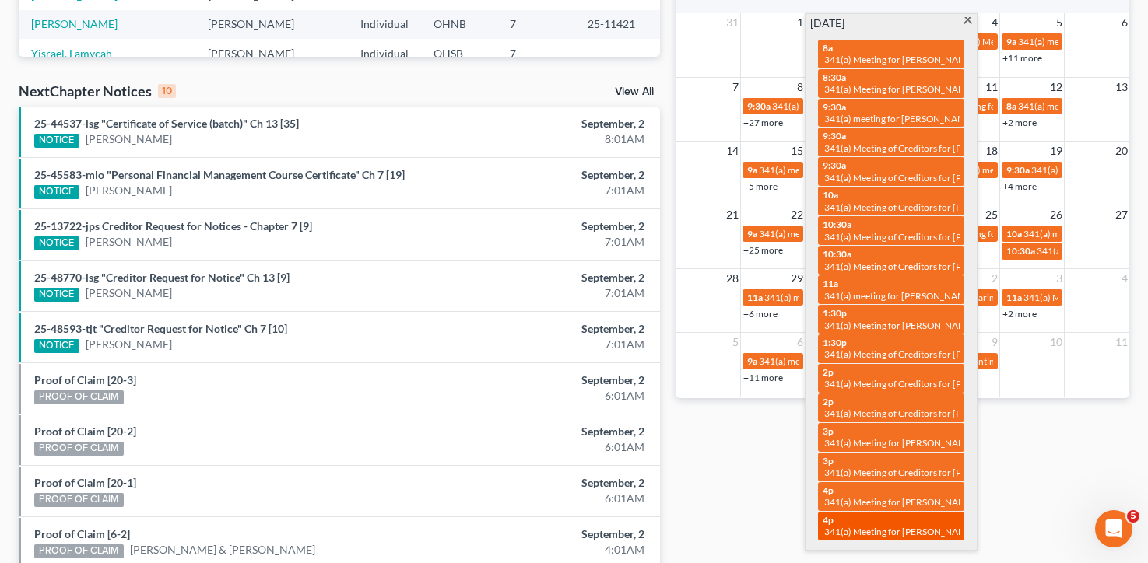
click at [879, 514] on div "4p 341(a) Meeting for Carrissa La Ren Congrove and Kyle Andrew Congrove" at bounding box center [890, 526] width 137 height 24
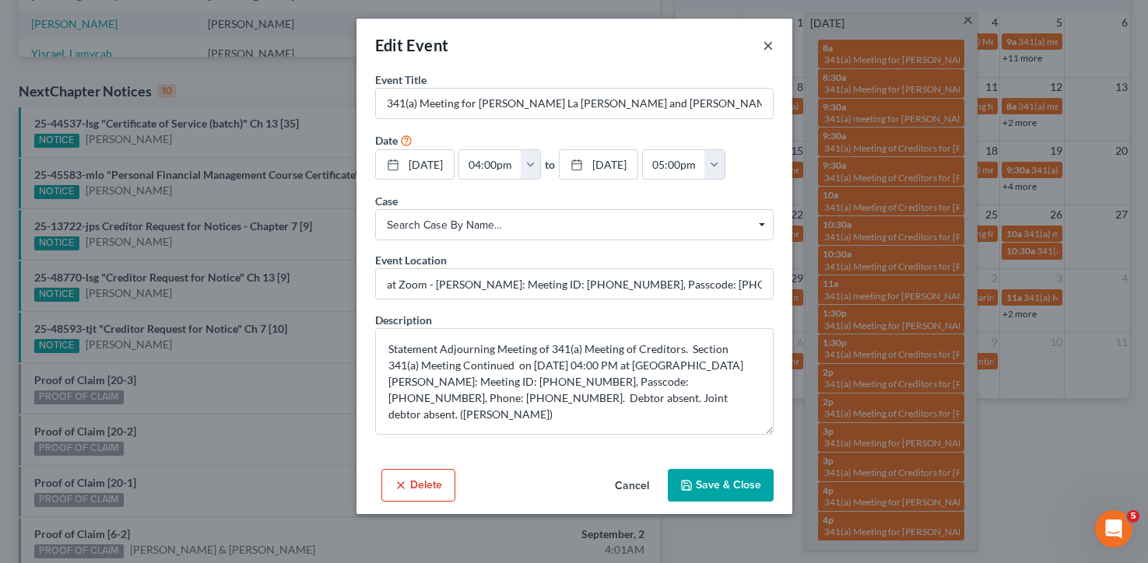
click at [769, 44] on button "×" at bounding box center [768, 45] width 11 height 19
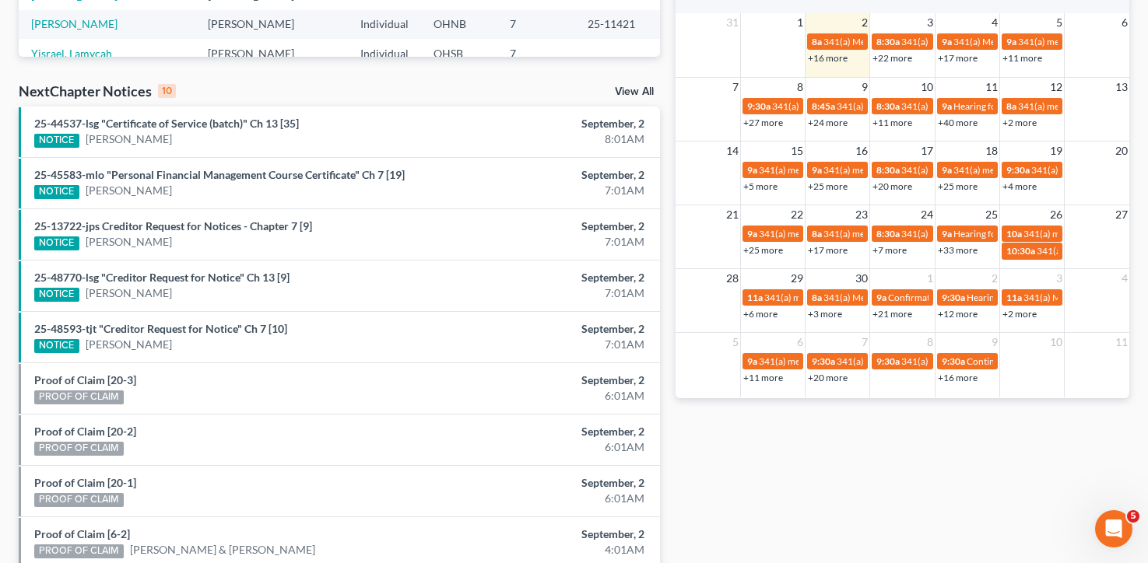
click at [725, 467] on div "Monthly Progress Bankruptcy Bankruptcy September 2025 August 2025 July 2025 Jun…" at bounding box center [902, 148] width 469 height 991
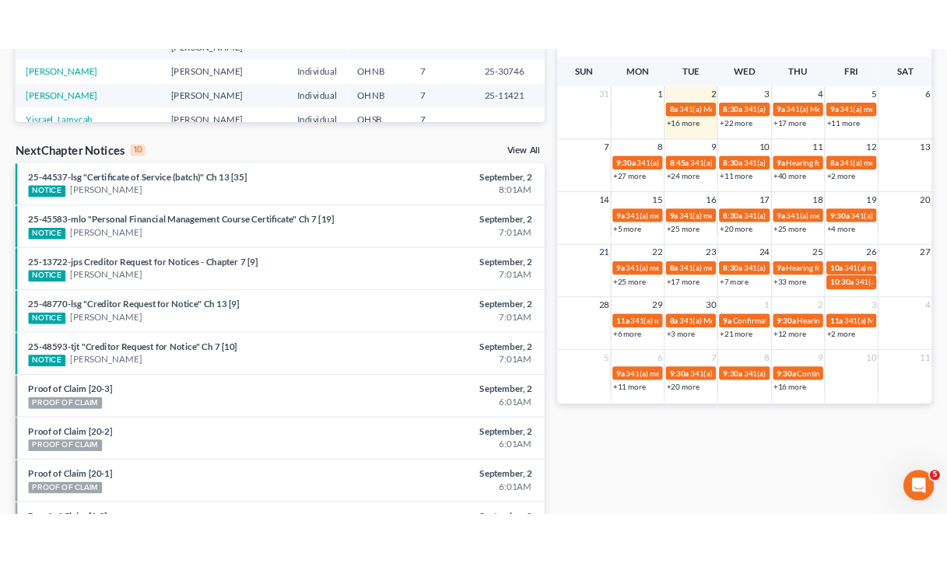
scroll to position [396, 0]
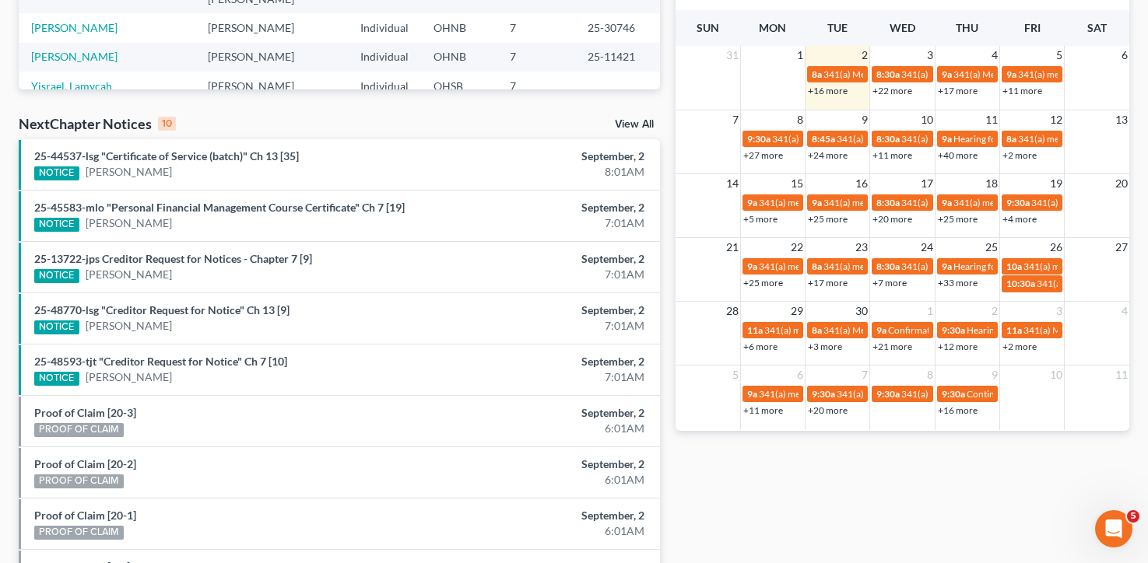
click at [891, 90] on link "+22 more" at bounding box center [892, 91] width 40 height 12
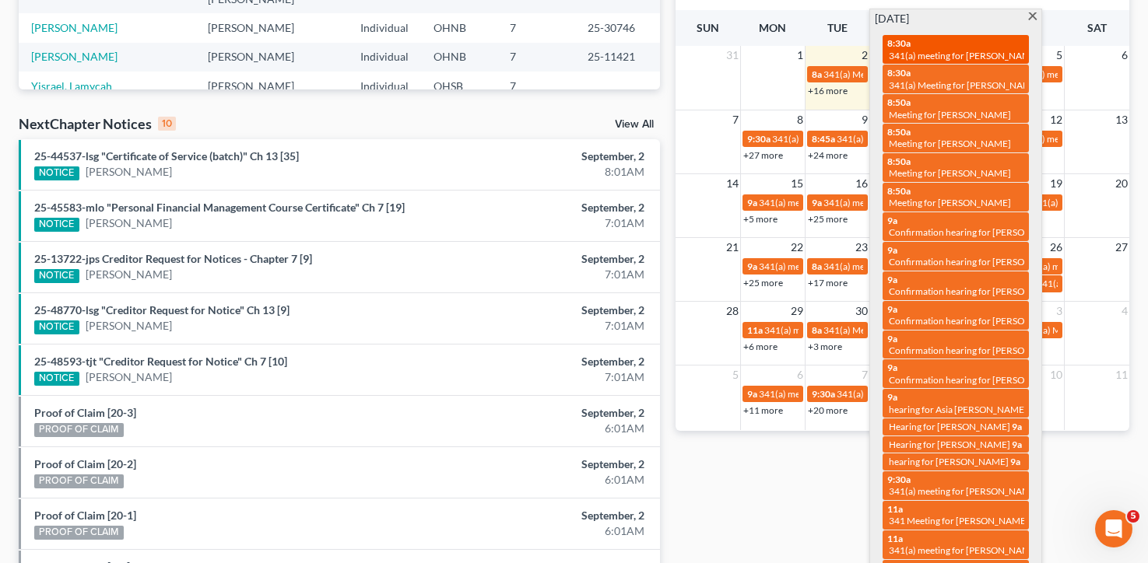
click at [918, 50] on span "341(a) meeting for Lamarquis Mack" at bounding box center [964, 56] width 150 height 12
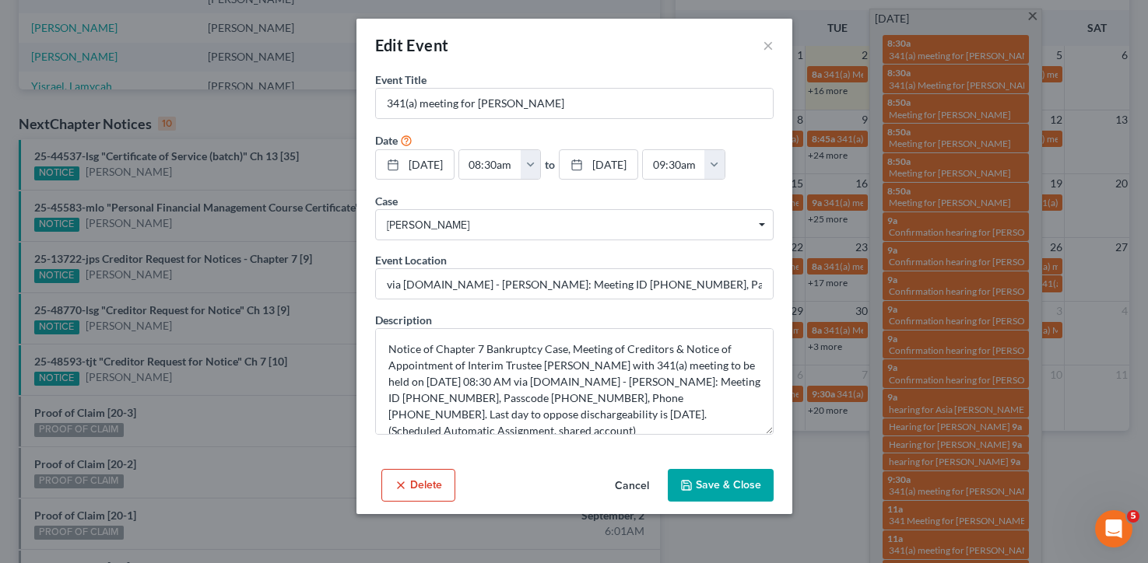
click at [774, 45] on div "Edit Event ×" at bounding box center [574, 45] width 436 height 53
click at [918, 79] on div "Edit Event × Event Title * 341(a) meeting for Lamarquis Mack Date 9/3/2025 clos…" at bounding box center [574, 281] width 1148 height 563
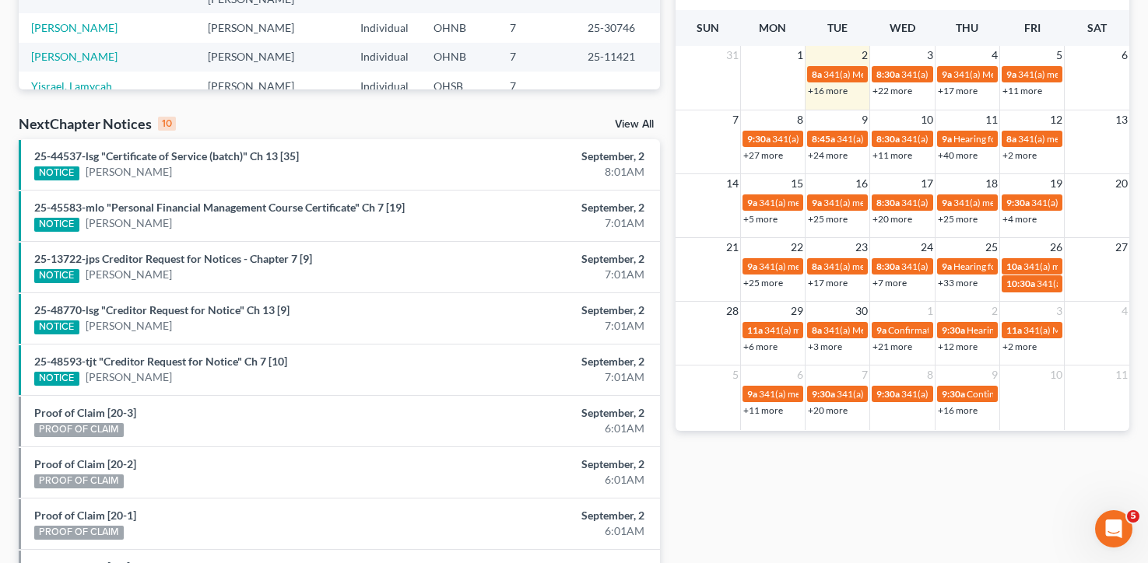
click at [903, 91] on link "+22 more" at bounding box center [892, 91] width 40 height 12
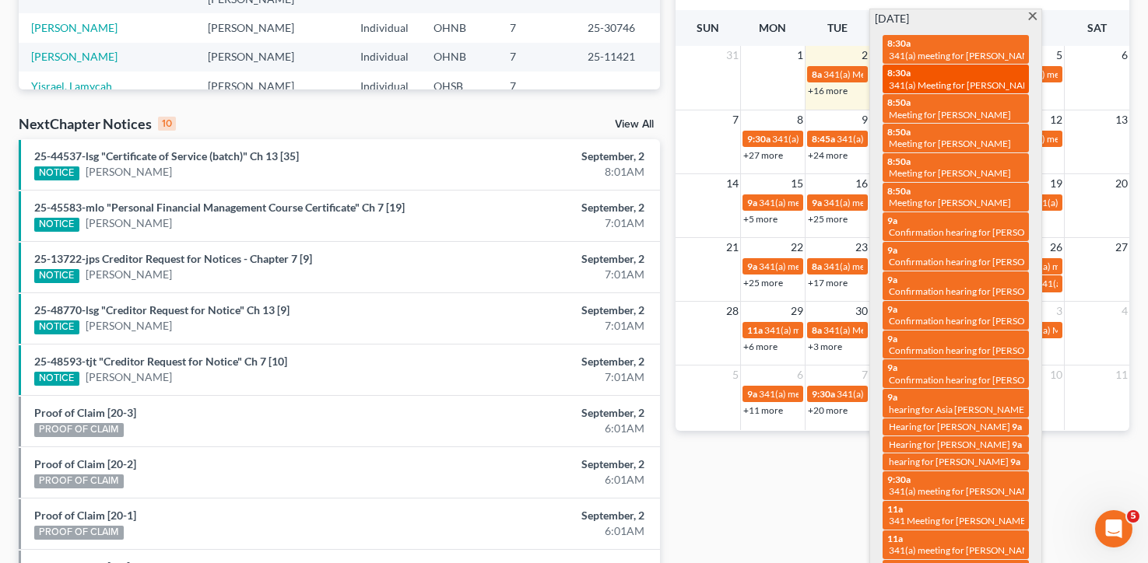
click at [918, 80] on span "341(a) Meeting for Roger Lee Porter" at bounding box center [964, 85] width 151 height 12
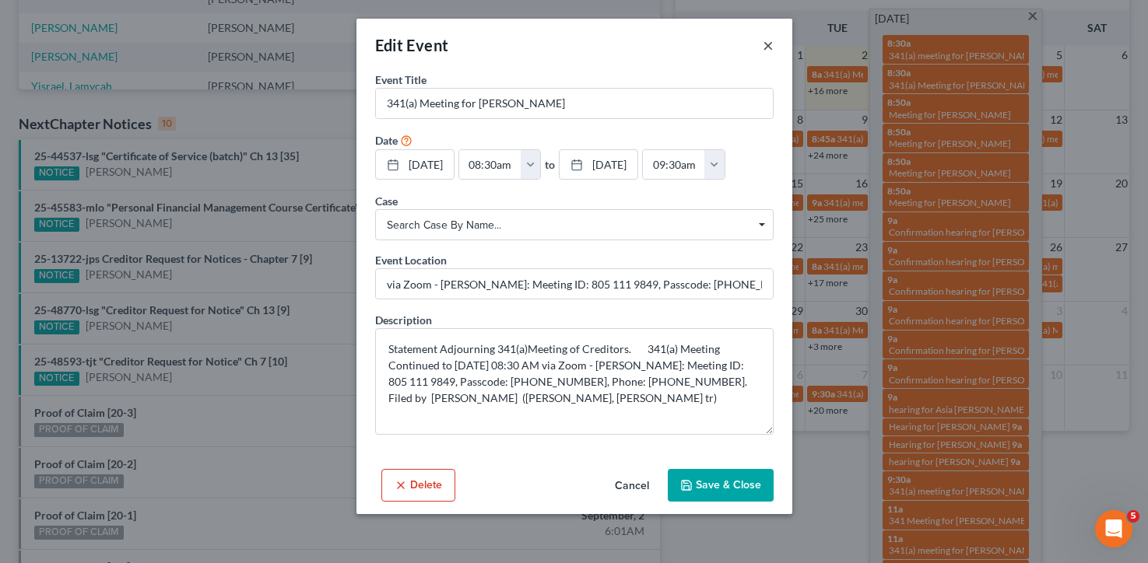
click at [768, 53] on button "×" at bounding box center [768, 45] width 11 height 19
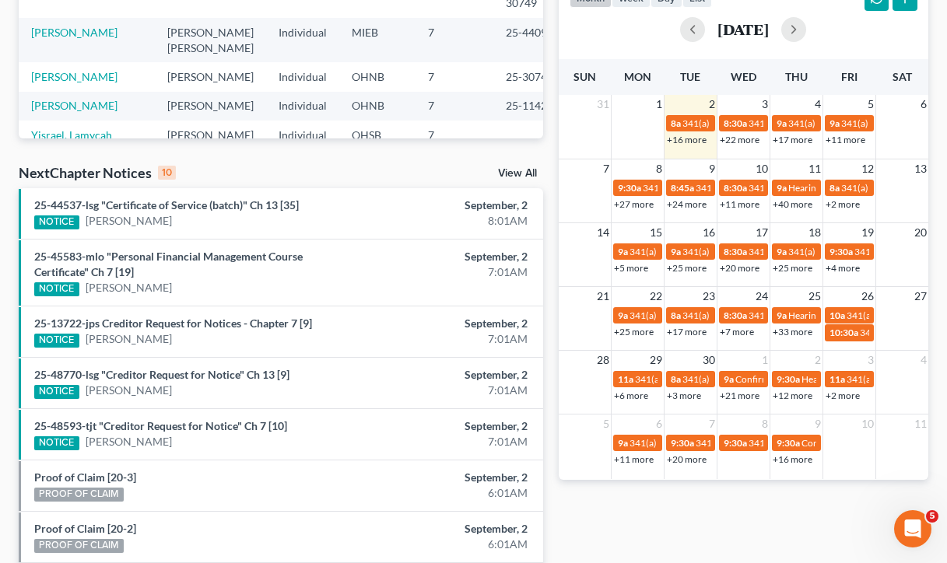
scroll to position [258, 0]
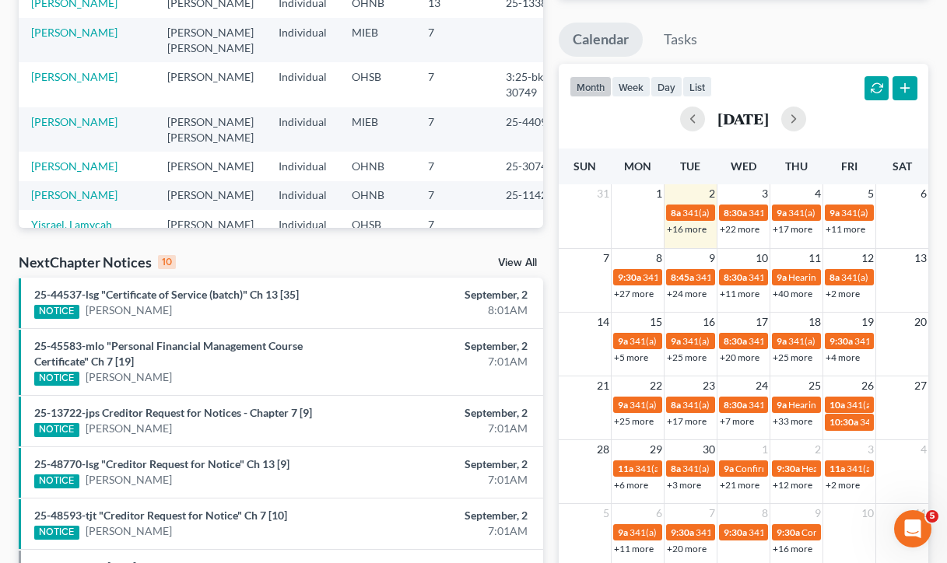
click at [687, 231] on link "+16 more" at bounding box center [687, 229] width 40 height 12
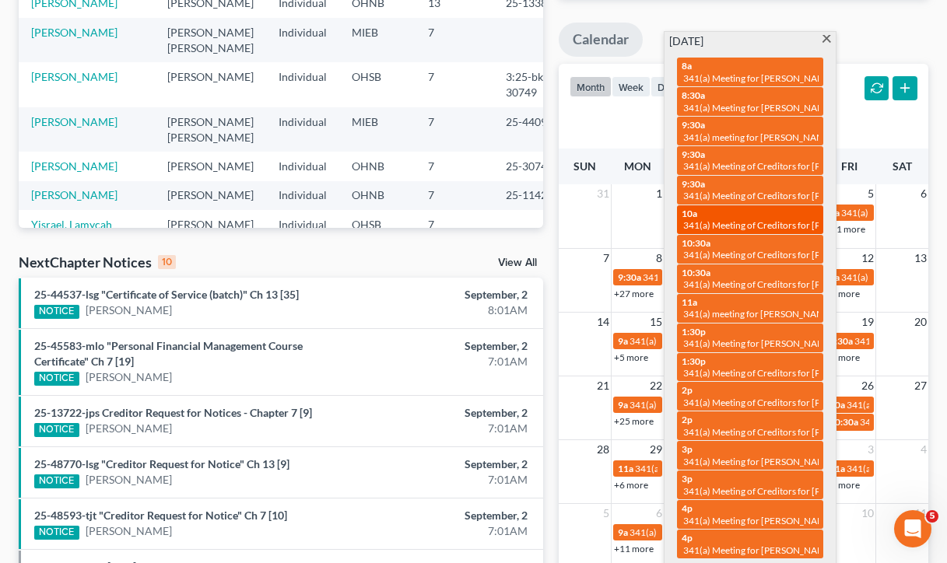
click at [703, 209] on div "10a 341(a) Meeting of Creditors for Richard T Hay and Lisa Marie Hay" at bounding box center [750, 220] width 137 height 24
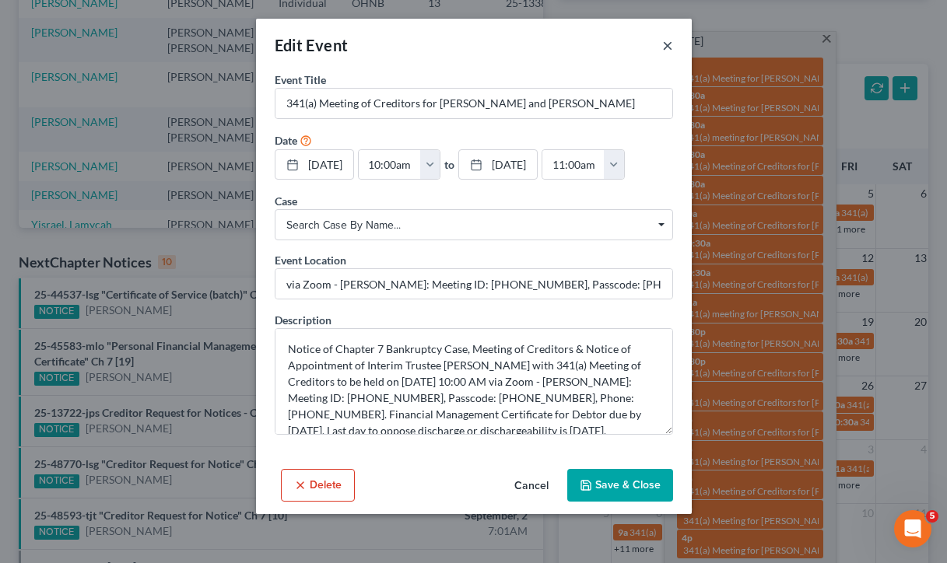
click at [668, 45] on button "×" at bounding box center [667, 45] width 11 height 19
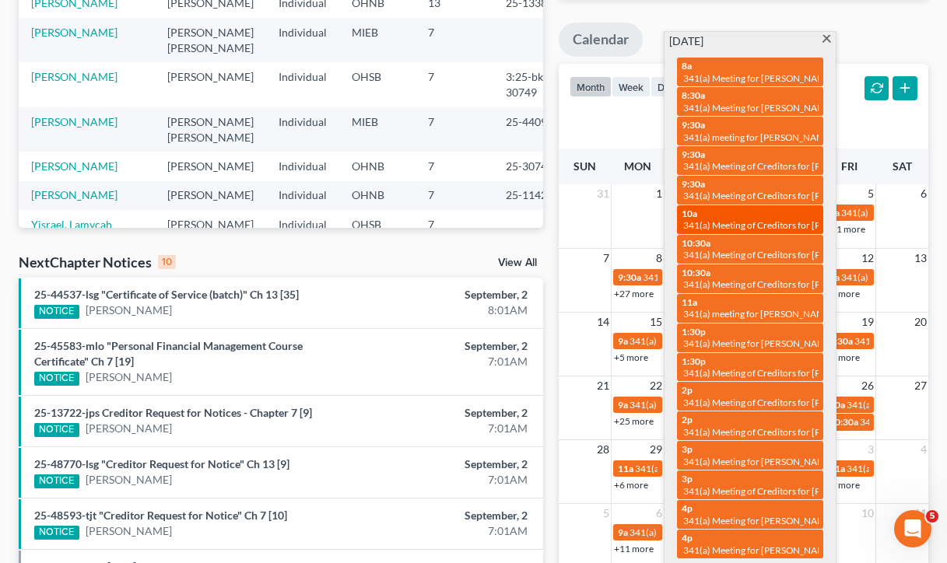
click at [751, 219] on span "341(a) Meeting of Creditors for Richard T Hay and Lisa Marie Hay" at bounding box center [829, 225] width 293 height 12
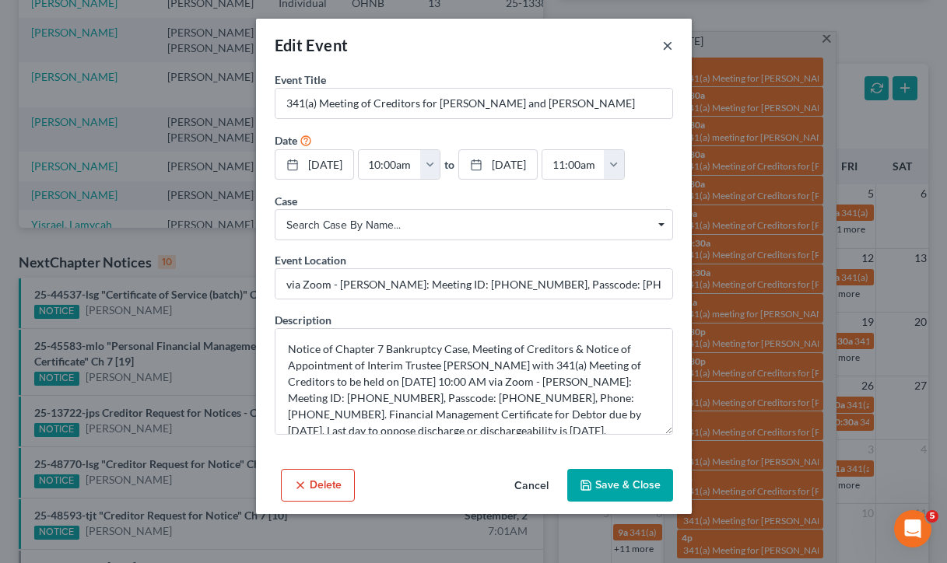
click at [671, 44] on button "×" at bounding box center [667, 45] width 11 height 19
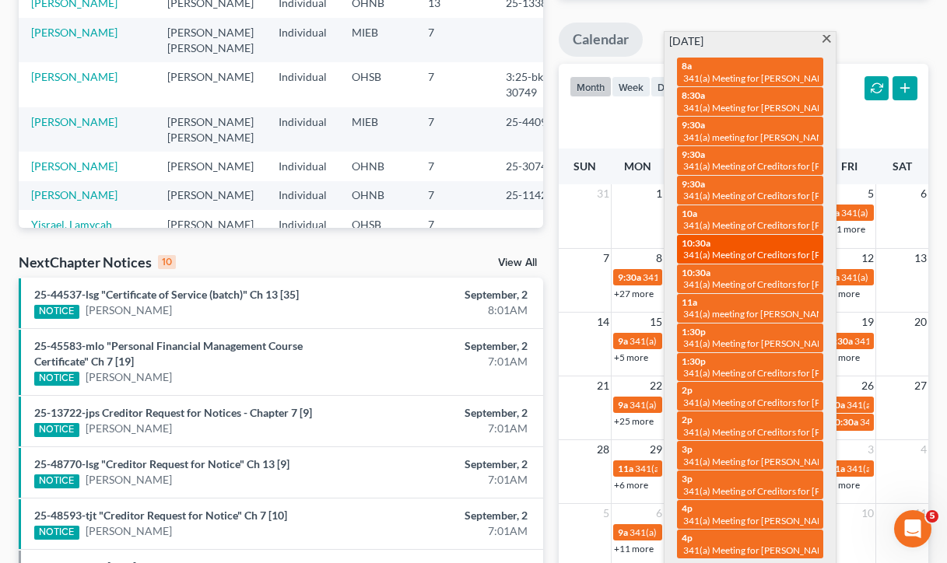
click at [784, 243] on div "10:30a 341(a) Meeting of Creditors for Lindsay Winkhart" at bounding box center [750, 249] width 137 height 24
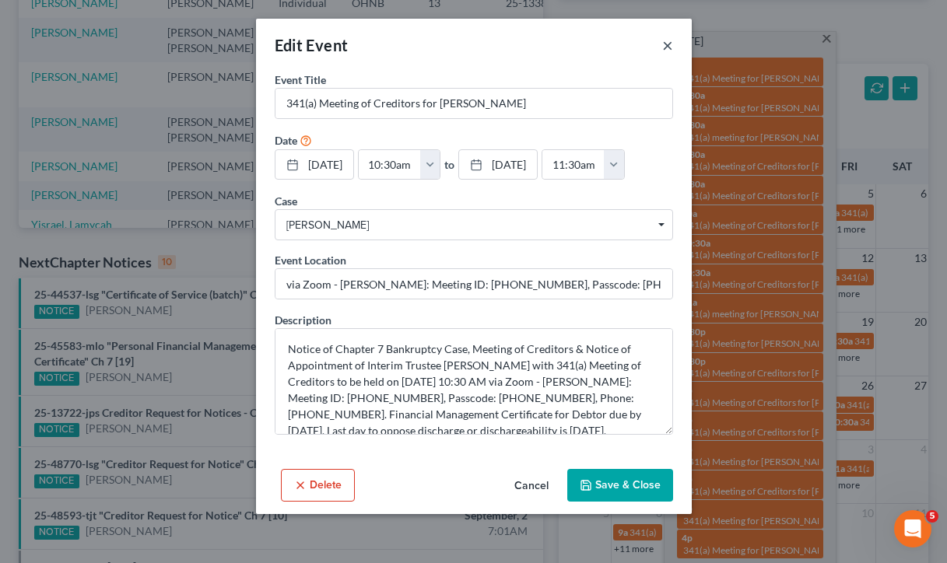
click at [667, 48] on button "×" at bounding box center [667, 45] width 11 height 19
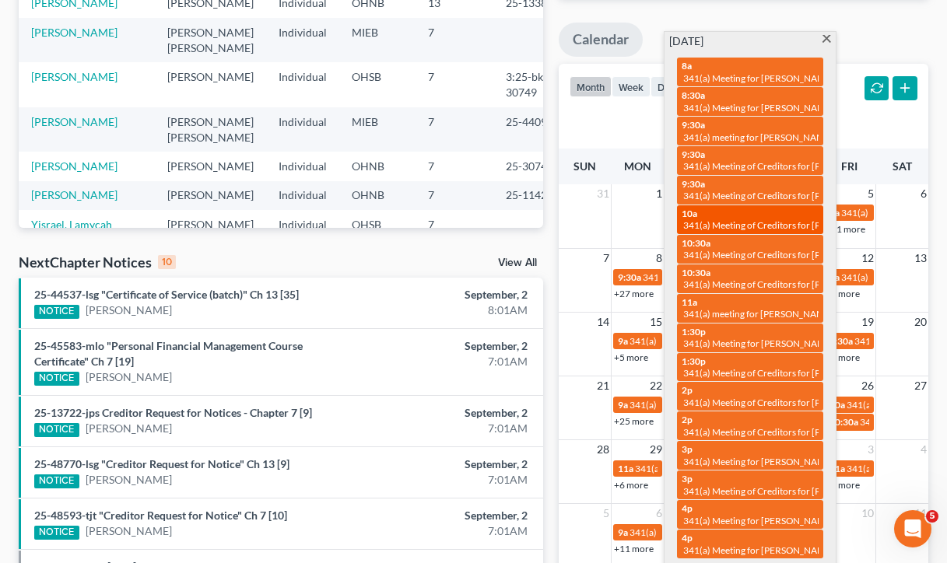
click at [725, 209] on div "10a 341(a) Meeting of Creditors for Richard T Hay and Lisa Marie Hay" at bounding box center [750, 220] width 137 height 24
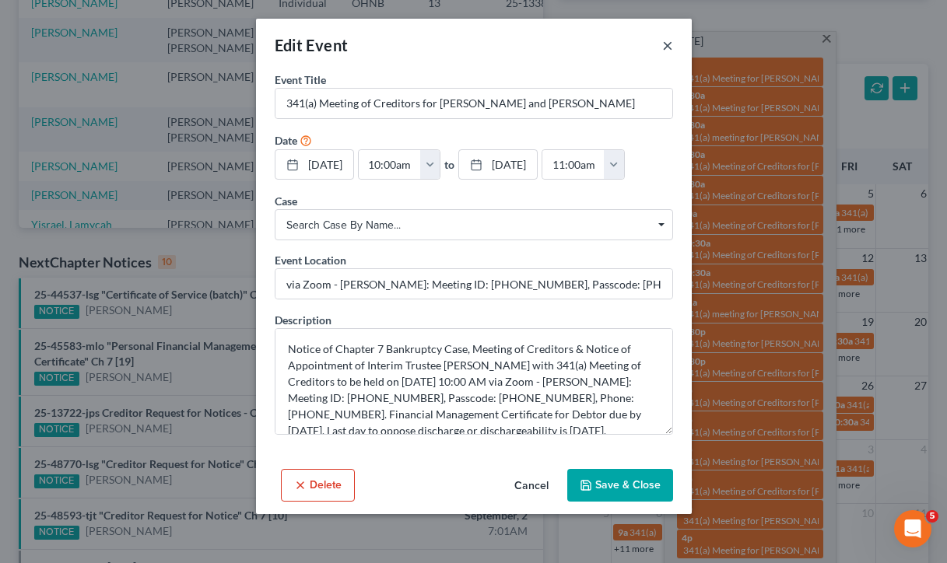
click at [670, 45] on button "×" at bounding box center [667, 45] width 11 height 19
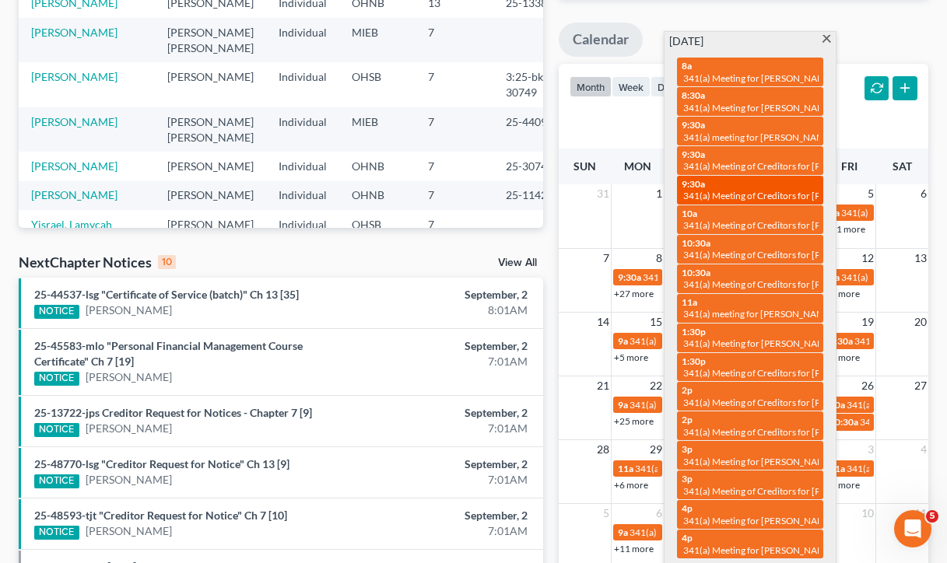
click at [725, 179] on div "9:30a 341(a) Meeting of Creditors for Torren Moore" at bounding box center [750, 190] width 137 height 24
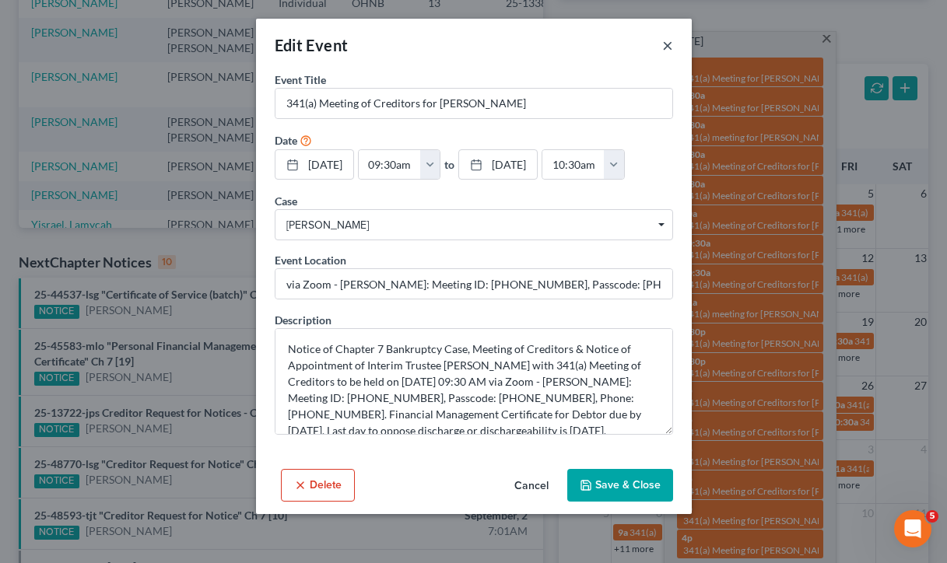
click at [664, 50] on button "×" at bounding box center [667, 45] width 11 height 19
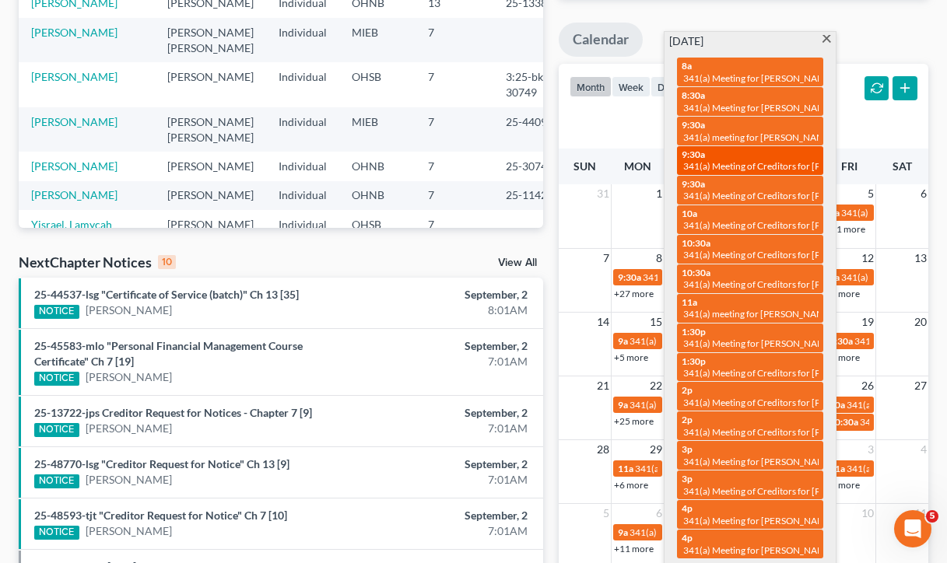
click at [706, 160] on span "341(a) Meeting of Creditors for Thomas Kosarik Jr" at bounding box center [784, 166] width 202 height 12
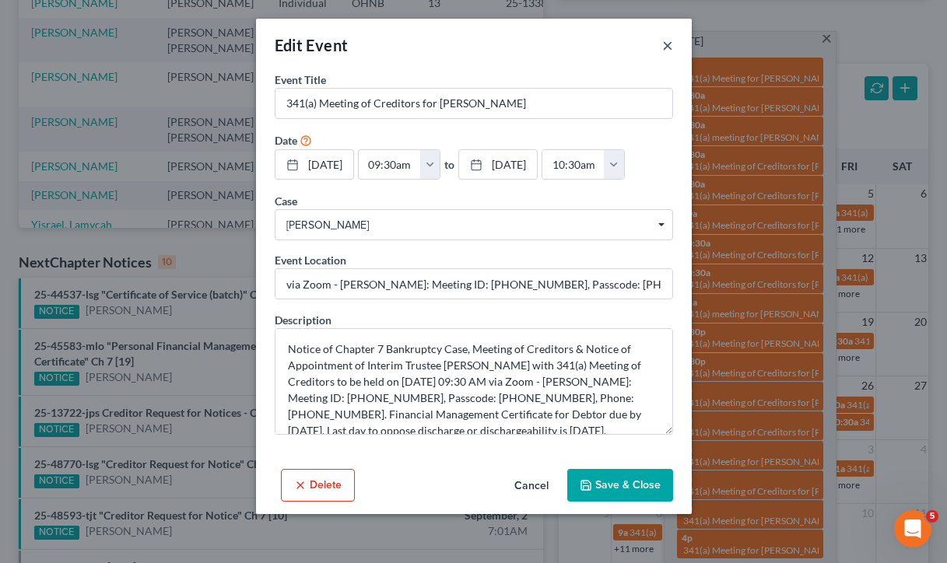
click at [667, 42] on button "×" at bounding box center [667, 45] width 11 height 19
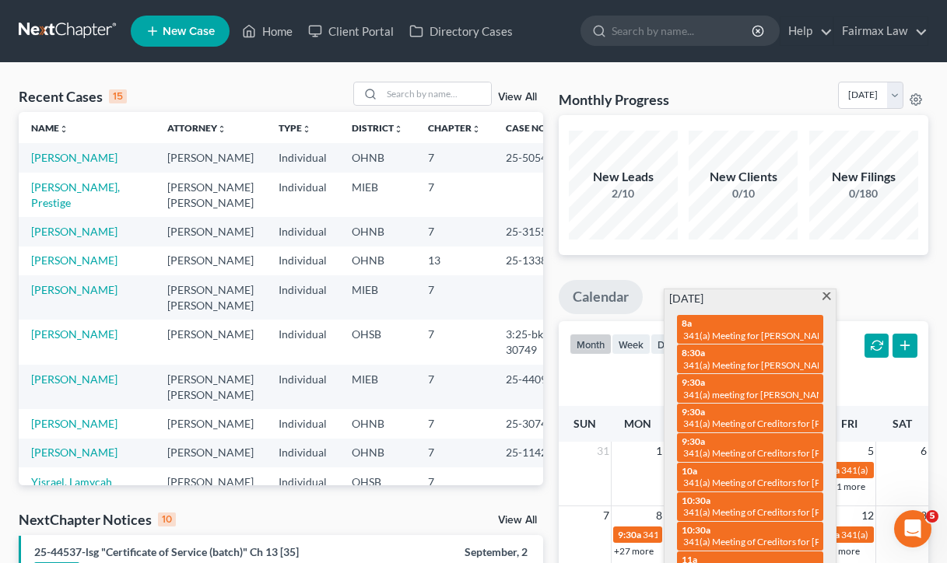
scroll to position [0, 0]
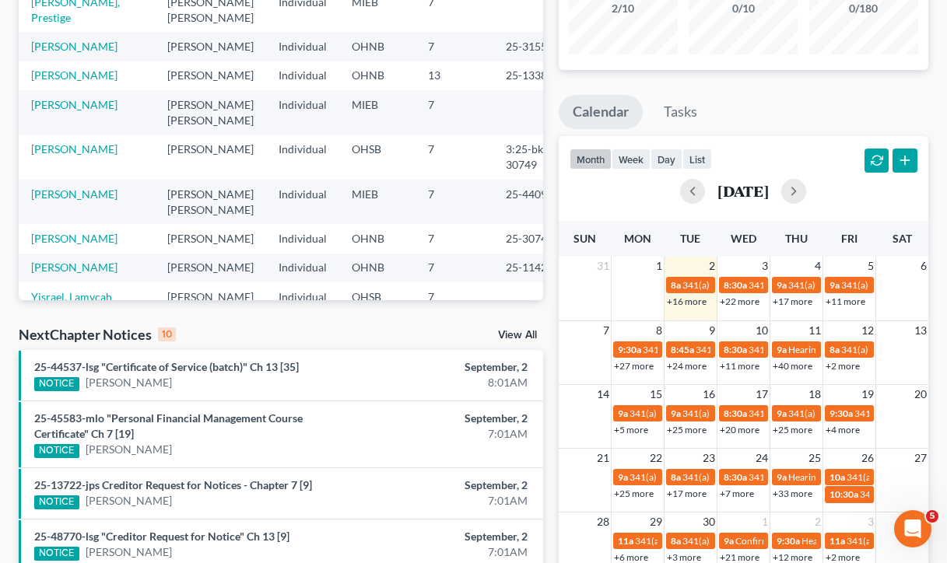
scroll to position [187, 0]
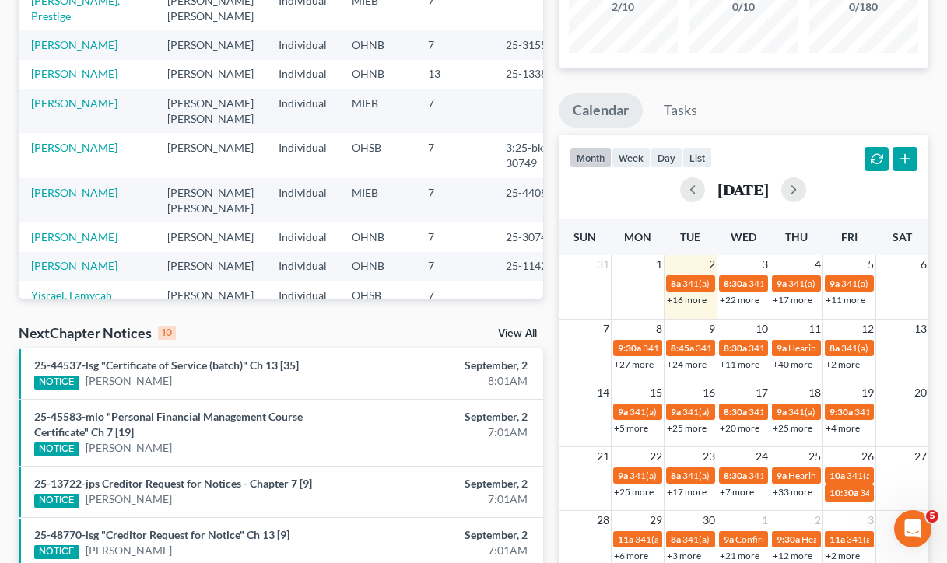
click at [696, 297] on link "+16 more" at bounding box center [687, 300] width 40 height 12
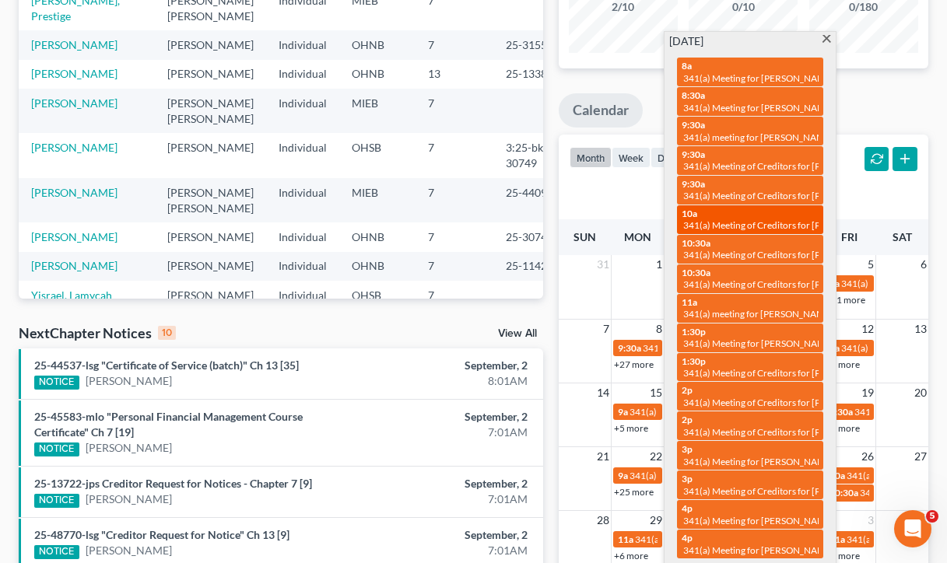
click at [717, 226] on span "341(a) Meeting of Creditors for Richard T Hay and Lisa Marie Hay" at bounding box center [829, 225] width 293 height 12
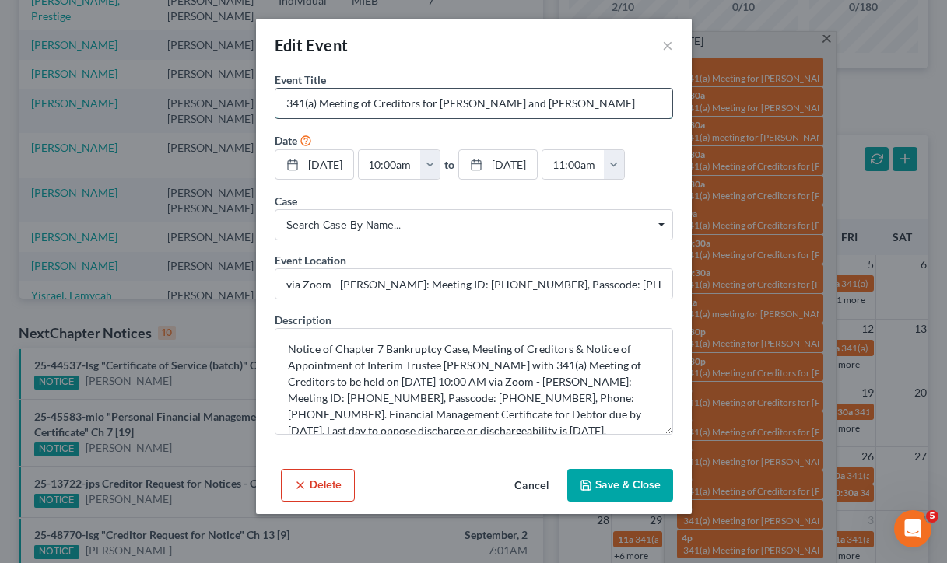
drag, startPoint x: 628, startPoint y: 101, endPoint x: 437, endPoint y: 108, distance: 190.8
click at [437, 108] on input "341(a) Meeting of Creditors for Richard T Hay and Lisa Marie Hay" at bounding box center [473, 104] width 397 height 30
click at [666, 44] on button "×" at bounding box center [667, 45] width 11 height 19
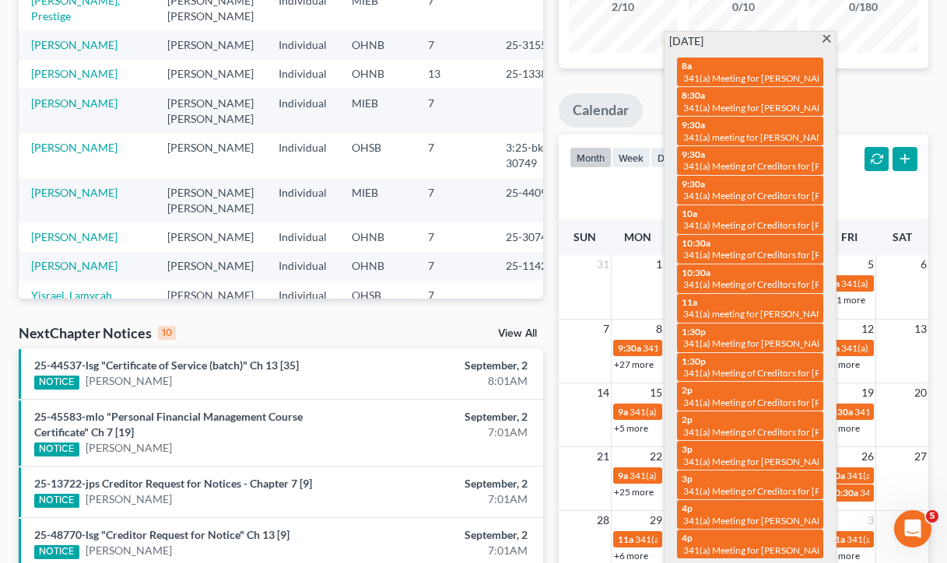
click at [828, 40] on span at bounding box center [827, 40] width 12 height 10
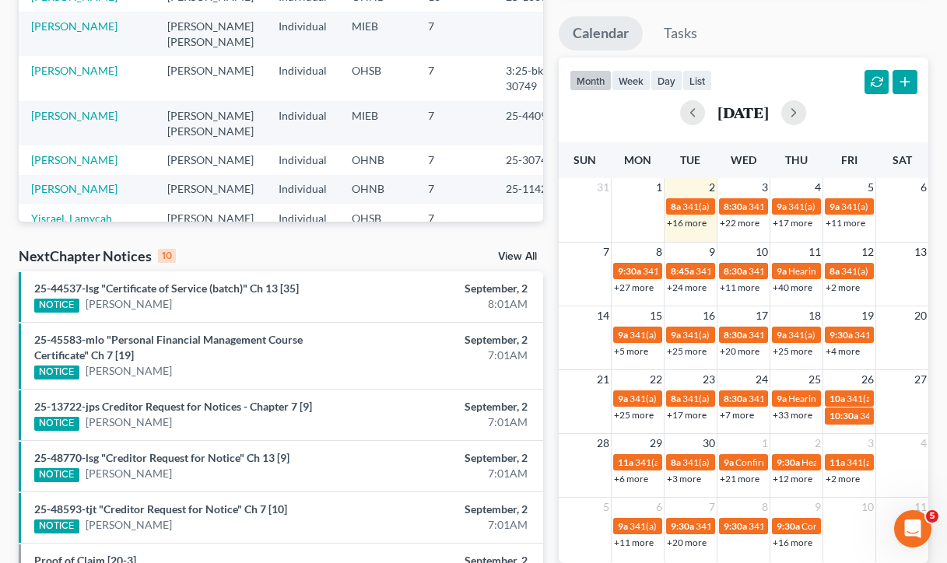
scroll to position [273, 0]
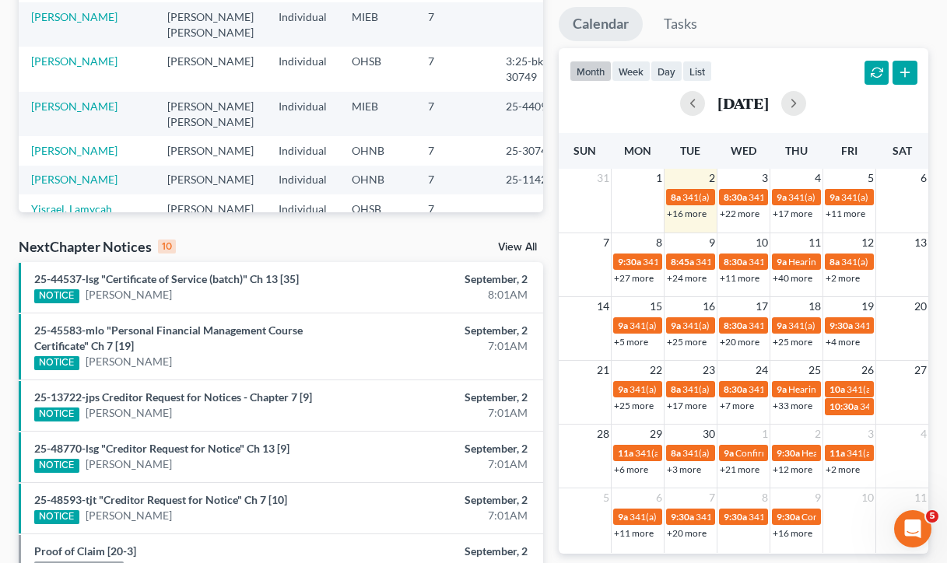
click at [696, 277] on link "+24 more" at bounding box center [687, 278] width 40 height 12
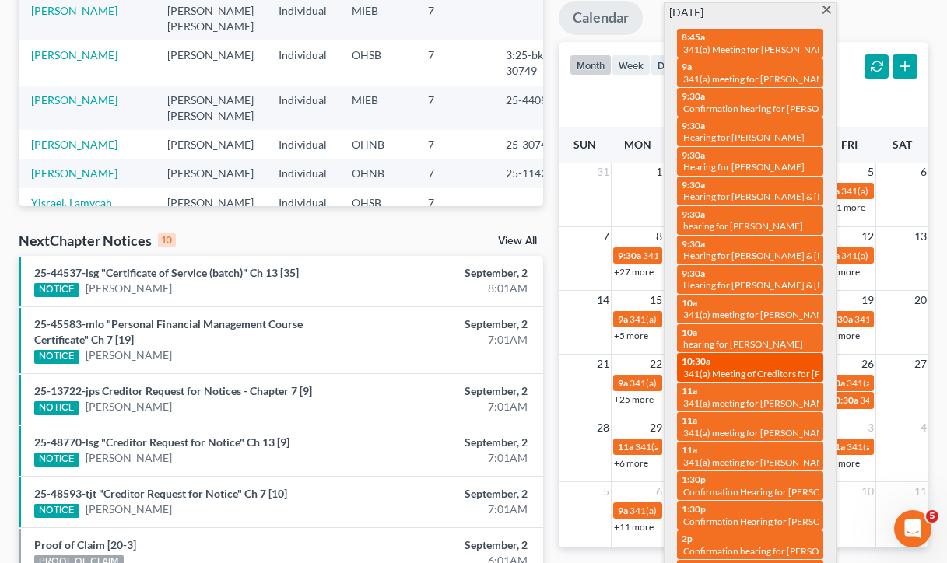
scroll to position [280, 0]
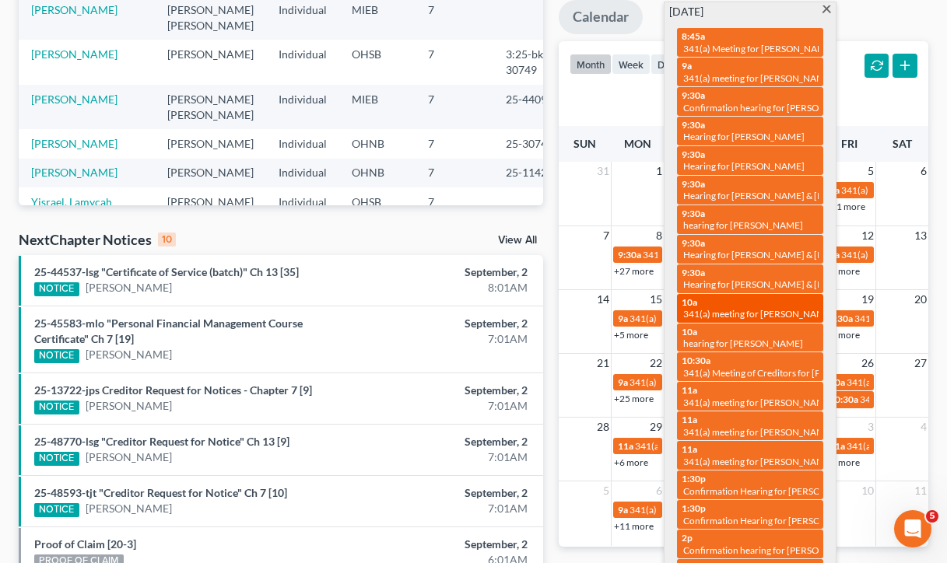
click at [775, 308] on span "341(a) meeting for Chiquita Lewis" at bounding box center [758, 314] width 150 height 12
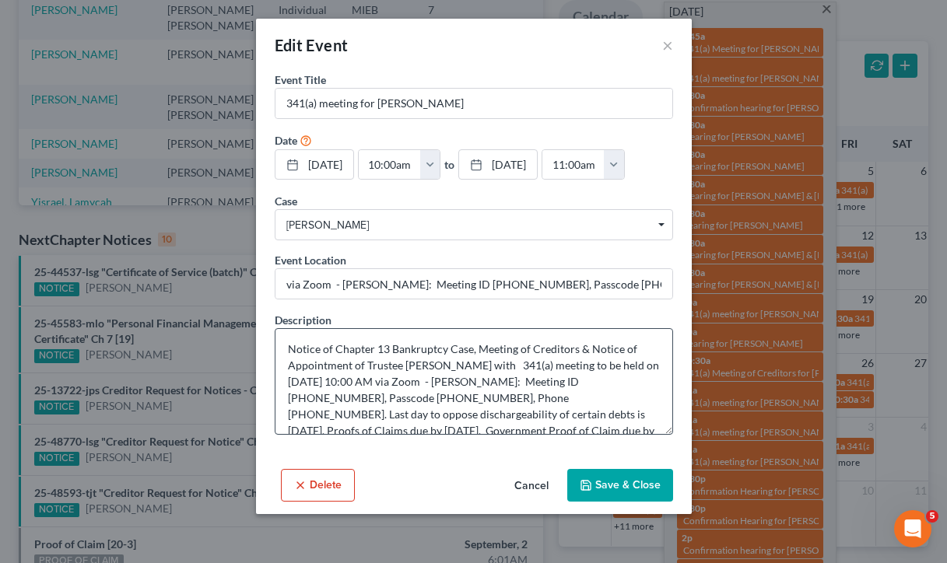
scroll to position [4, 0]
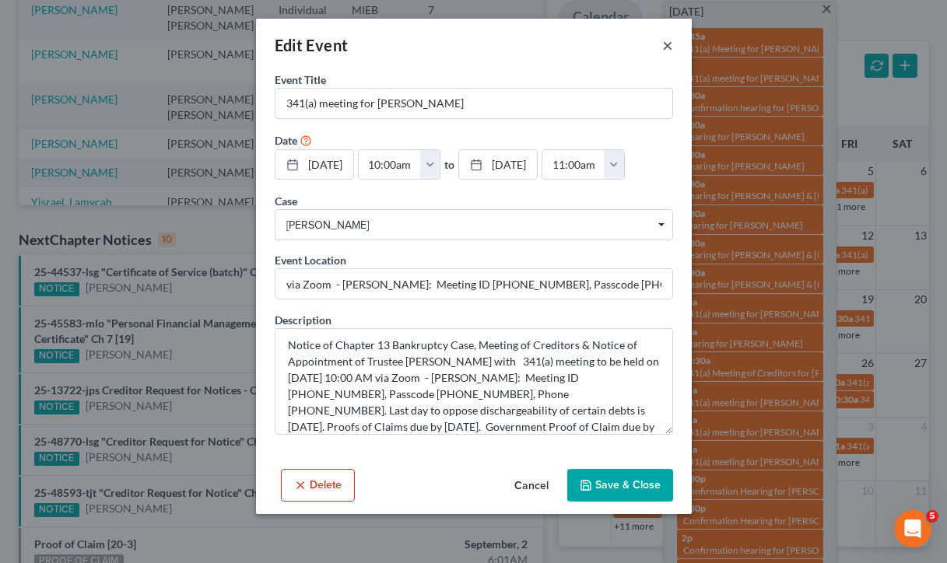
click at [668, 50] on button "×" at bounding box center [667, 45] width 11 height 19
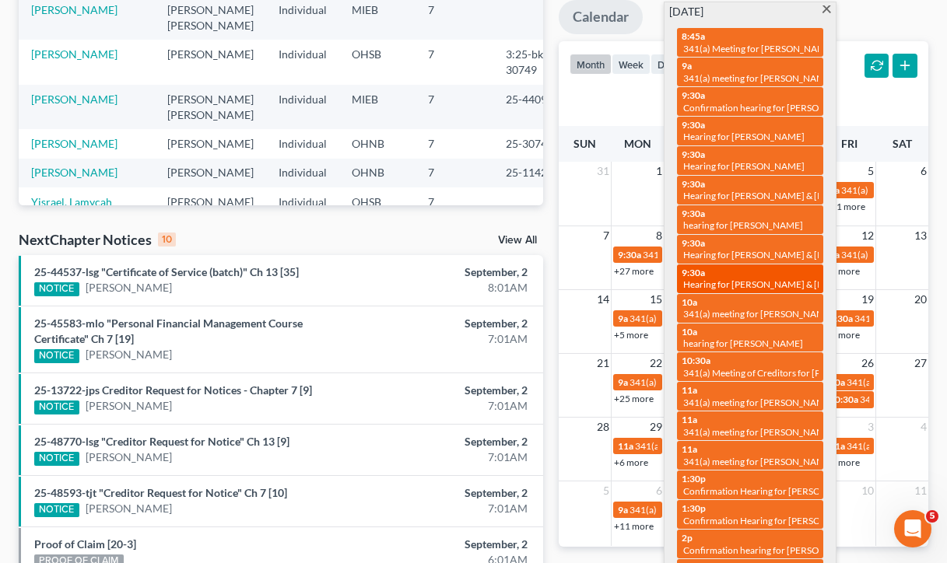
click at [710, 267] on div "9:30a Hearing for Sidney Gillon & Angela Gillon" at bounding box center [750, 279] width 137 height 24
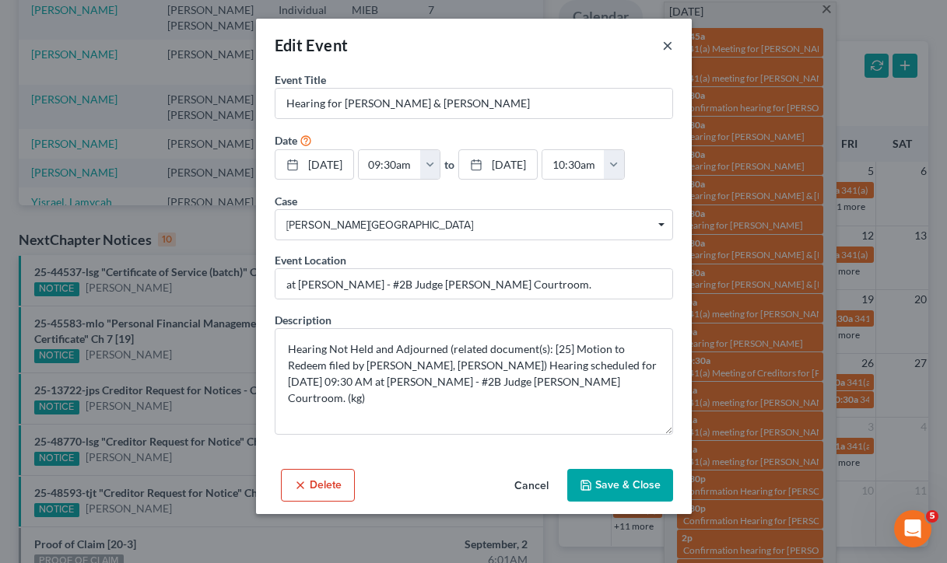
click at [664, 47] on button "×" at bounding box center [667, 45] width 11 height 19
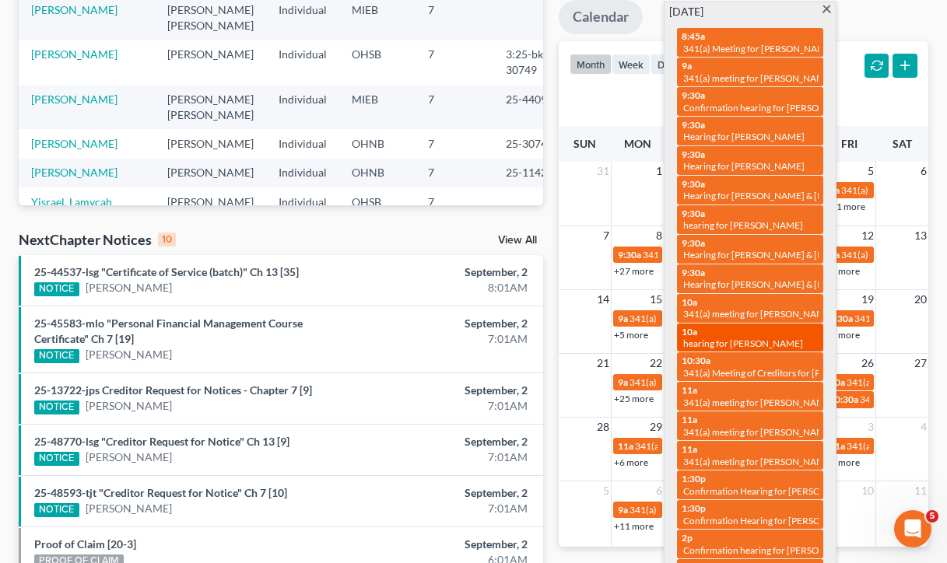
click at [742, 338] on span "hearing for Asia Redmond" at bounding box center [743, 344] width 120 height 12
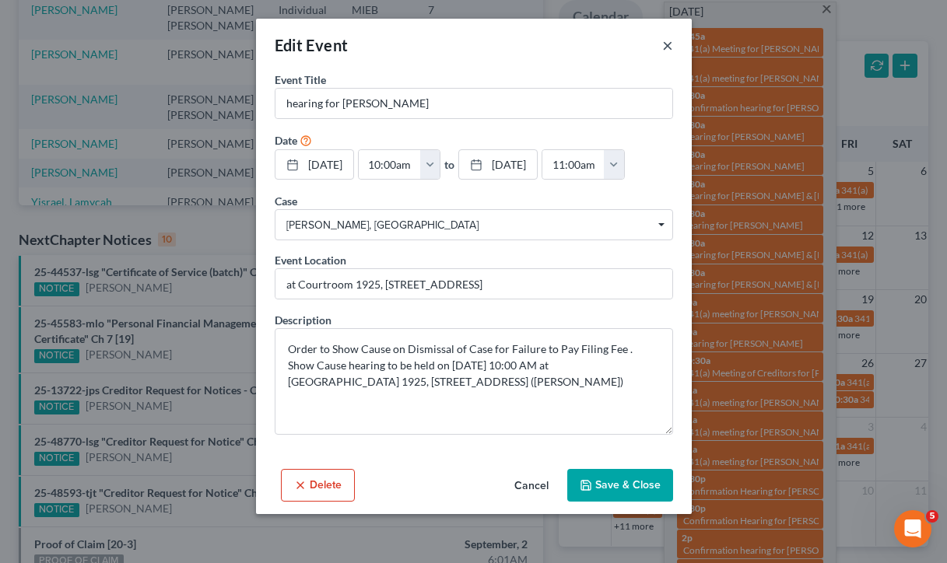
click at [665, 44] on button "×" at bounding box center [667, 45] width 11 height 19
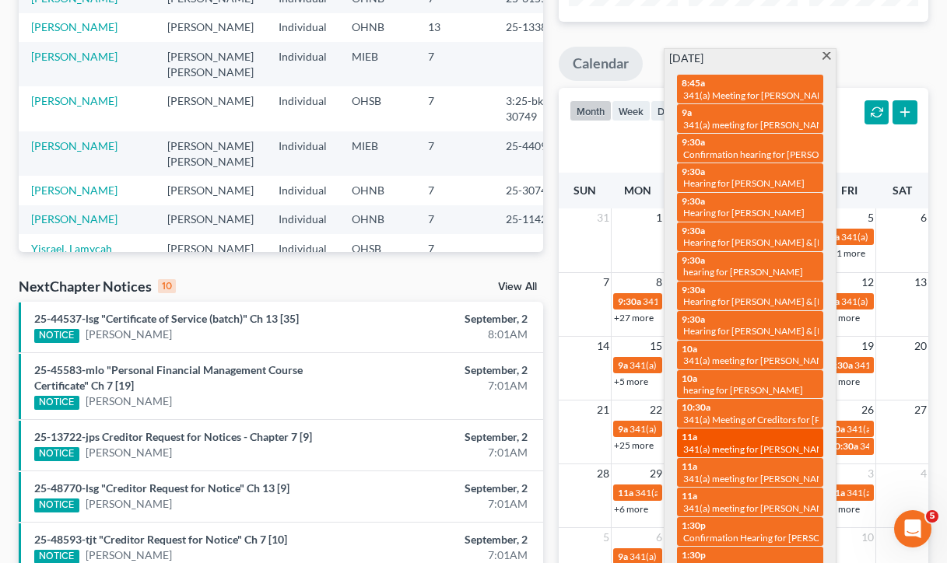
scroll to position [204, 0]
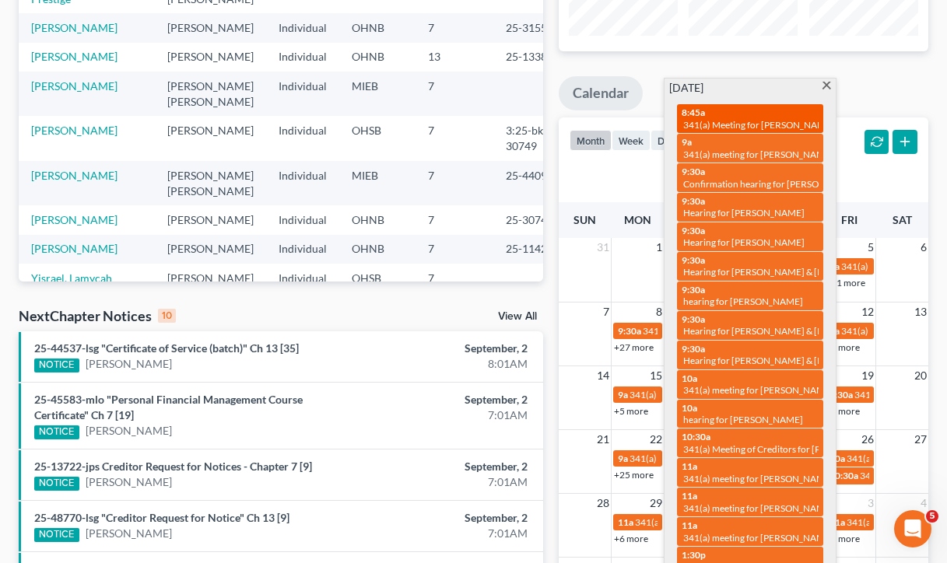
click at [796, 124] on span "341(a) Meeting for Ashley Rice" at bounding box center [758, 125] width 151 height 12
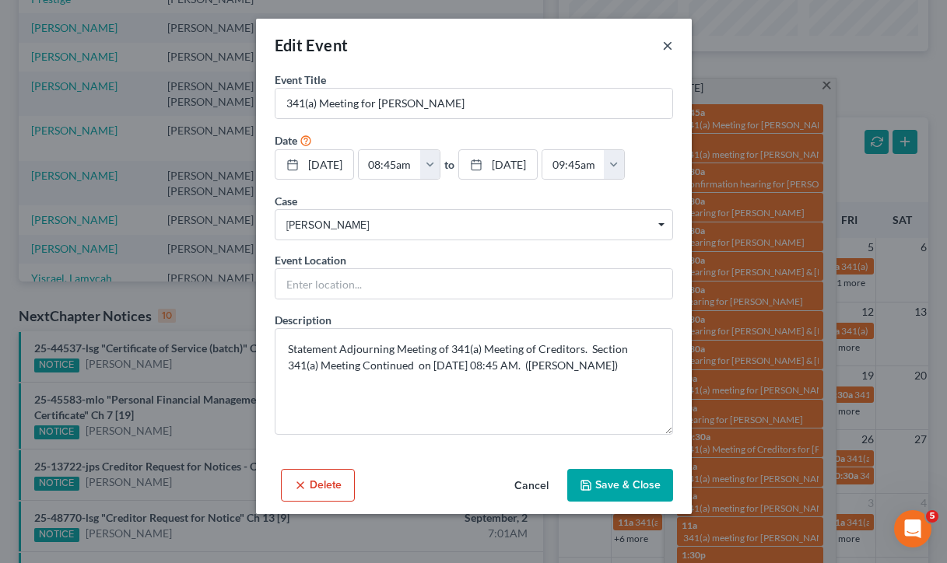
click at [668, 47] on button "×" at bounding box center [667, 45] width 11 height 19
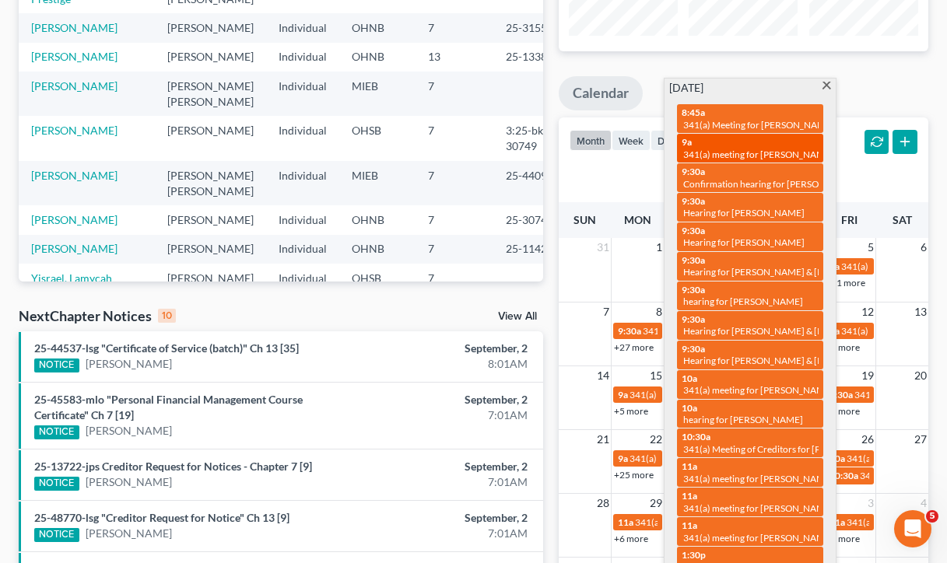
click at [740, 150] on span "341(a) meeting for Kimberly Russ" at bounding box center [758, 155] width 150 height 12
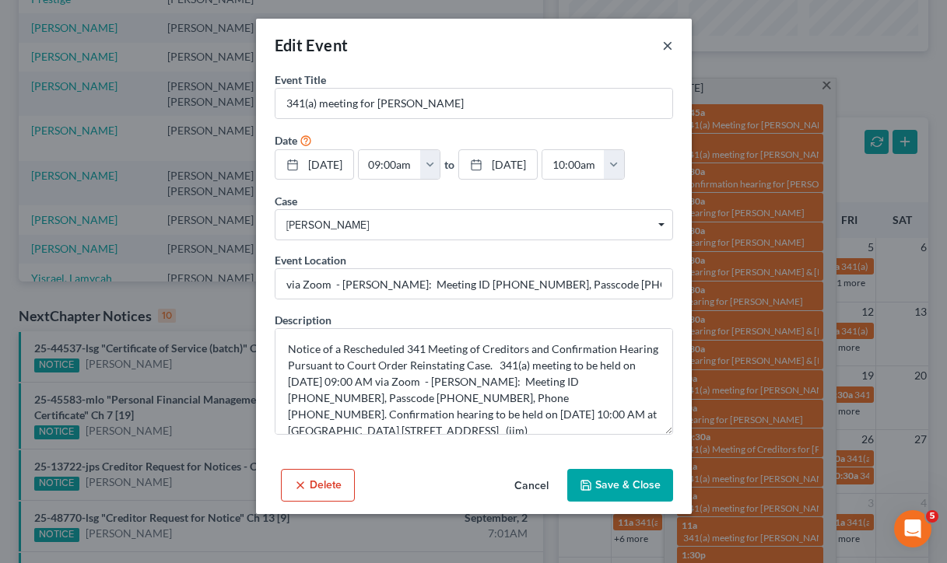
click at [668, 44] on button "×" at bounding box center [667, 45] width 11 height 19
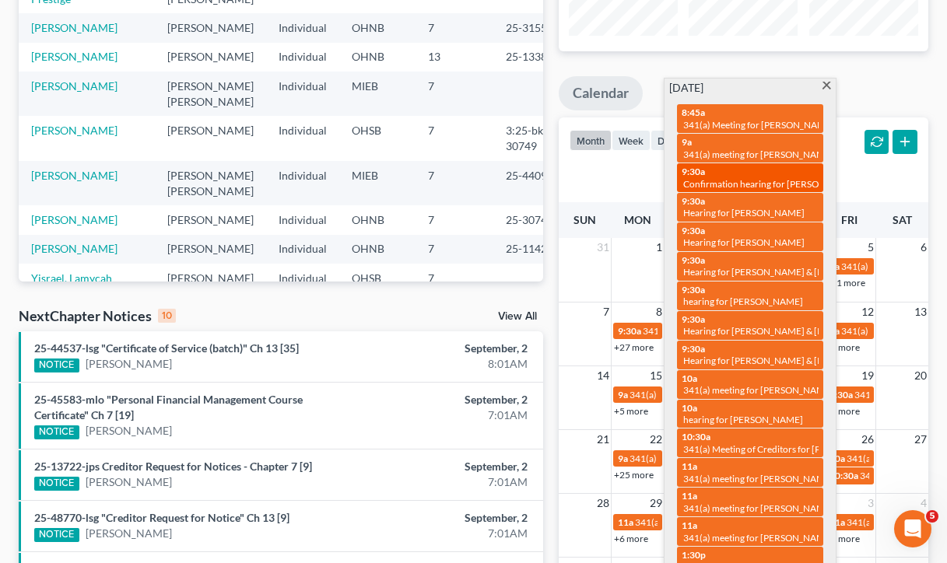
click at [714, 166] on div "9:30a Confirmation hearing for Nicholas Mosher & Amanda Mosher" at bounding box center [750, 178] width 137 height 24
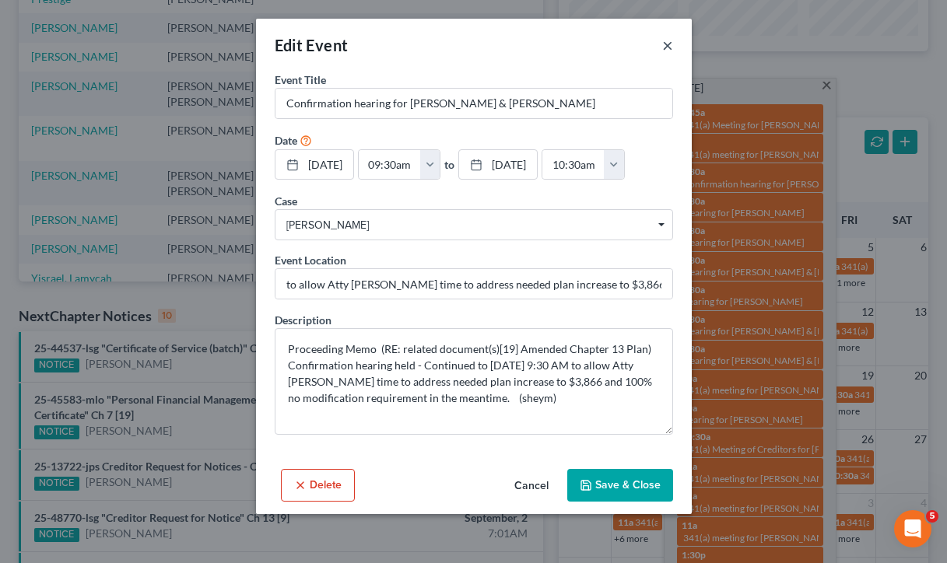
click at [670, 40] on button "×" at bounding box center [667, 45] width 11 height 19
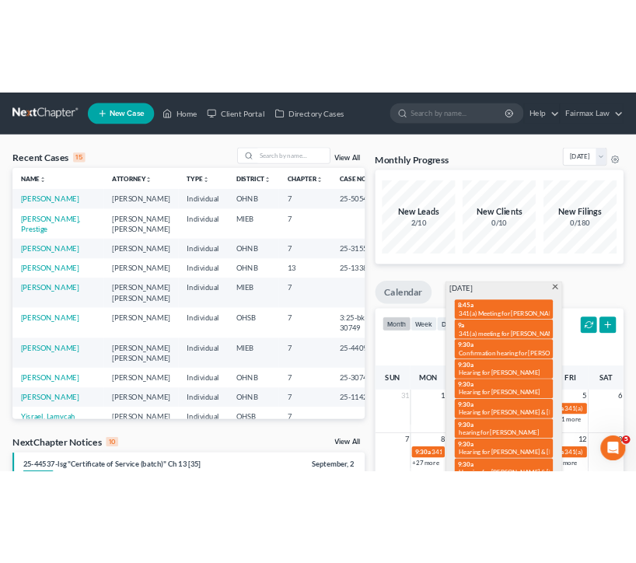
scroll to position [0, 0]
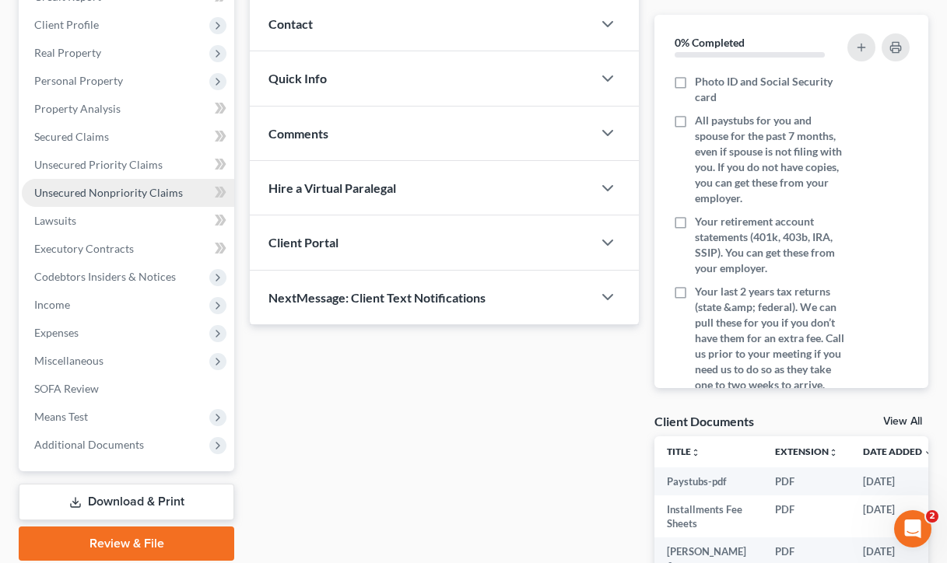
scroll to position [217, 0]
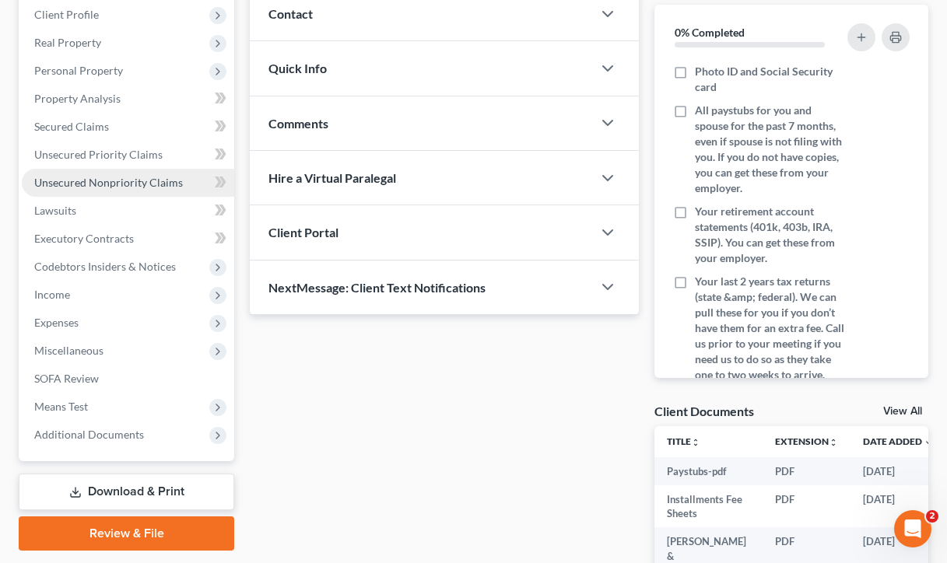
click at [146, 184] on span "Unsecured Nonpriority Claims" at bounding box center [108, 182] width 149 height 13
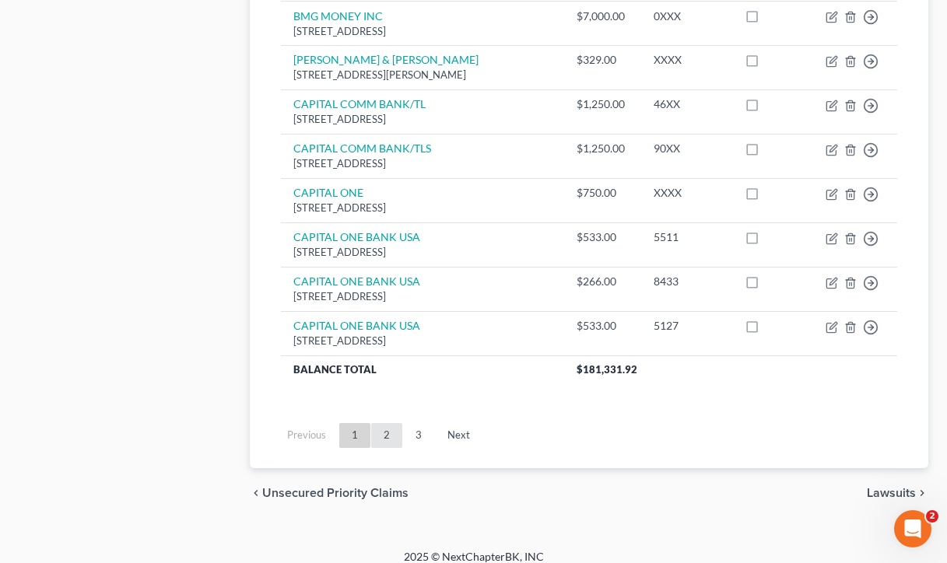
click at [390, 423] on link "2" at bounding box center [386, 435] width 31 height 25
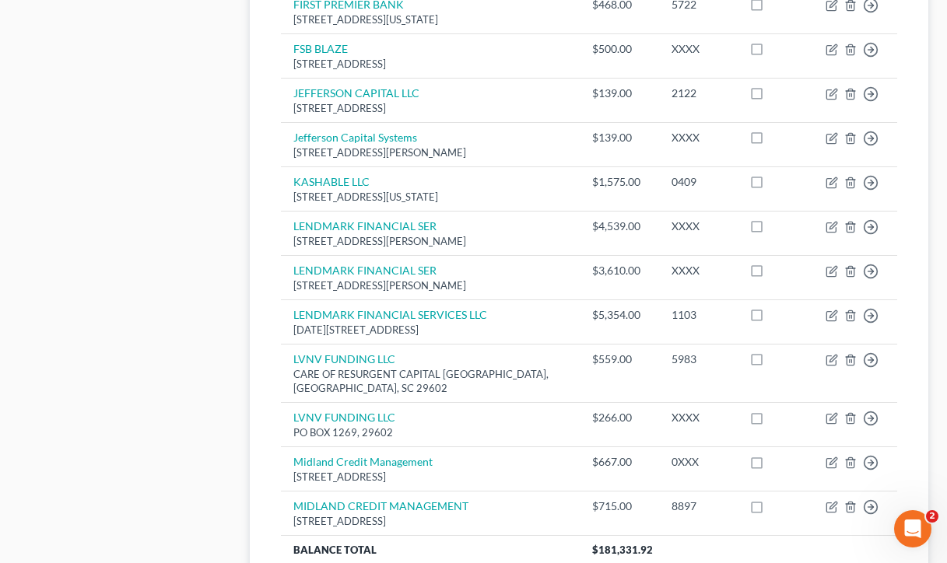
scroll to position [1192, 0]
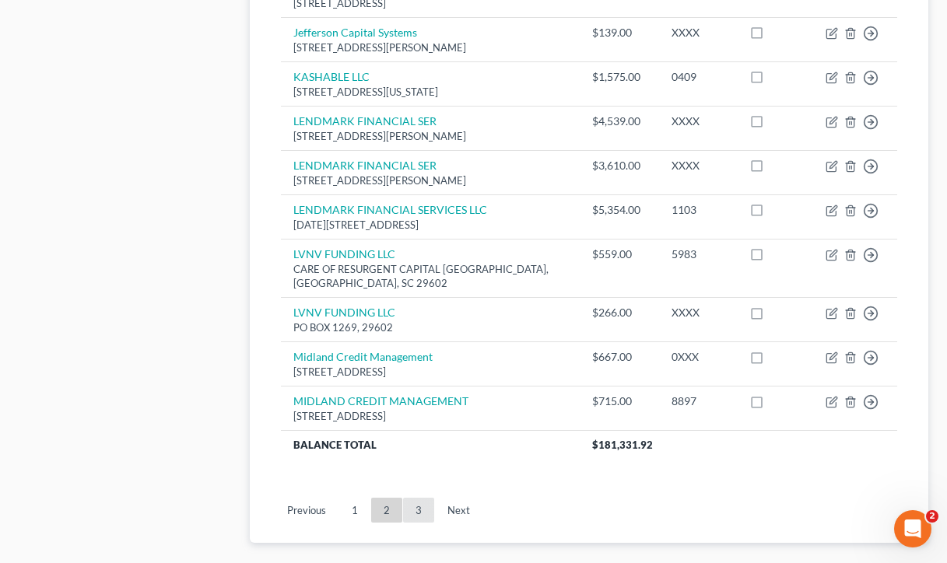
click at [417, 517] on link "3" at bounding box center [418, 510] width 31 height 25
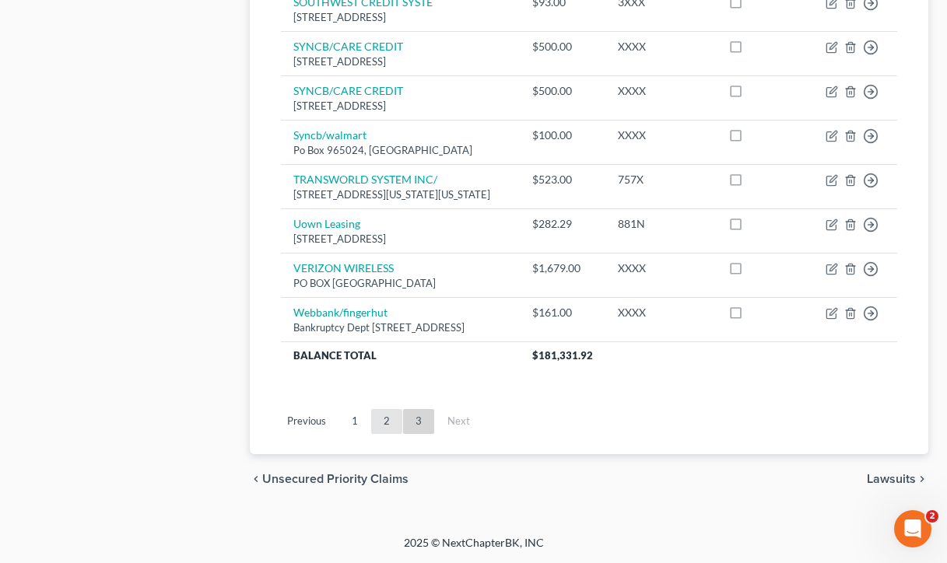
scroll to position [913, 0]
click at [388, 417] on link "2" at bounding box center [386, 421] width 31 height 25
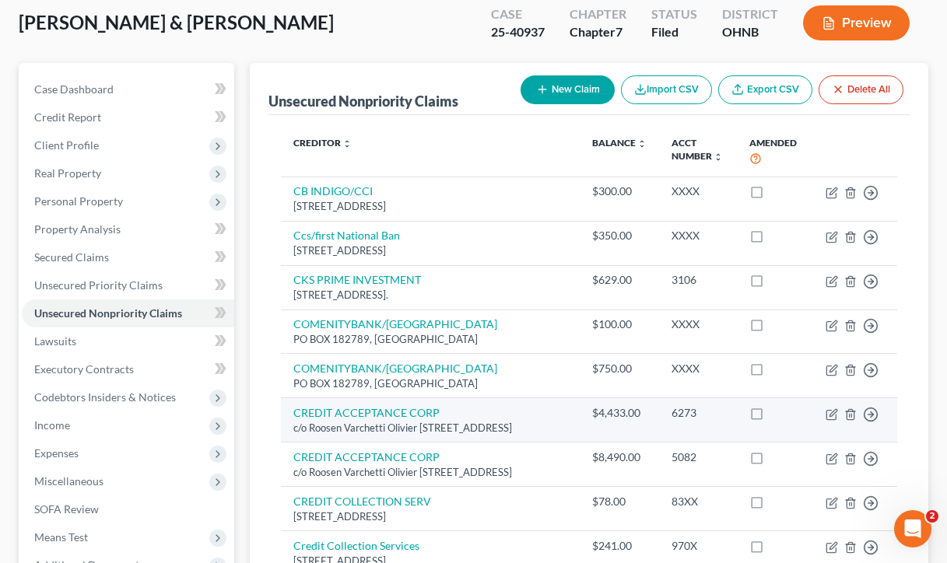
scroll to position [84, 0]
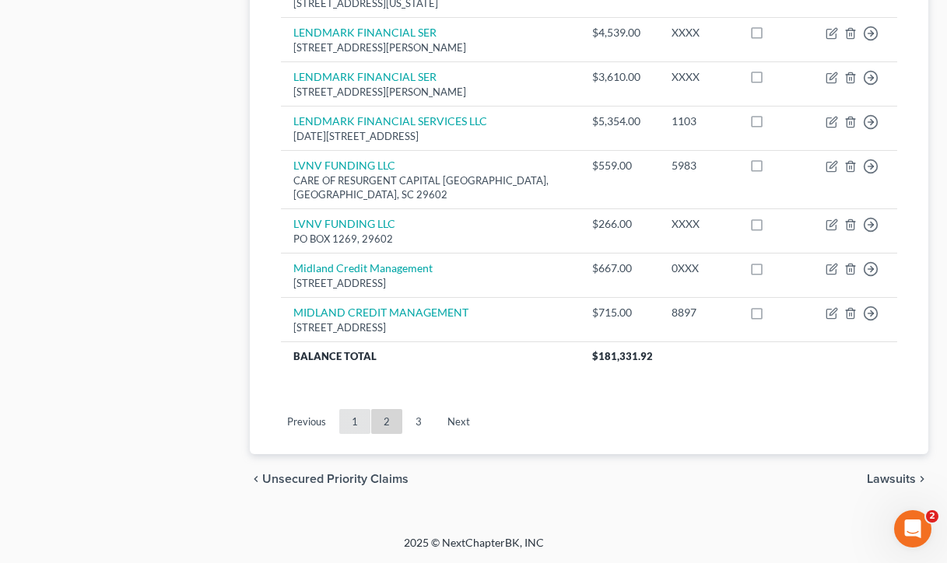
click at [357, 416] on link "1" at bounding box center [354, 421] width 31 height 25
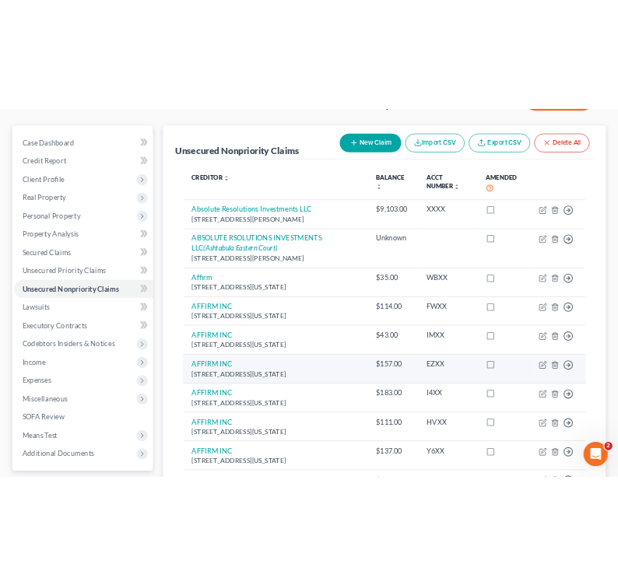
scroll to position [117, 0]
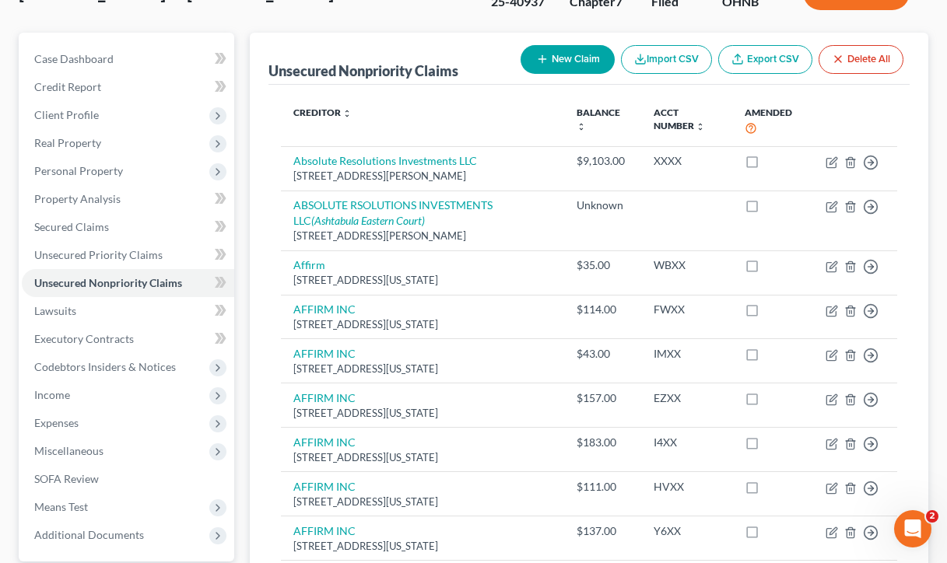
click at [591, 64] on button "New Claim" at bounding box center [568, 59] width 94 height 29
select select "2"
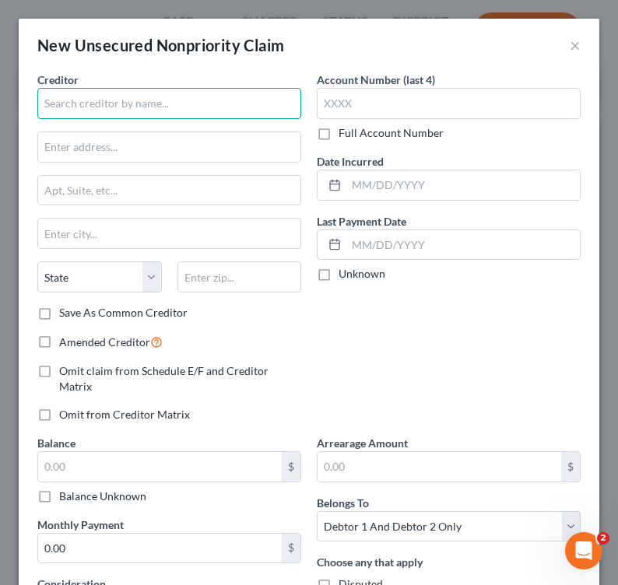
click at [173, 105] on input "text" at bounding box center [169, 103] width 264 height 31
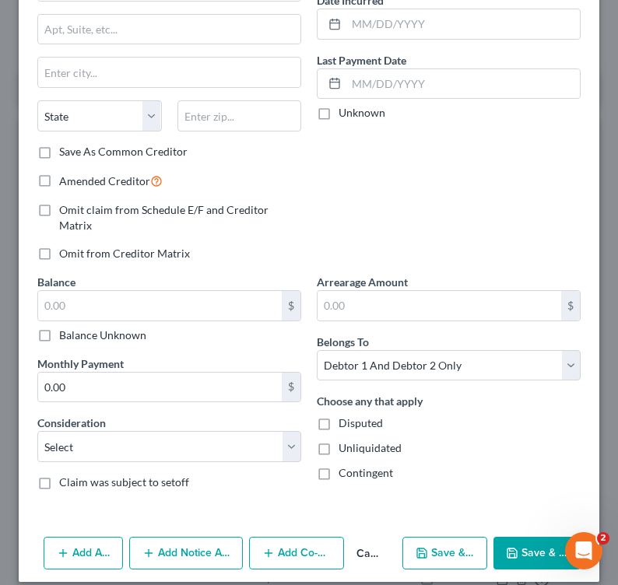
scroll to position [160, 0]
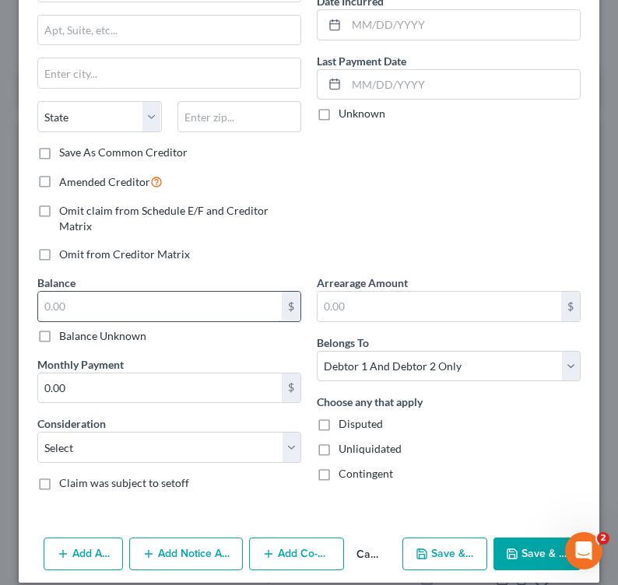
type input "Circle Management Group, LLC"
click at [161, 292] on input "text" at bounding box center [160, 307] width 244 height 30
type input "0"
type input "2,104.57"
click at [273, 328] on div "Balance Unknown" at bounding box center [169, 336] width 264 height 16
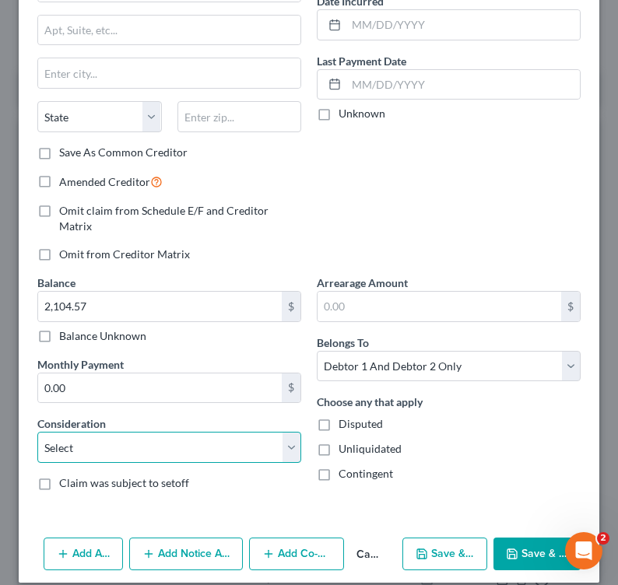
select select "14"
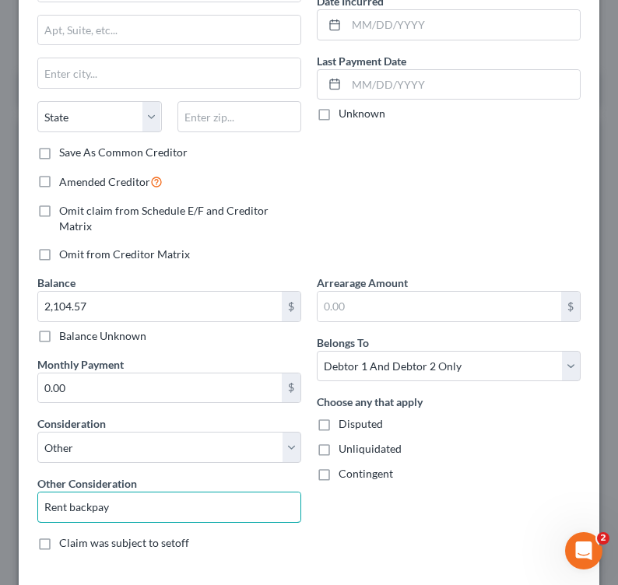
type input "Rent backpay"
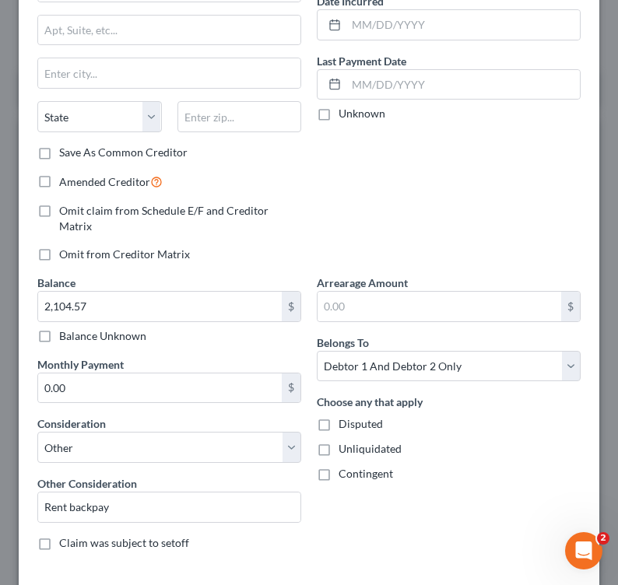
click at [323, 529] on div "Arrearage Amount $ Belongs To * Select Debtor 1 Only Debtor 2 Only Debtor 1 And…" at bounding box center [448, 419] width 279 height 289
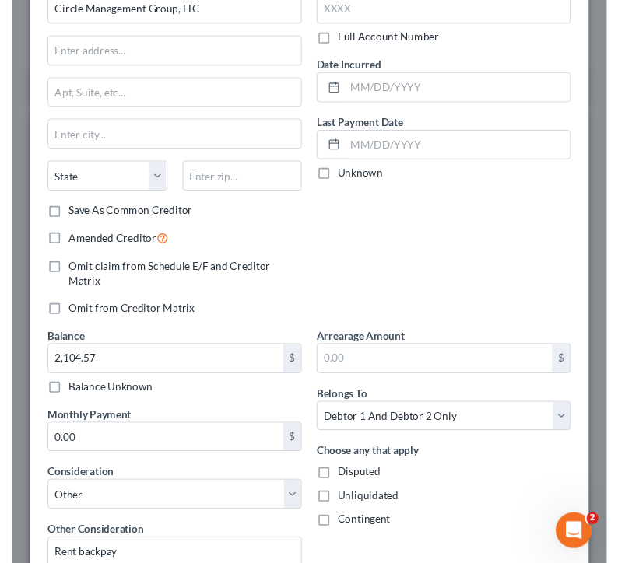
scroll to position [67, 0]
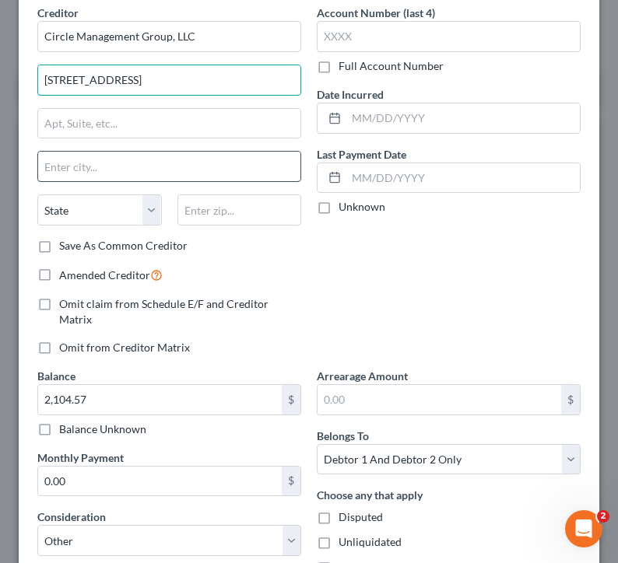
type input "[STREET_ADDRESS]"
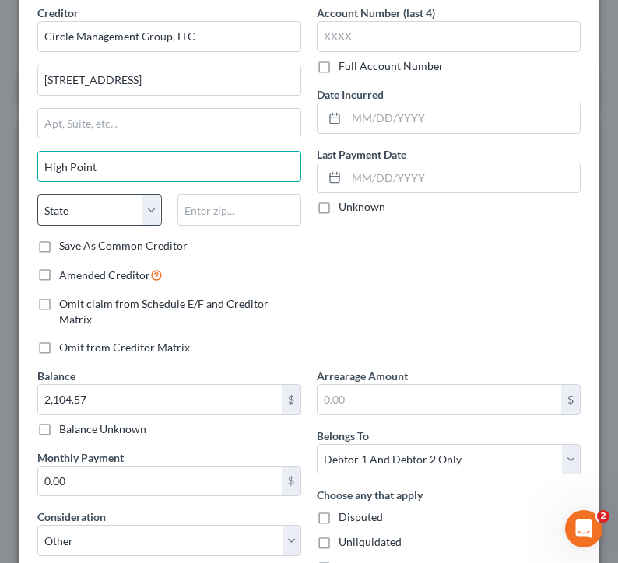
type input "High Point"
select select "28"
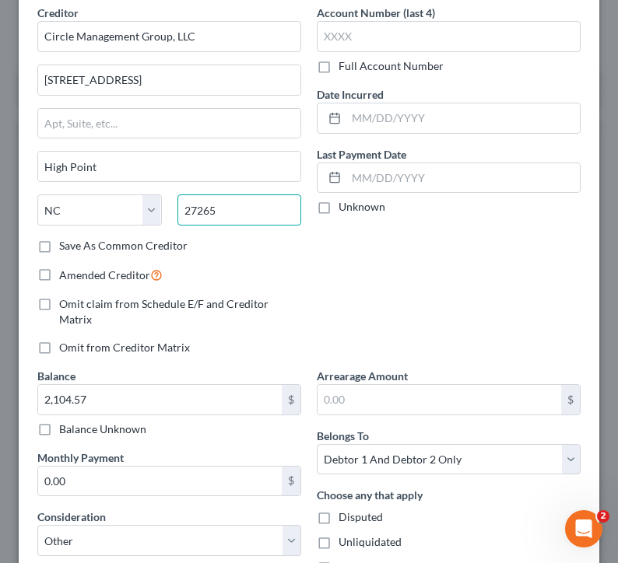
type input "27265"
click at [324, 300] on div "Account Number (last 4) Full Account Number Date Incurred Last Payment Date Unk…" at bounding box center [448, 186] width 279 height 363
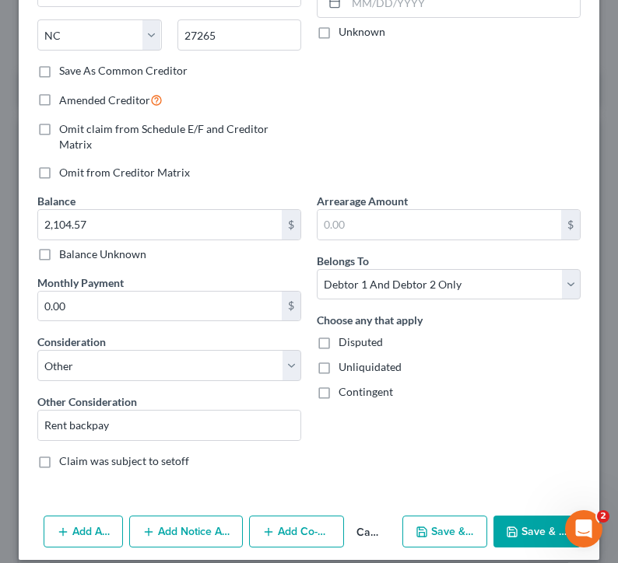
scroll to position [242, 0]
click at [463, 521] on button "Save & New" at bounding box center [444, 532] width 85 height 33
select select "2"
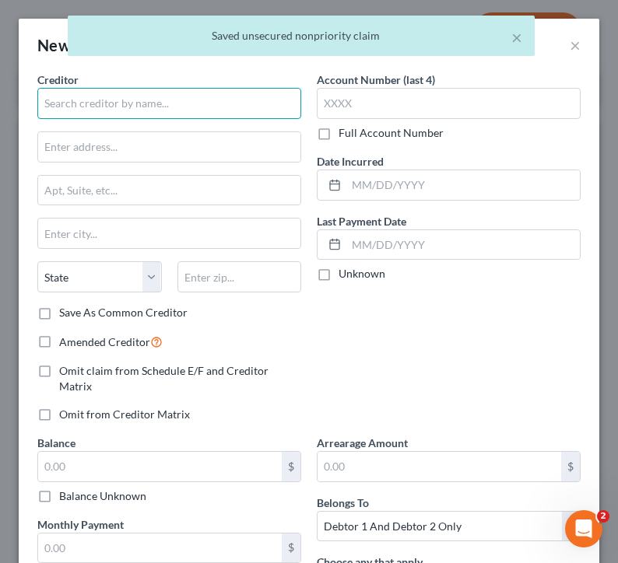
click at [202, 115] on input "text" at bounding box center [169, 103] width 264 height 31
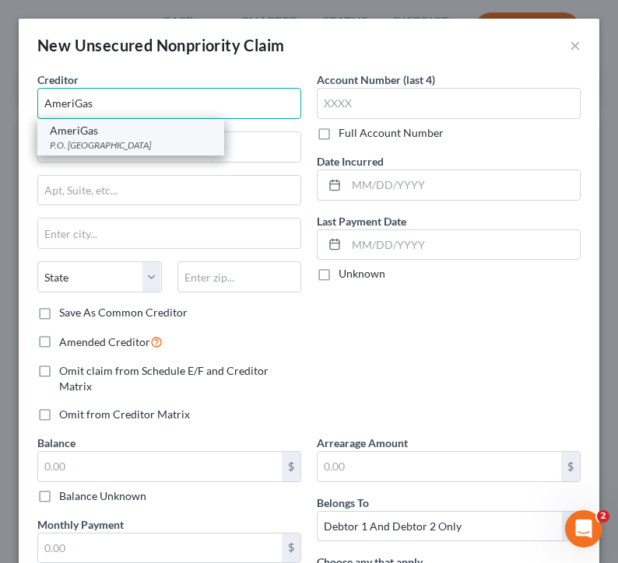
type input "AmeriGas"
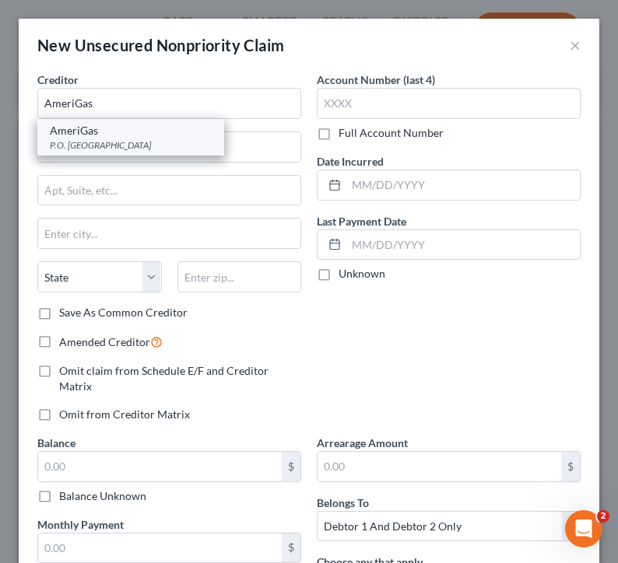
click at [193, 139] on div "P.O. [GEOGRAPHIC_DATA]" at bounding box center [131, 144] width 162 height 13
type input "P.O. Box 371473"
type input "[GEOGRAPHIC_DATA]"
select select "39"
type input "15250"
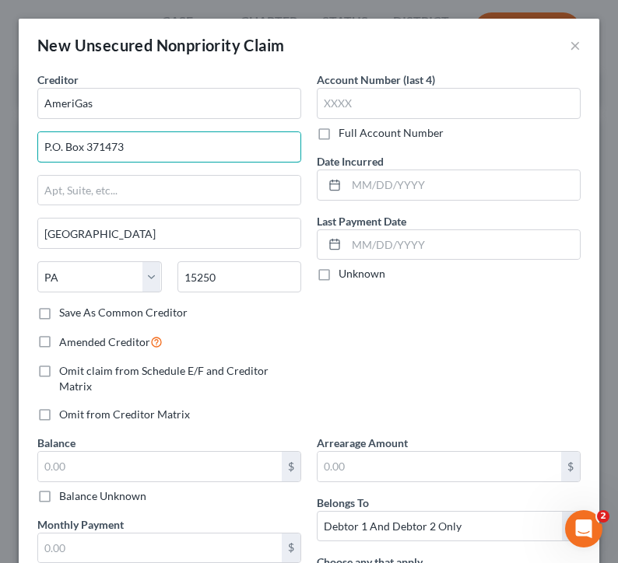
drag, startPoint x: 153, startPoint y: 149, endPoint x: -64, endPoint y: 139, distance: 217.3
type input "PO Box 45264"
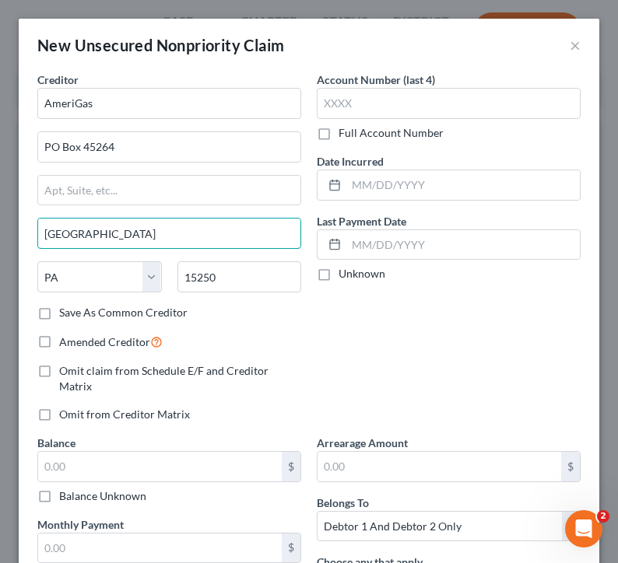
drag, startPoint x: 111, startPoint y: 237, endPoint x: 5, endPoint y: 234, distance: 105.8
type input "Westlake"
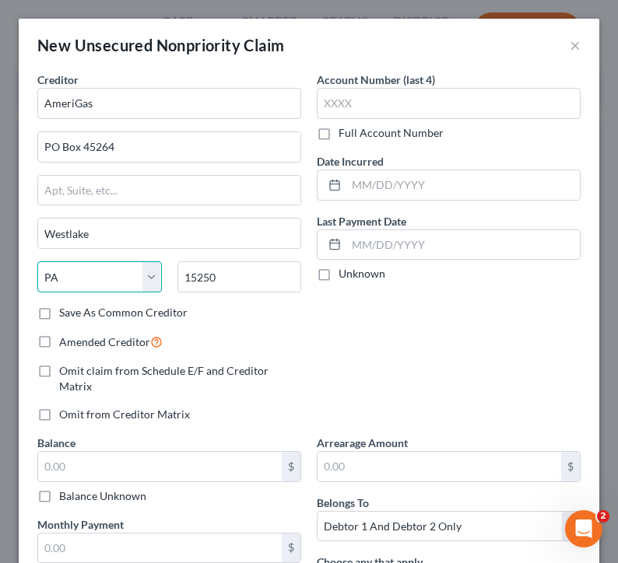
select select "36"
drag, startPoint x: 222, startPoint y: 279, endPoint x: 86, endPoint y: 270, distance: 135.7
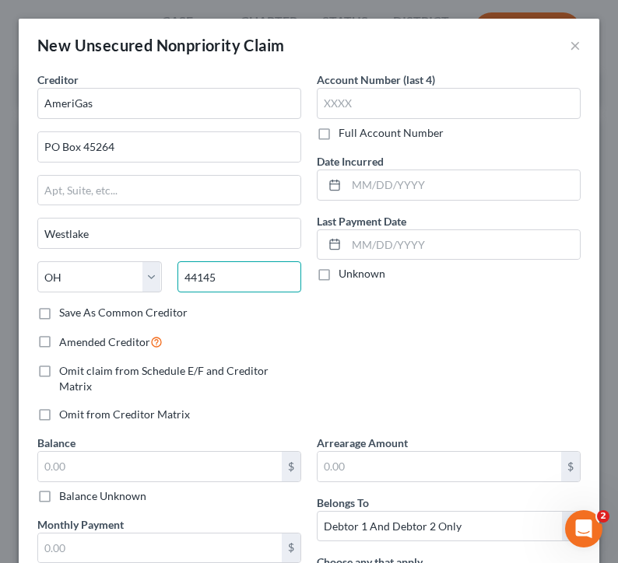
type input "44145"
click at [230, 336] on div "Amended Creditor" at bounding box center [169, 342] width 264 height 18
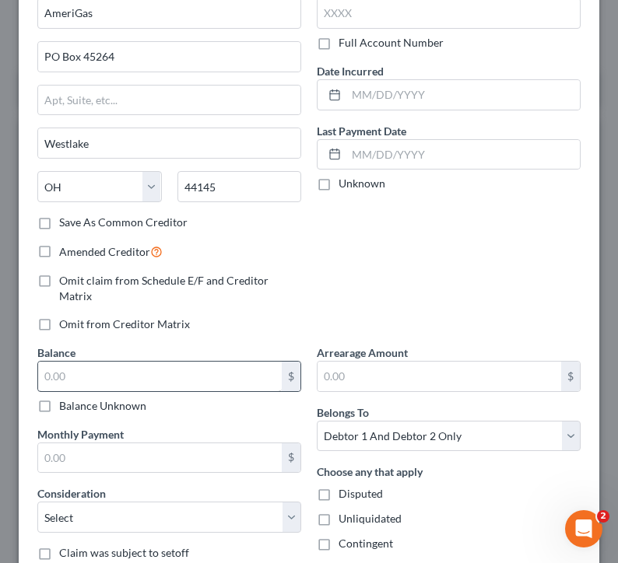
scroll to position [91, 0]
click at [165, 361] on input "text" at bounding box center [160, 376] width 244 height 30
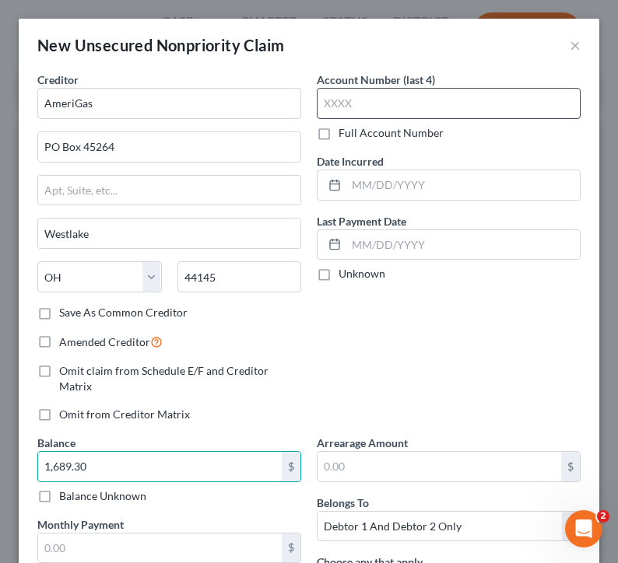
scroll to position [0, 0]
type input "1,689.30"
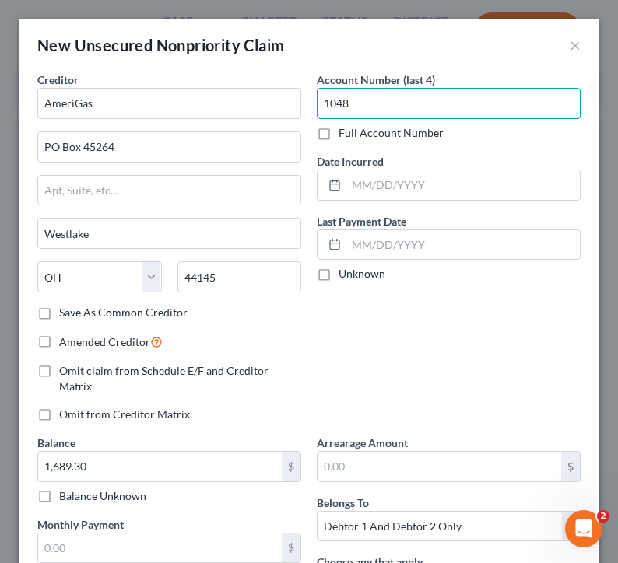
type input "1048"
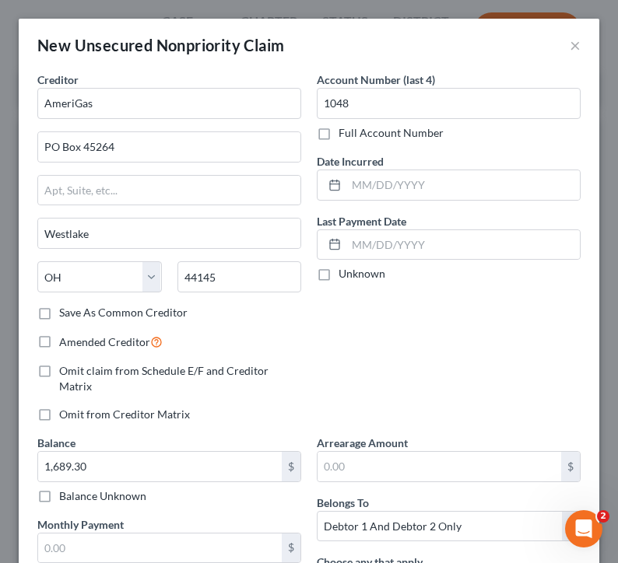
click at [407, 384] on div "Account Number (last 4) 1048 Full Account Number Date Incurred Last Payment Dat…" at bounding box center [448, 253] width 279 height 363
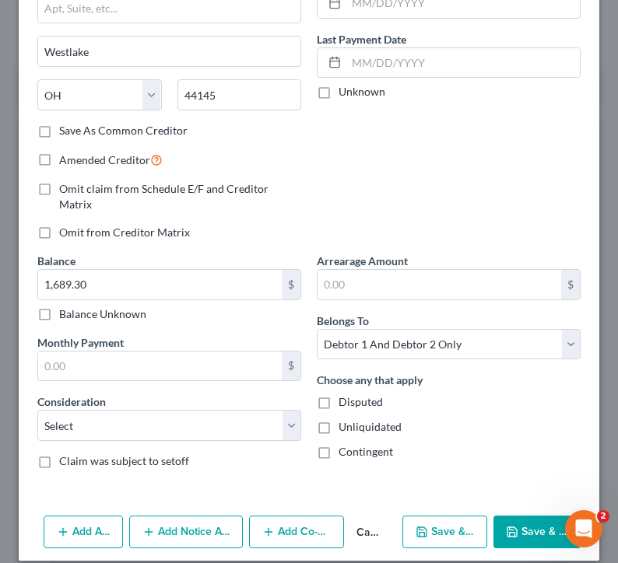
scroll to position [182, 0]
click at [439, 516] on button "Save & New" at bounding box center [444, 532] width 85 height 33
select select "2"
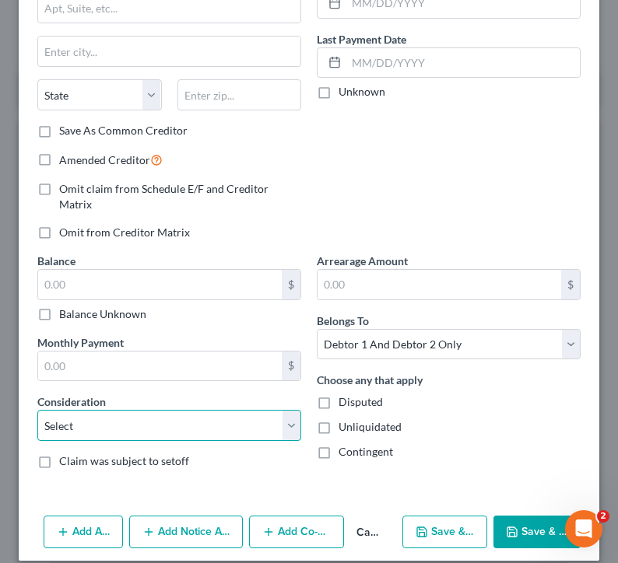
select select "2"
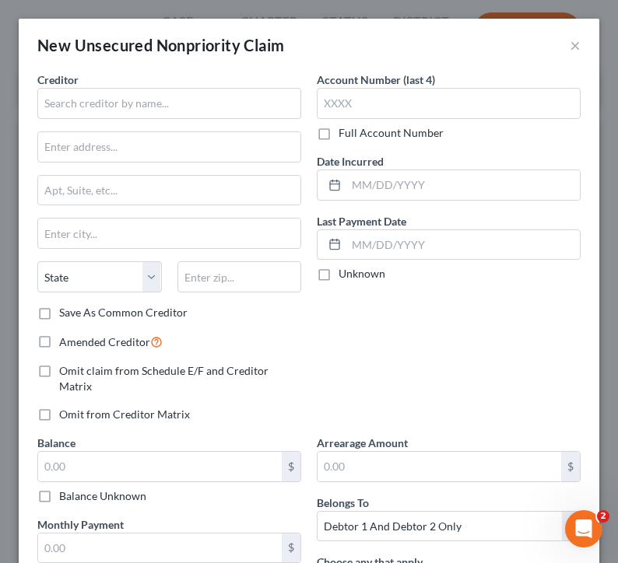
scroll to position [0, 0]
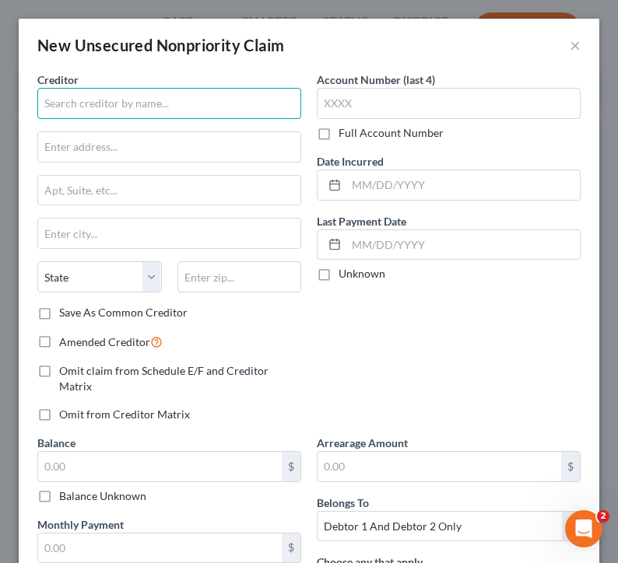
click at [91, 98] on input "text" at bounding box center [169, 103] width 264 height 31
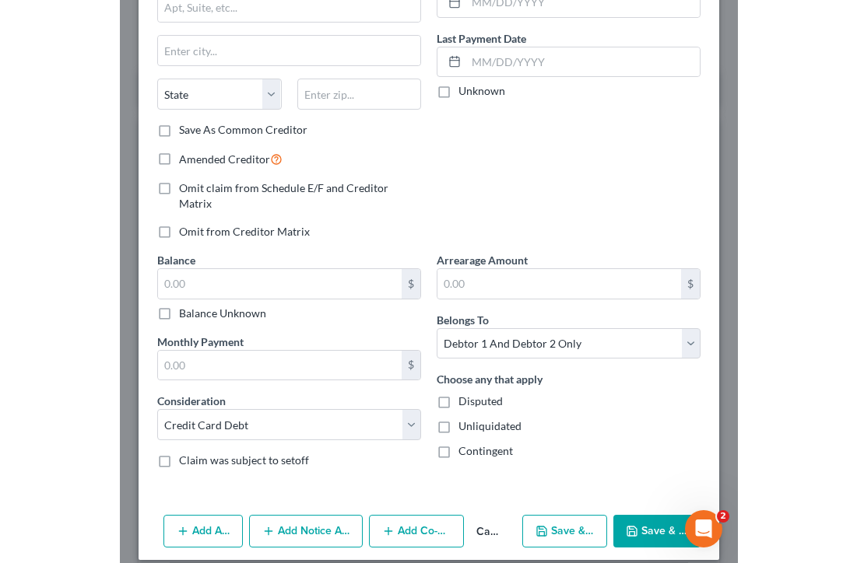
scroll to position [182, 0]
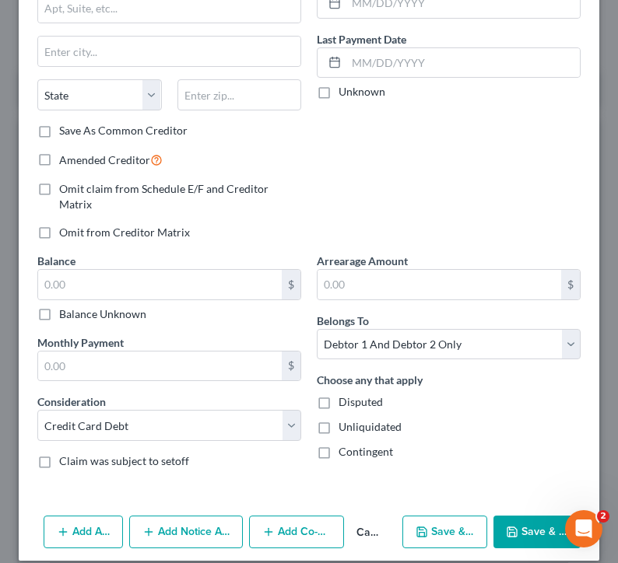
type input "AmeriGas"
click at [360, 517] on button "Cancel" at bounding box center [369, 532] width 51 height 31
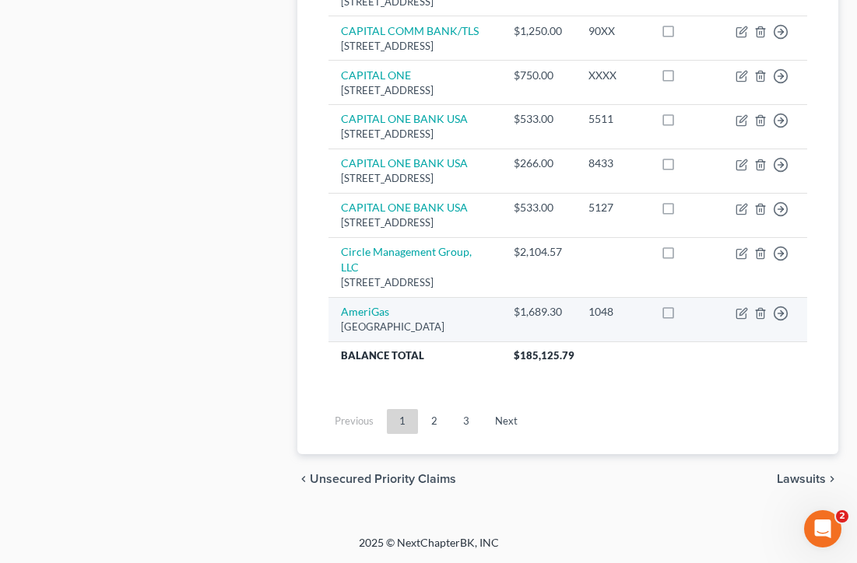
scroll to position [1794, 0]
click at [737, 320] on icon "button" at bounding box center [741, 313] width 12 height 12
select select "36"
select select "2"
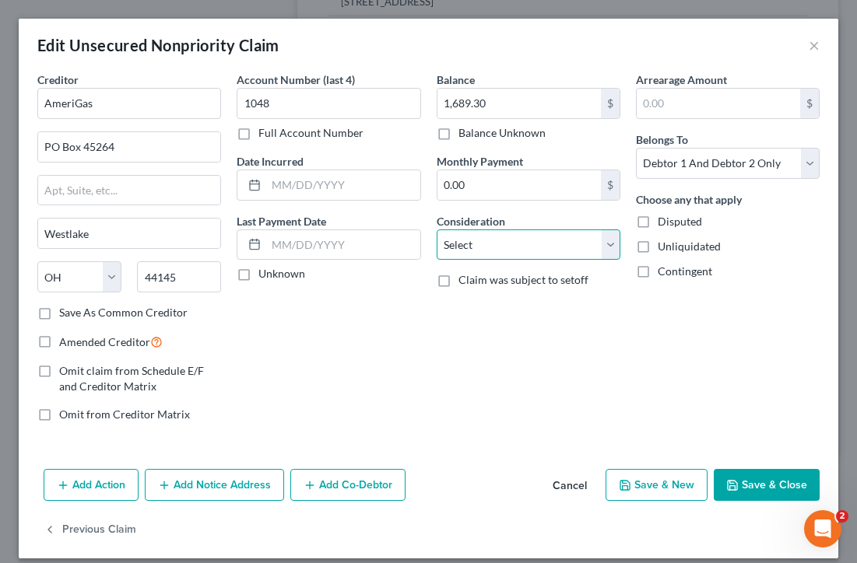
select select "20"
click at [753, 486] on button "Save & Close" at bounding box center [766, 485] width 106 height 33
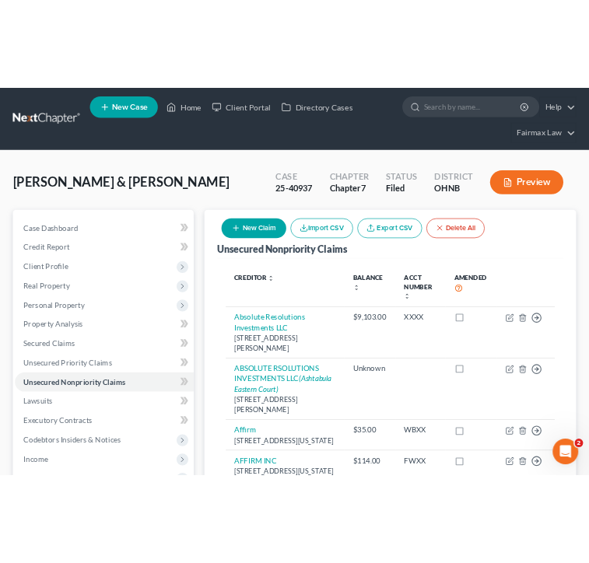
scroll to position [0, 0]
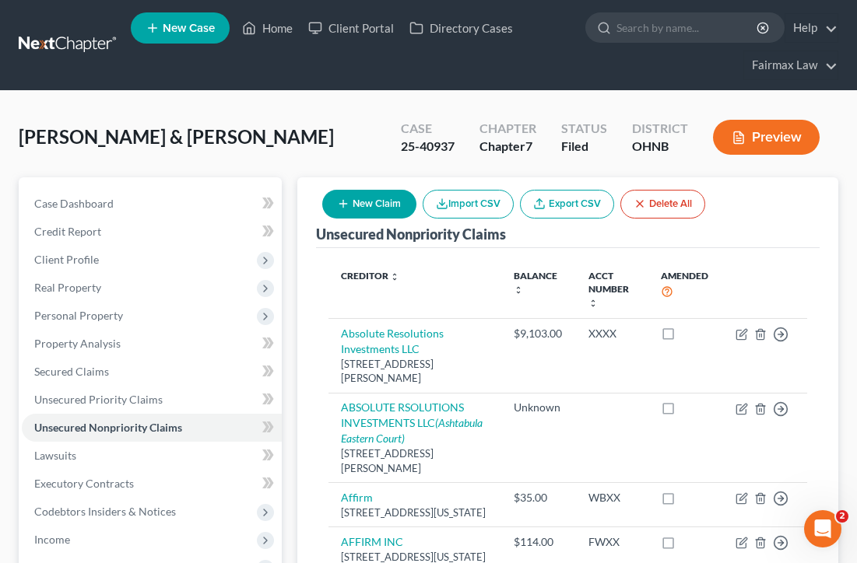
click at [398, 203] on button "New Claim" at bounding box center [369, 204] width 94 height 29
select select "2"
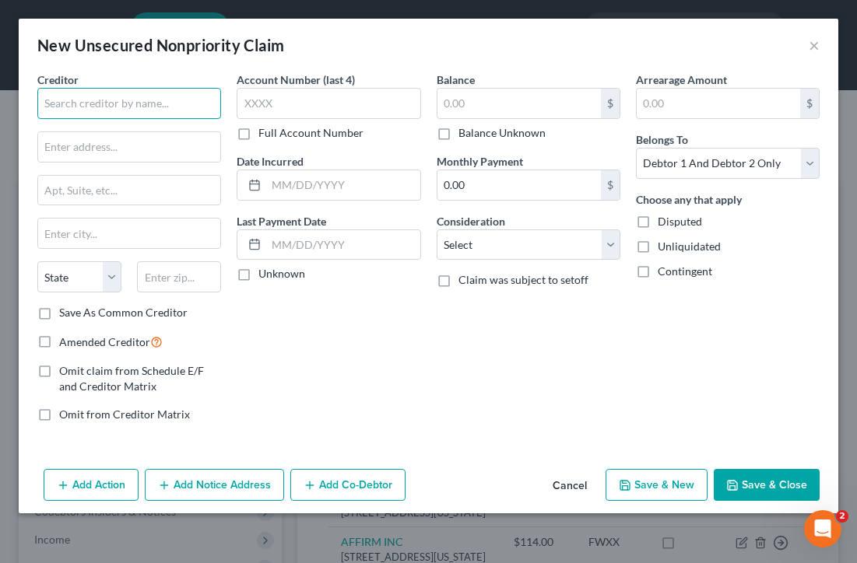
click at [110, 108] on input "text" at bounding box center [129, 103] width 184 height 31
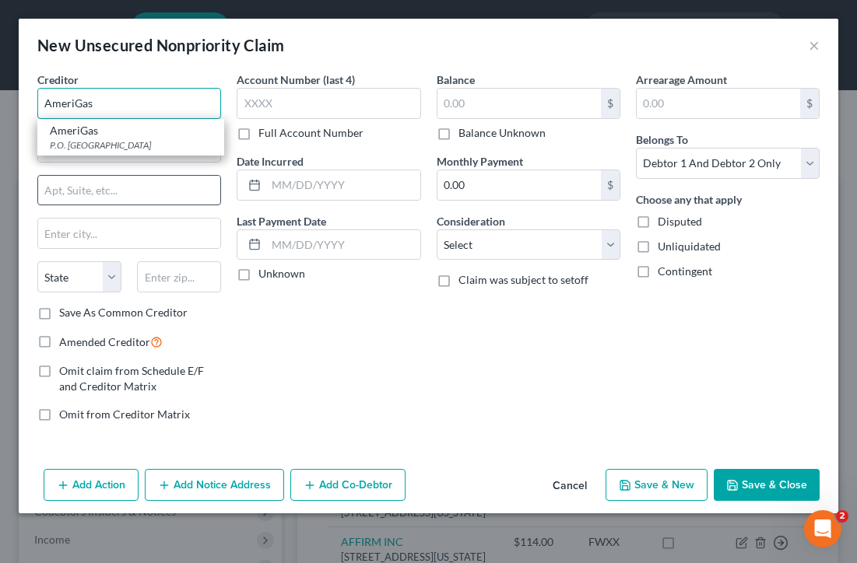
type input "AmeriGas"
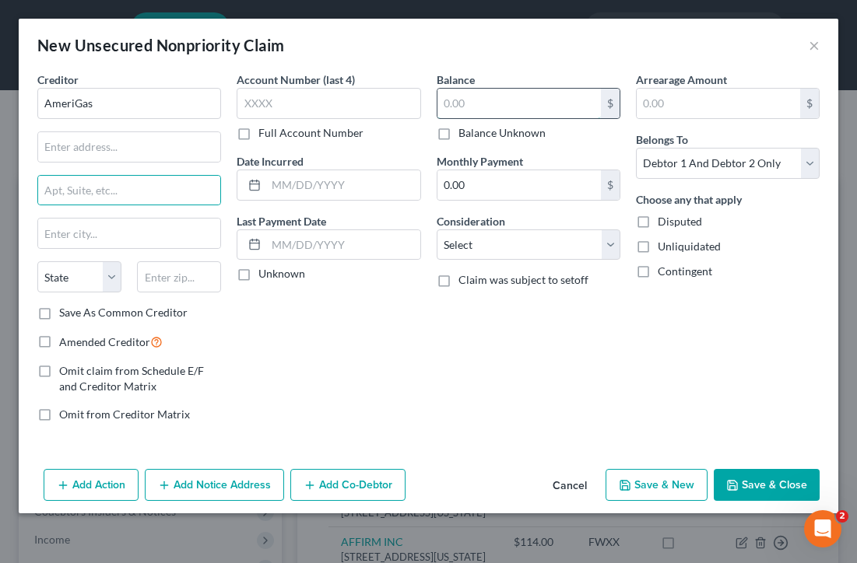
click at [458, 103] on input "text" at bounding box center [518, 104] width 163 height 30
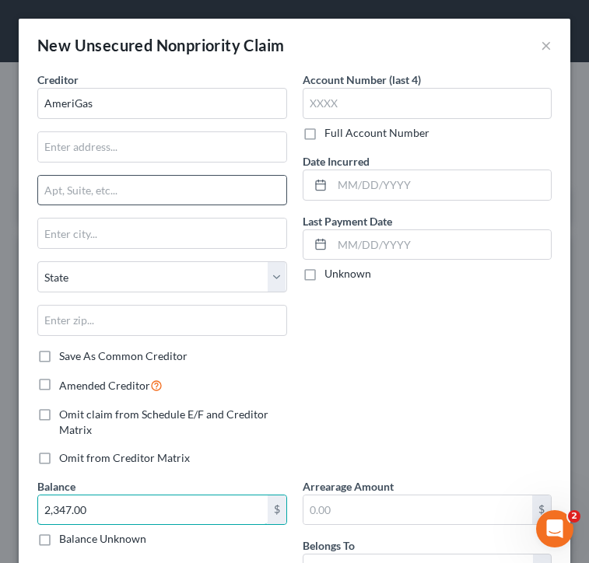
type input "2,347.00"
click at [115, 200] on input "text" at bounding box center [162, 191] width 248 height 30
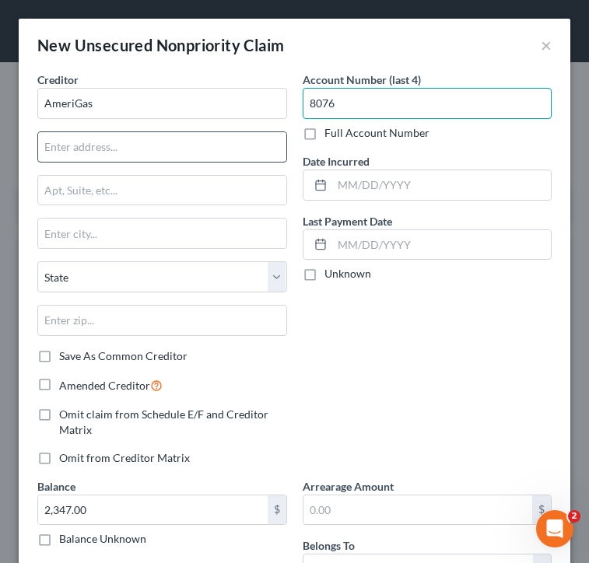
type input "8076"
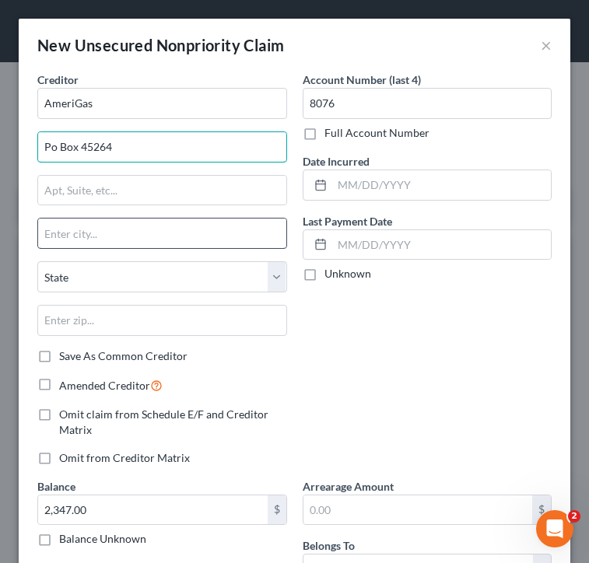
type input "Po Box 45264"
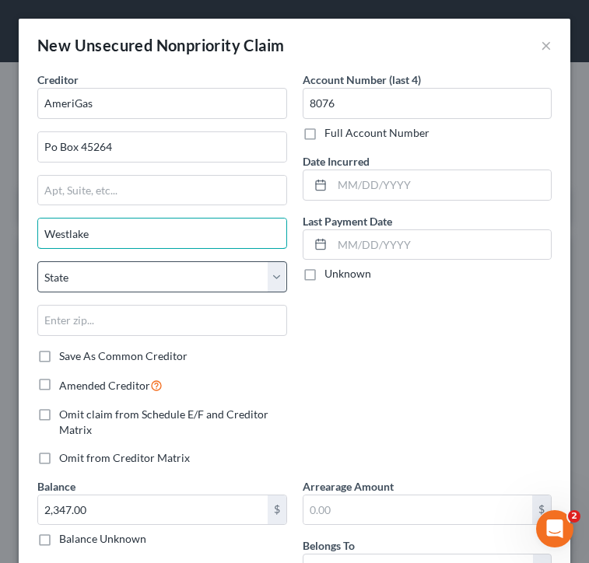
type input "Westlake"
select select "36"
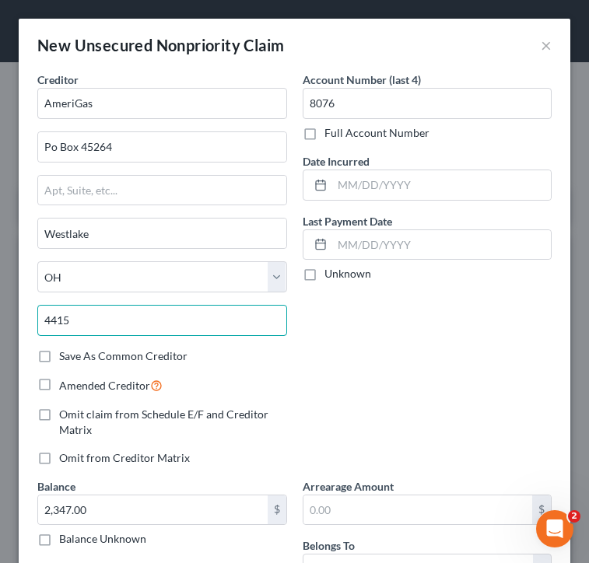
type input "4415"
click at [260, 461] on div "Omit from Creditor Matrix" at bounding box center [162, 459] width 250 height 16
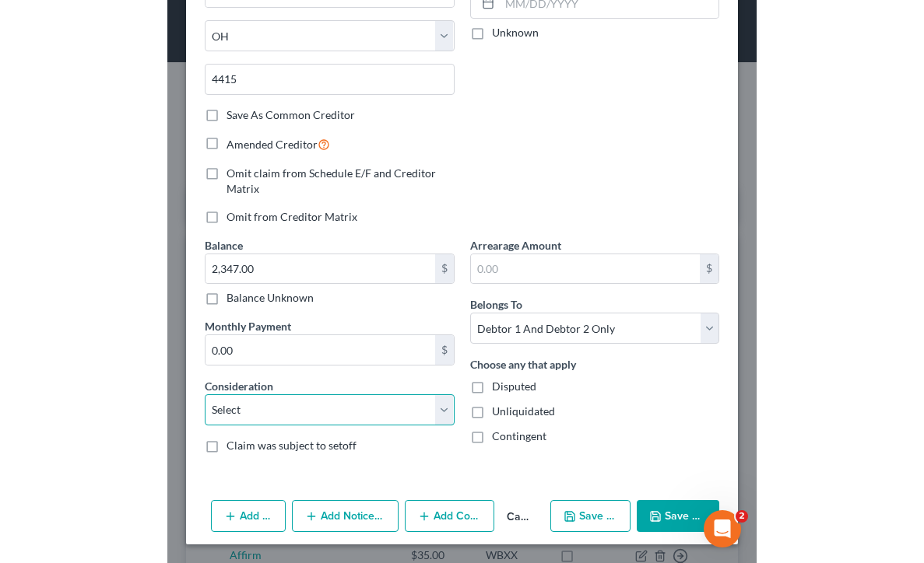
scroll to position [241, 0]
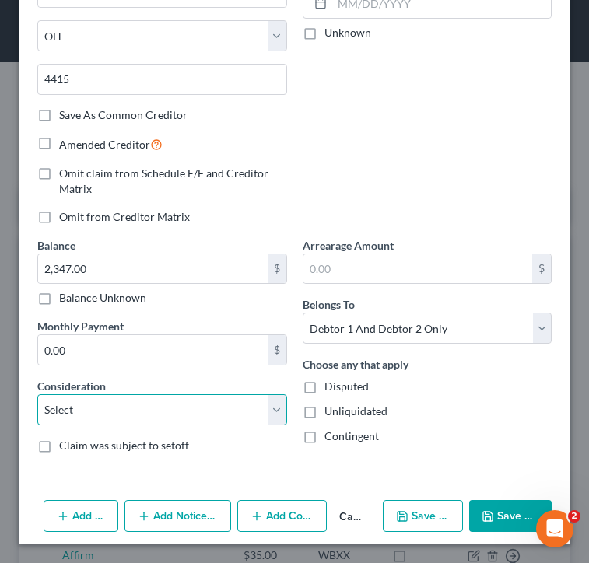
select select "20"
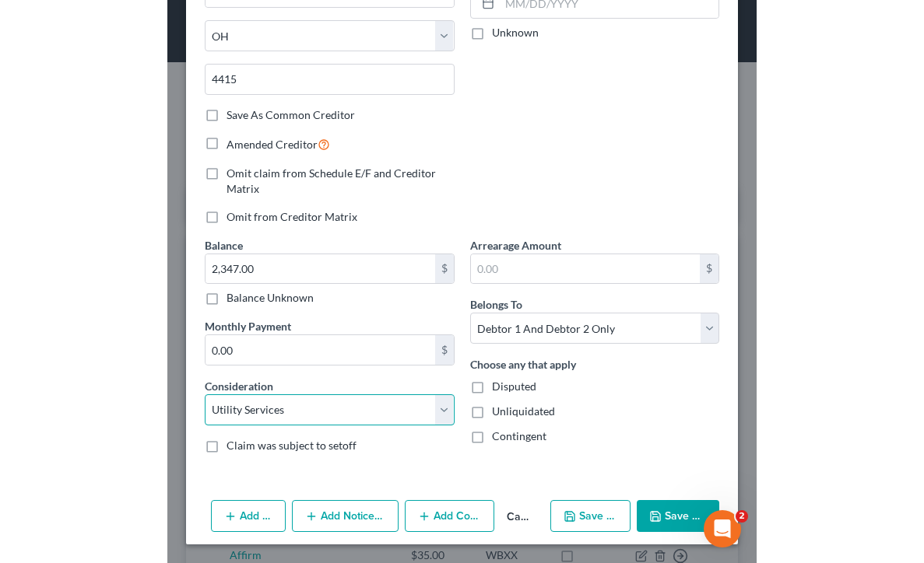
scroll to position [0, 0]
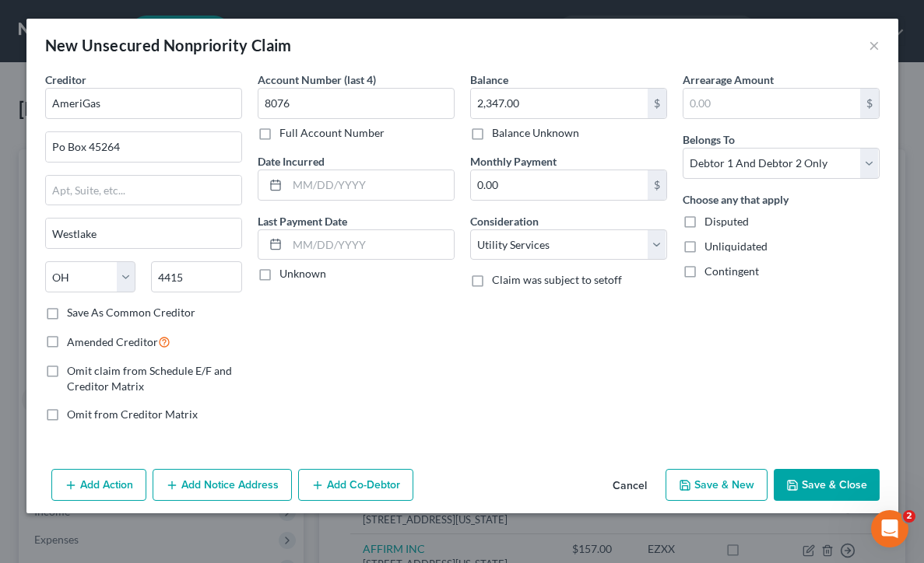
click at [836, 490] on button "Save & Close" at bounding box center [826, 485] width 106 height 33
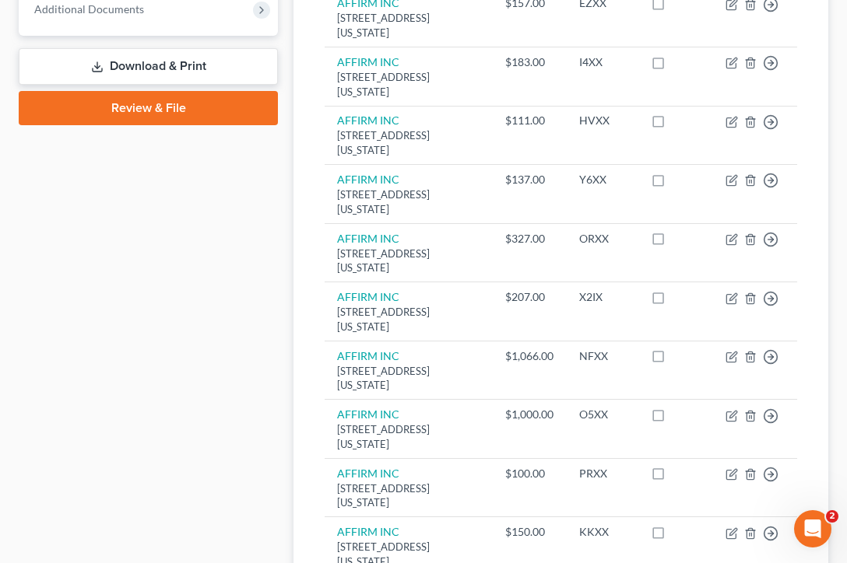
scroll to position [267, 0]
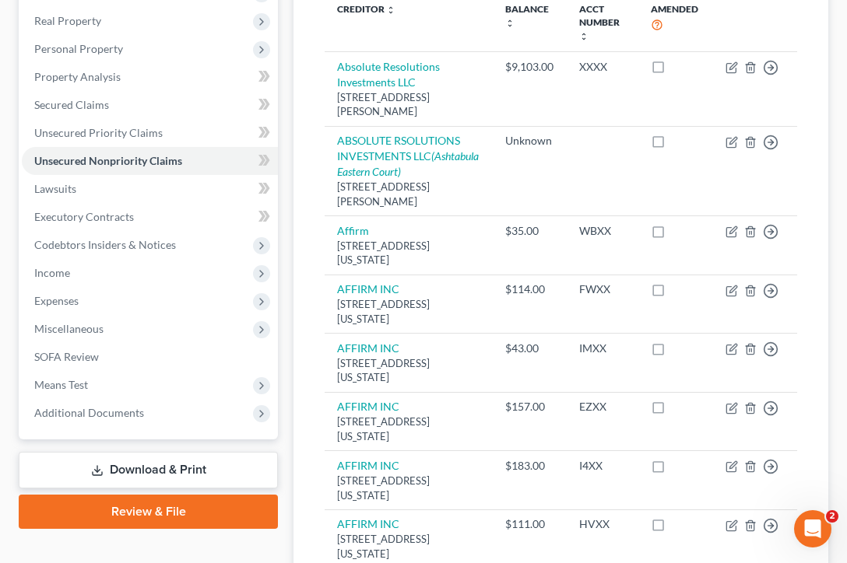
click at [124, 475] on link "Download & Print" at bounding box center [148, 470] width 259 height 37
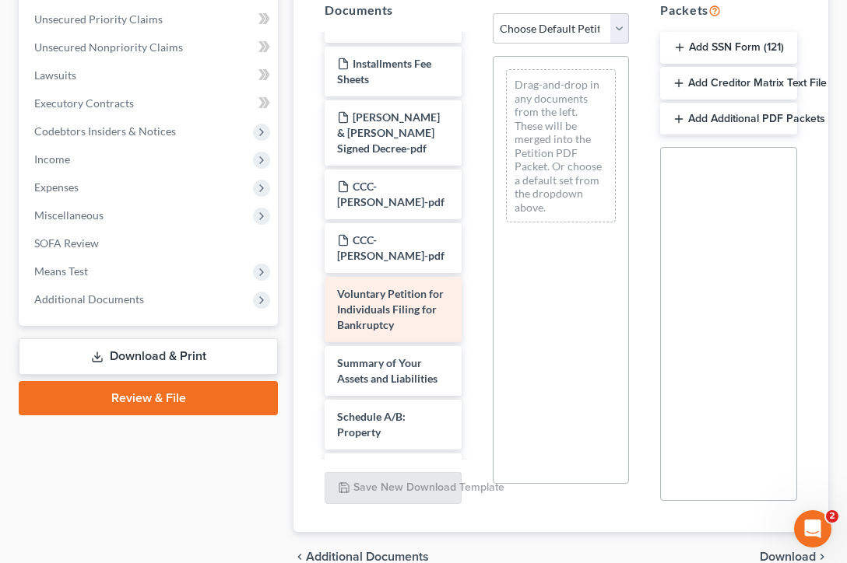
scroll to position [37, 0]
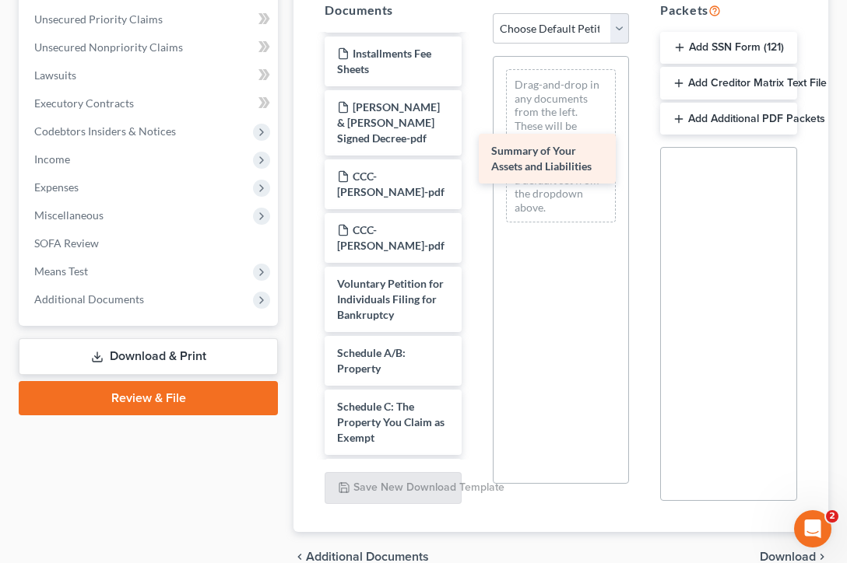
drag, startPoint x: 366, startPoint y: 310, endPoint x: 520, endPoint y: 155, distance: 218.4
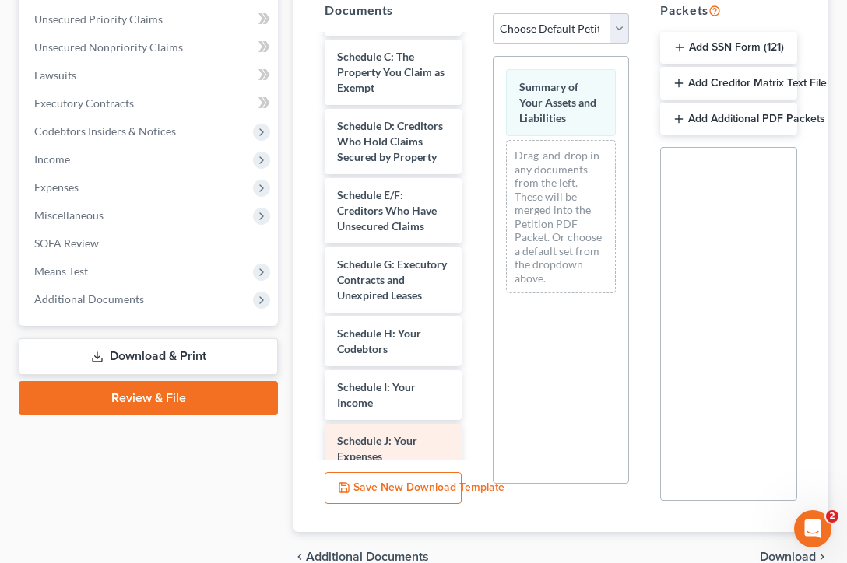
scroll to position [366, 0]
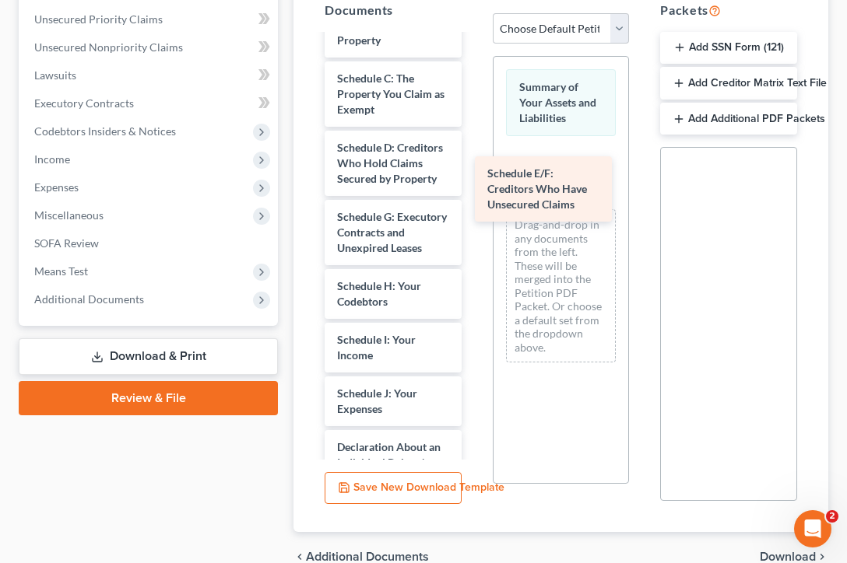
drag, startPoint x: 380, startPoint y: 170, endPoint x: 531, endPoint y: 174, distance: 151.8
click at [474, 174] on div "Schedule E/F: Creditors Who Have Unsecured Claims Paystubs-pdf Installments Fee…" at bounding box center [393, 325] width 162 height 1310
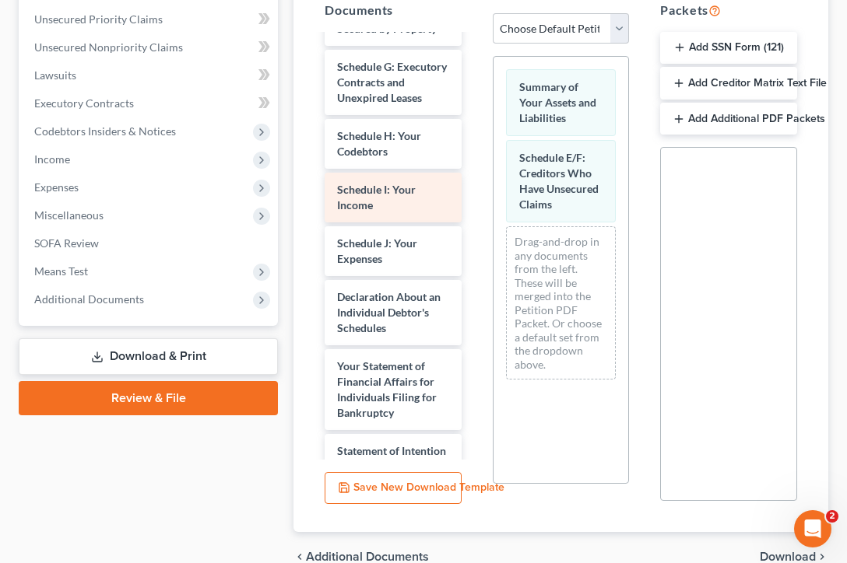
scroll to position [552, 0]
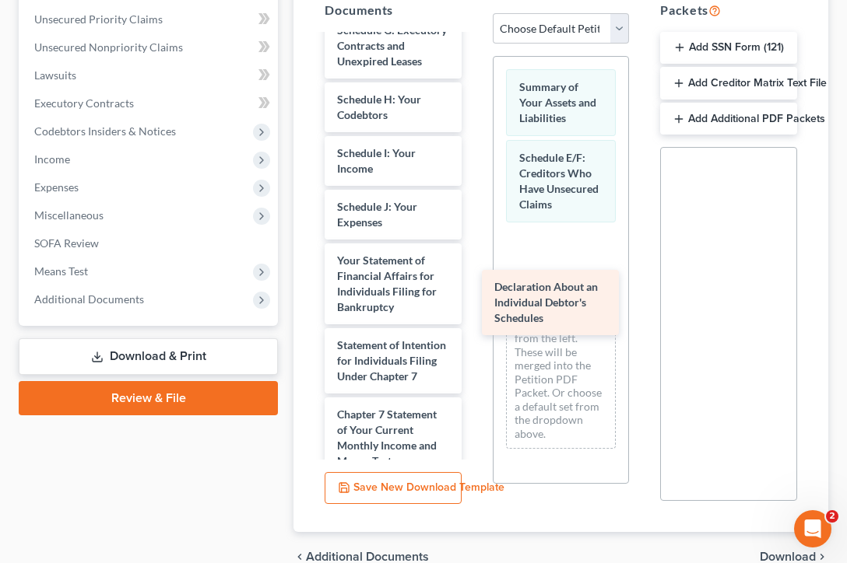
drag, startPoint x: 384, startPoint y: 236, endPoint x: 541, endPoint y: 310, distance: 173.7
click at [474, 310] on div "Declaration About an Individual Debtor's Schedules Paystubs-pdf Installments Fe…" at bounding box center [393, 103] width 162 height 1241
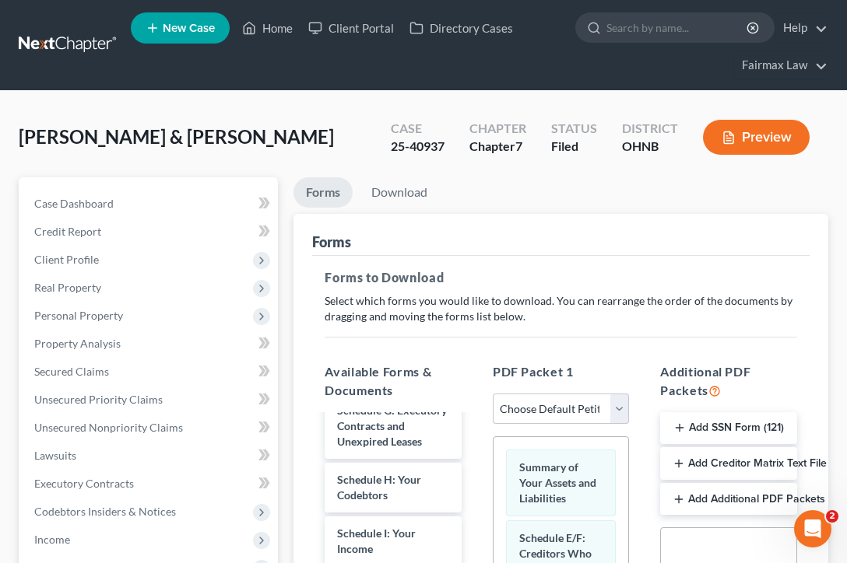
scroll to position [0, 0]
click at [391, 195] on link "Download" at bounding box center [399, 192] width 81 height 30
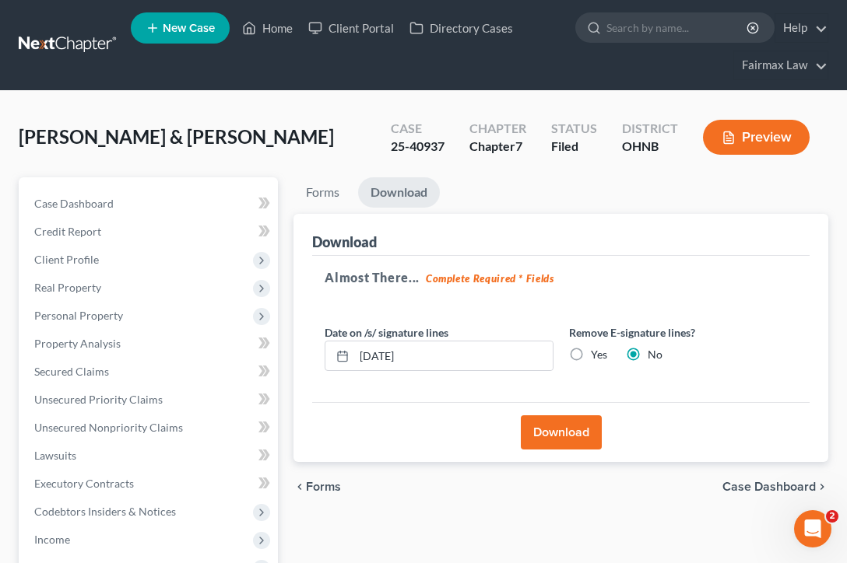
click at [563, 429] on button "Download" at bounding box center [561, 432] width 81 height 34
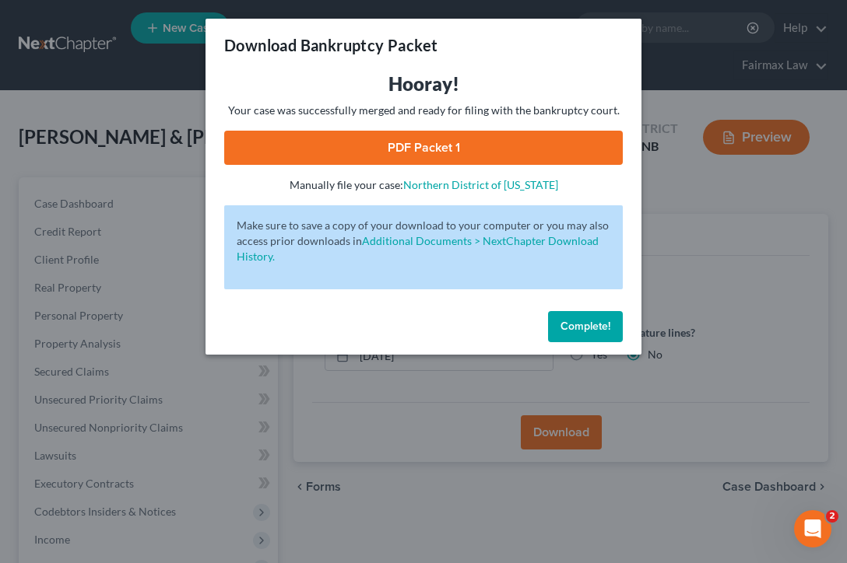
click at [564, 167] on div "Hooray! Your case was successfully merged and ready for filing with the bankrup…" at bounding box center [423, 132] width 398 height 121
click at [564, 153] on link "PDF Packet 1" at bounding box center [423, 148] width 398 height 34
